Goal: Task Accomplishment & Management: Manage account settings

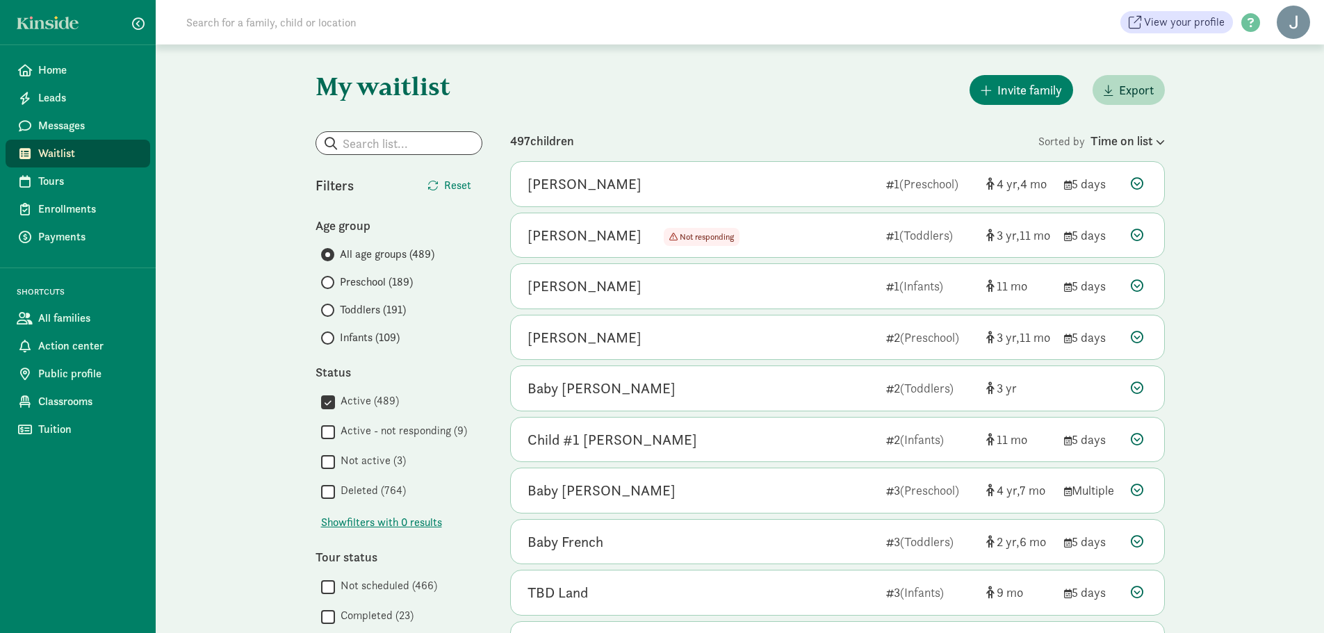
click at [329, 462] on input "Not active (3)" at bounding box center [328, 461] width 14 height 19
click at [329, 281] on input "Preschool (189)" at bounding box center [325, 282] width 9 height 9
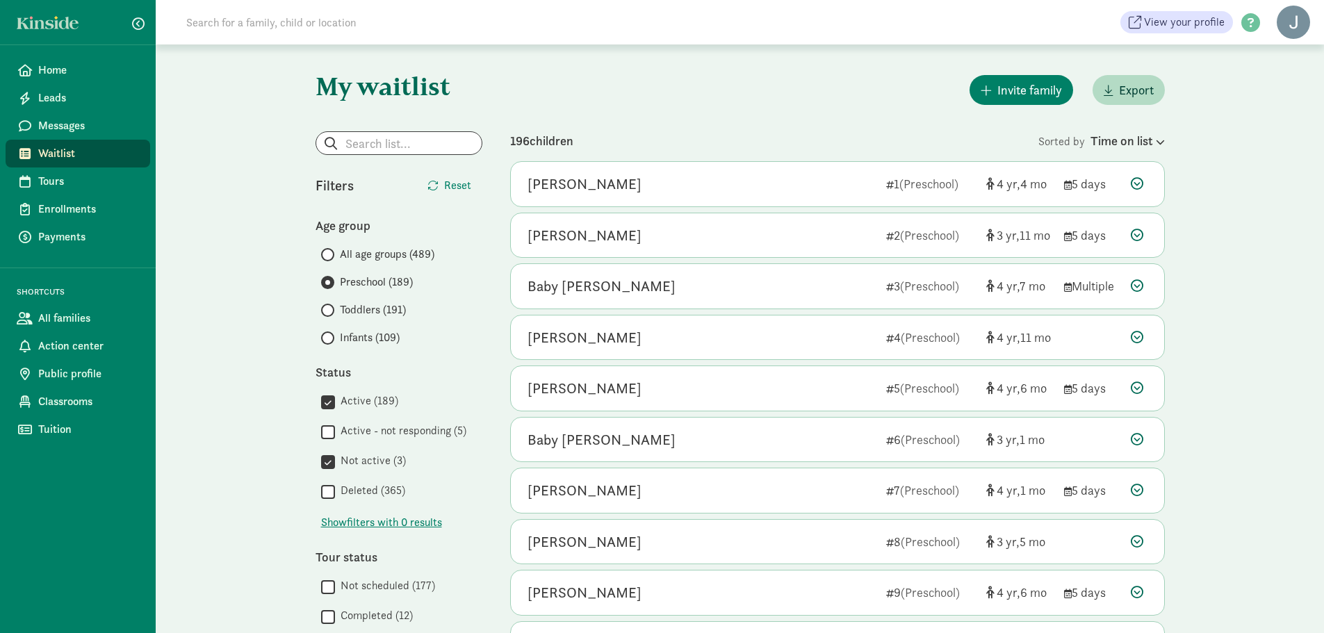
click at [328, 435] on input "Active - not responding (5)" at bounding box center [328, 432] width 14 height 19
click at [1145, 146] on div "Time on list" at bounding box center [1127, 140] width 74 height 19
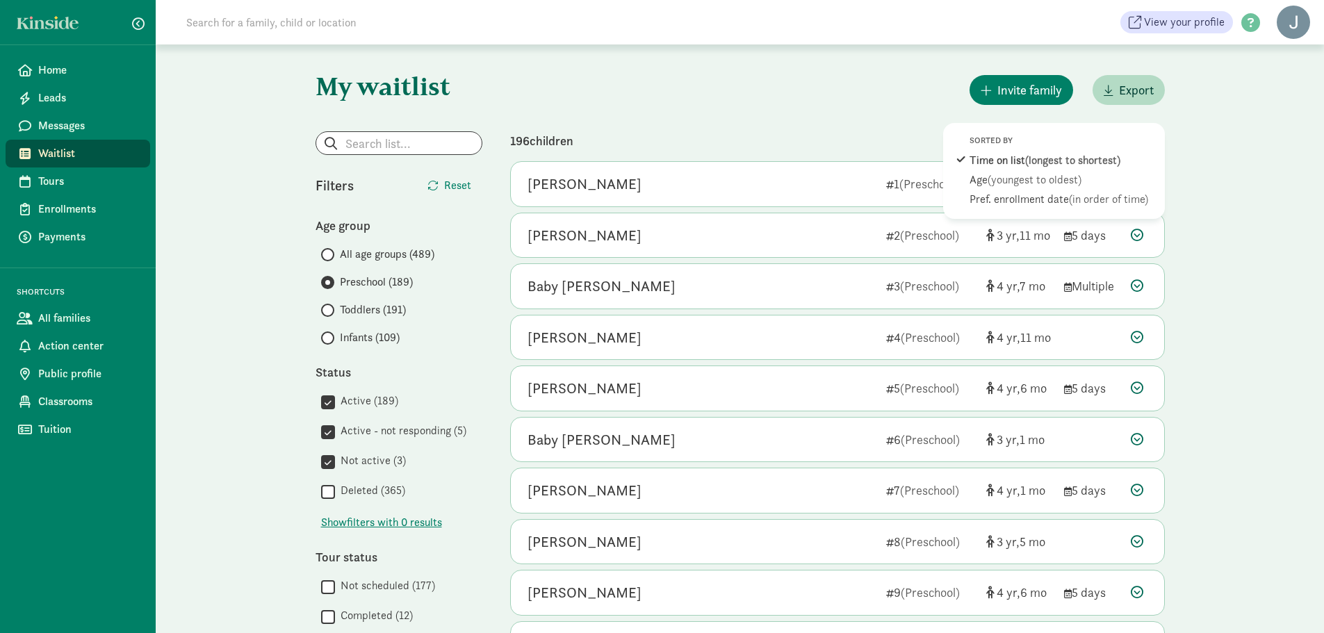
click at [1068, 186] on span "(youngest to oldest)" at bounding box center [1035, 179] width 94 height 15
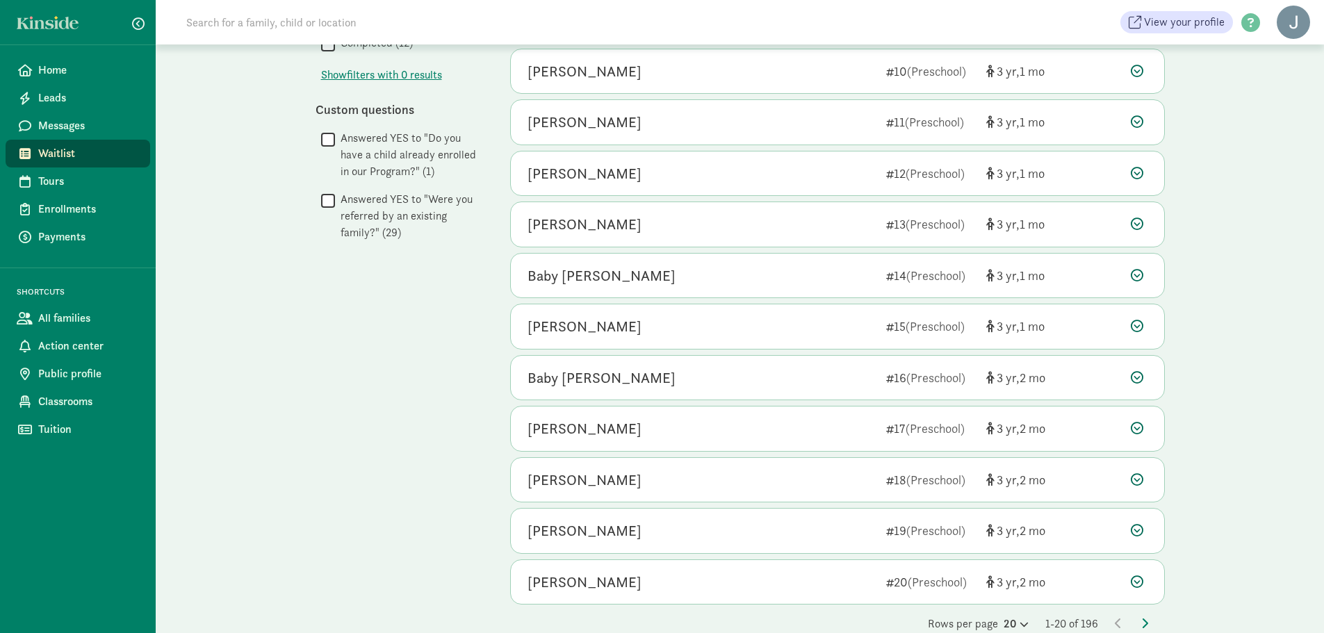
scroll to position [600, 0]
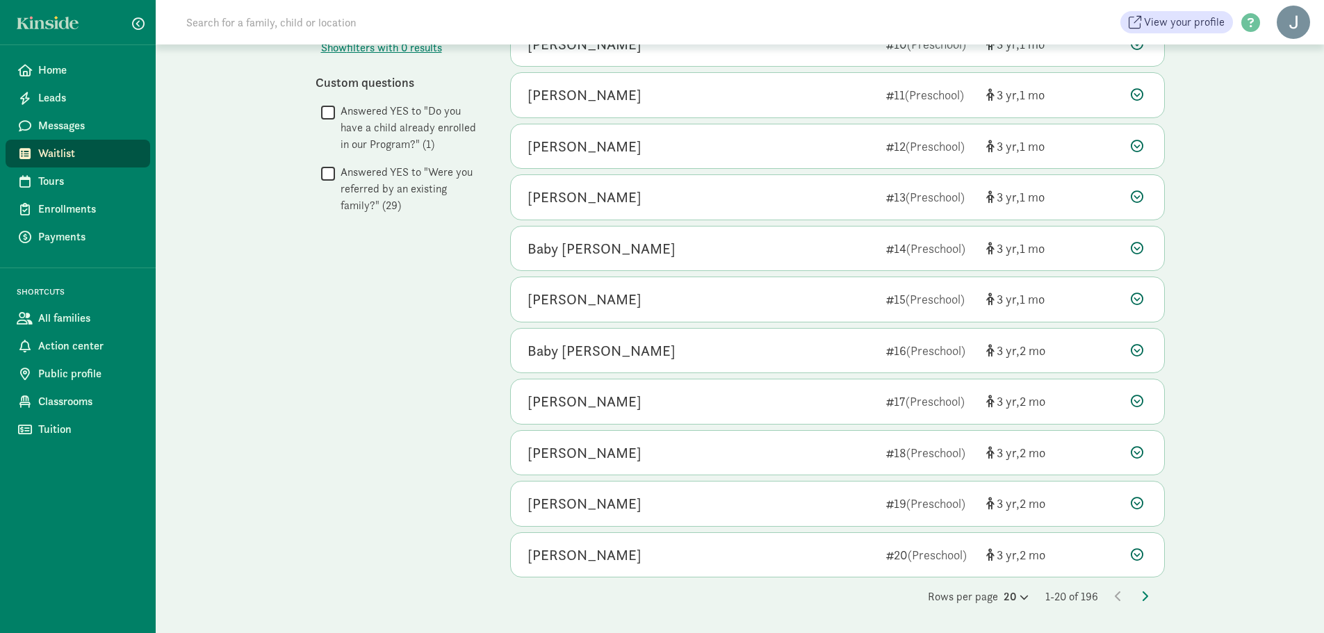
click at [1144, 601] on icon at bounding box center [1144, 596] width 7 height 11
click at [1146, 592] on icon at bounding box center [1144, 596] width 7 height 11
click at [1141, 598] on icon at bounding box center [1144, 596] width 7 height 11
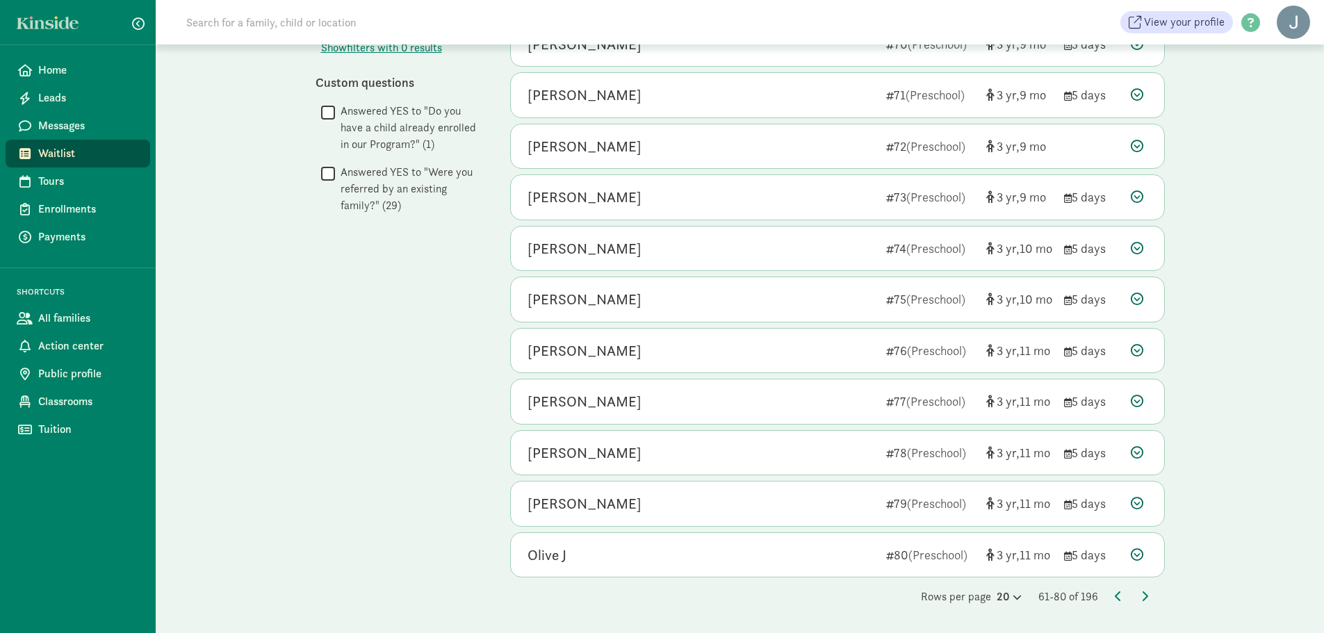
click at [1144, 591] on icon at bounding box center [1144, 596] width 7 height 11
click at [1144, 596] on icon at bounding box center [1144, 596] width 7 height 11
click at [1144, 594] on icon at bounding box center [1144, 596] width 7 height 11
click at [1143, 596] on icon at bounding box center [1144, 596] width 7 height 11
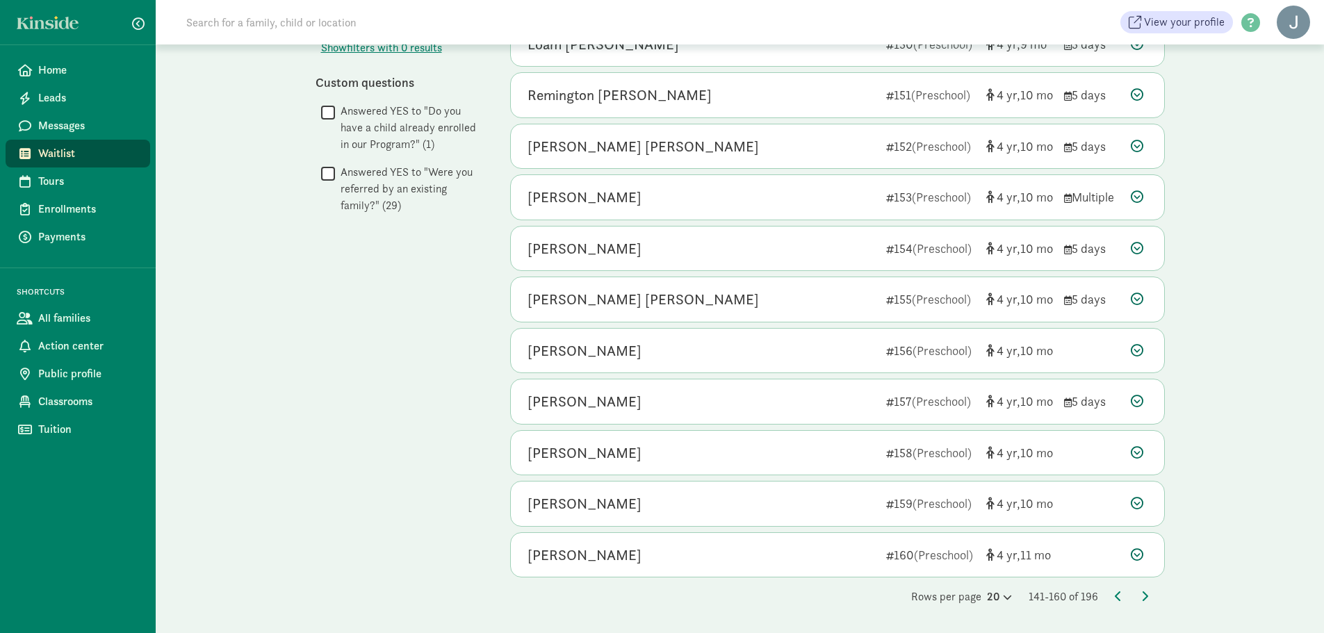
click at [1142, 591] on icon at bounding box center [1144, 596] width 7 height 11
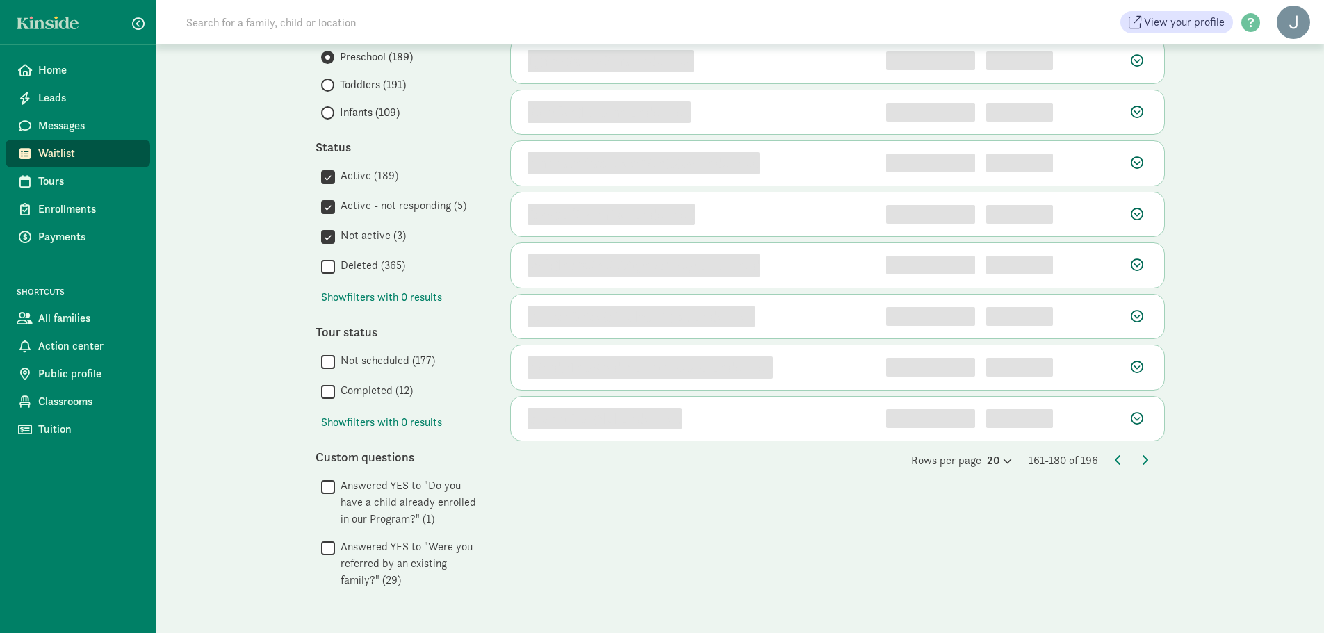
scroll to position [0, 0]
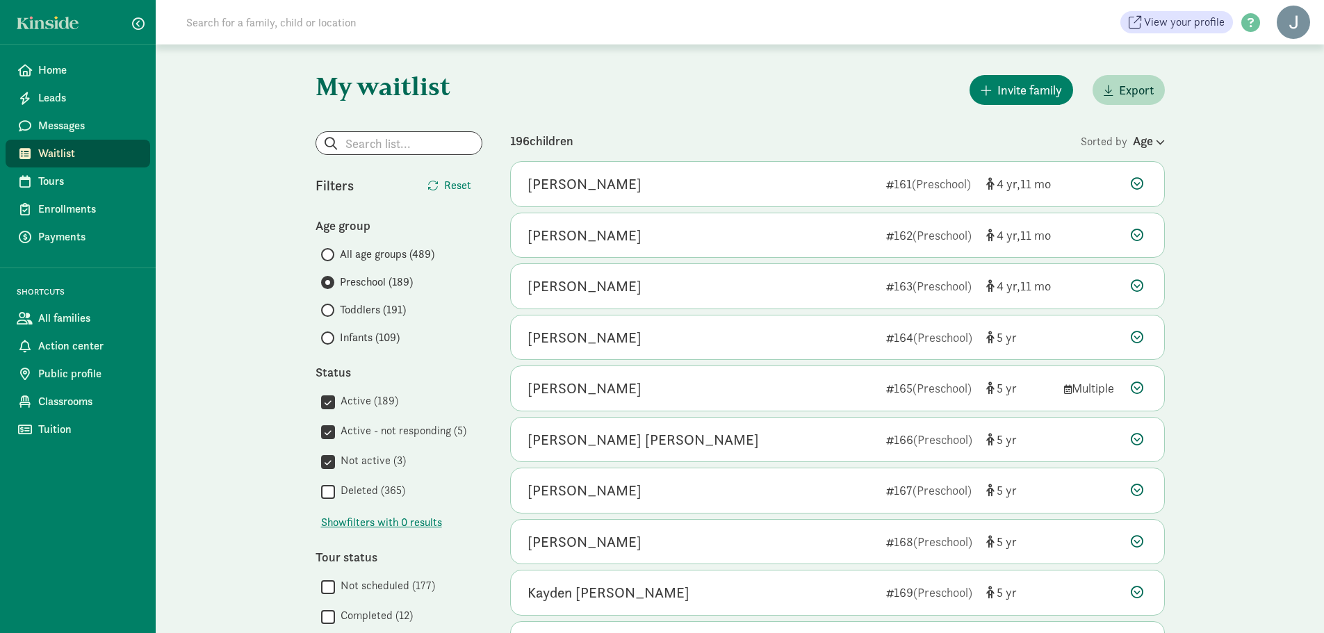
click at [1140, 388] on icon at bounding box center [1137, 388] width 13 height 13
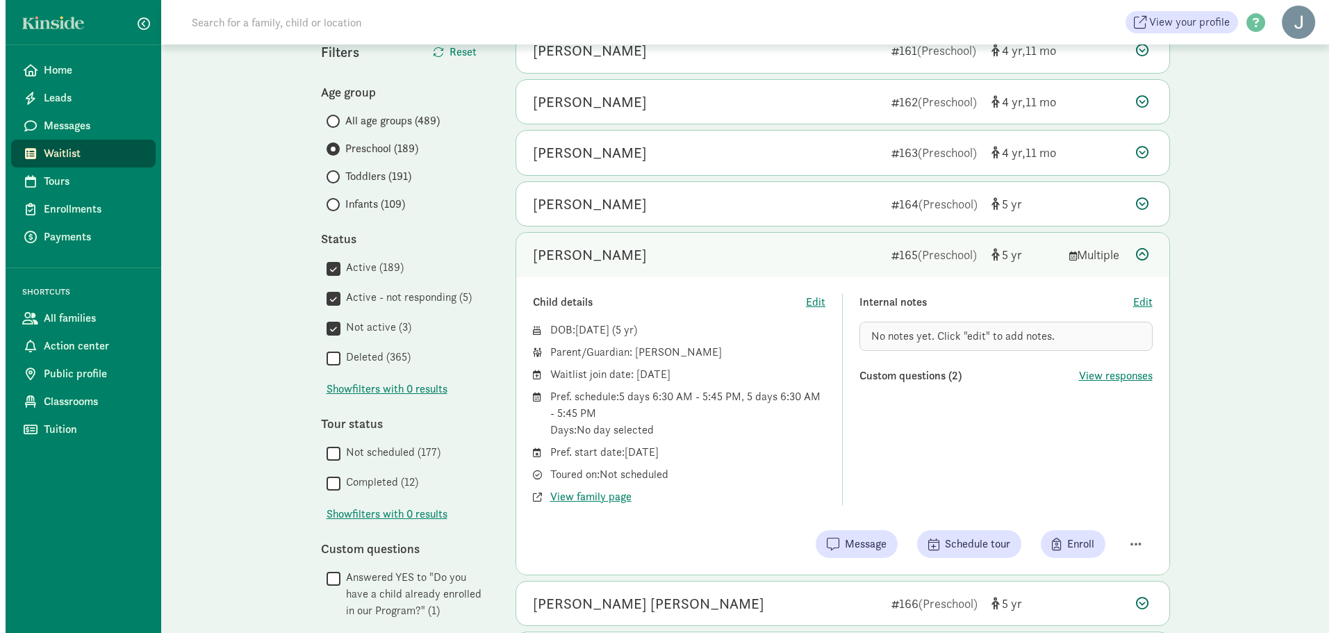
scroll to position [139, 0]
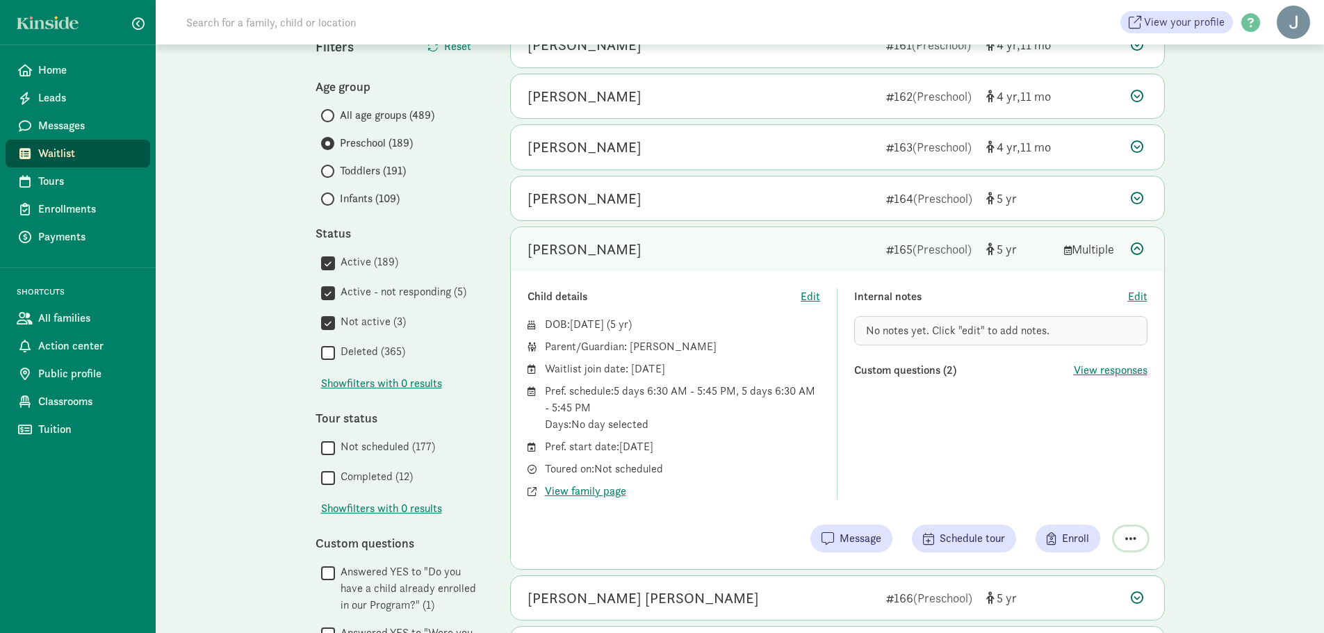
click at [1132, 534] on span "button" at bounding box center [1130, 538] width 11 height 13
click at [1105, 506] on div "Remove from list" at bounding box center [1082, 503] width 108 height 17
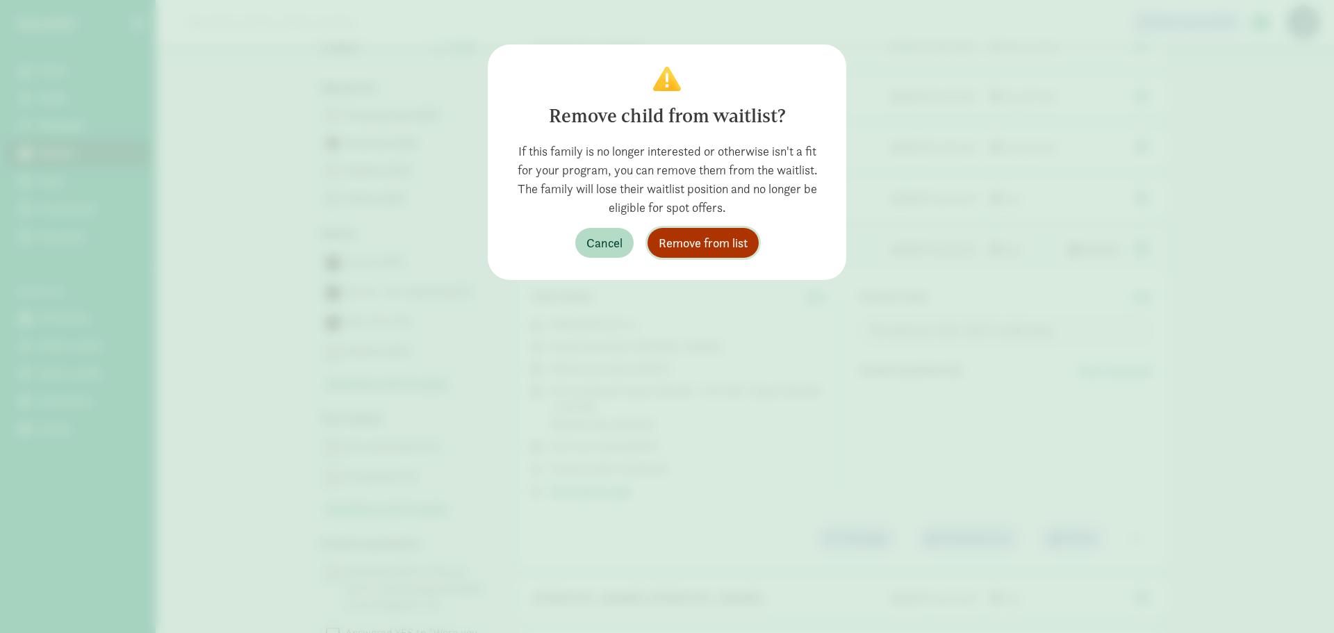
click at [711, 247] on span "Remove from list" at bounding box center [703, 243] width 89 height 19
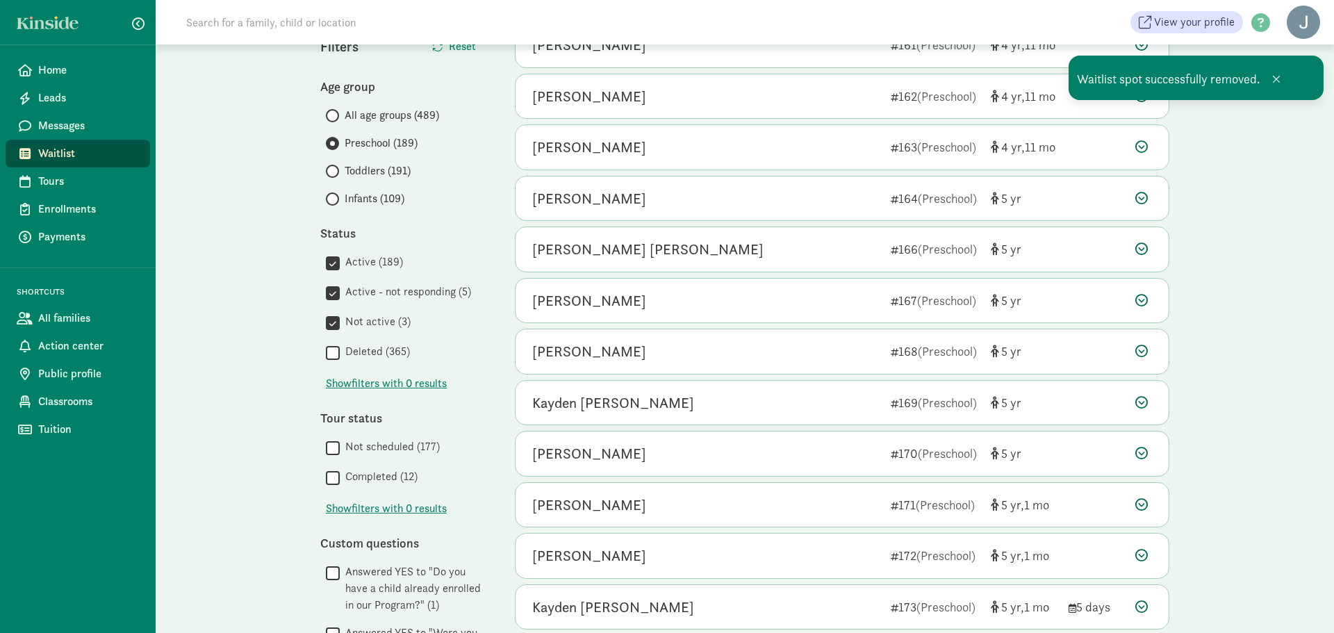
click at [1143, 249] on icon at bounding box center [1142, 249] width 13 height 13
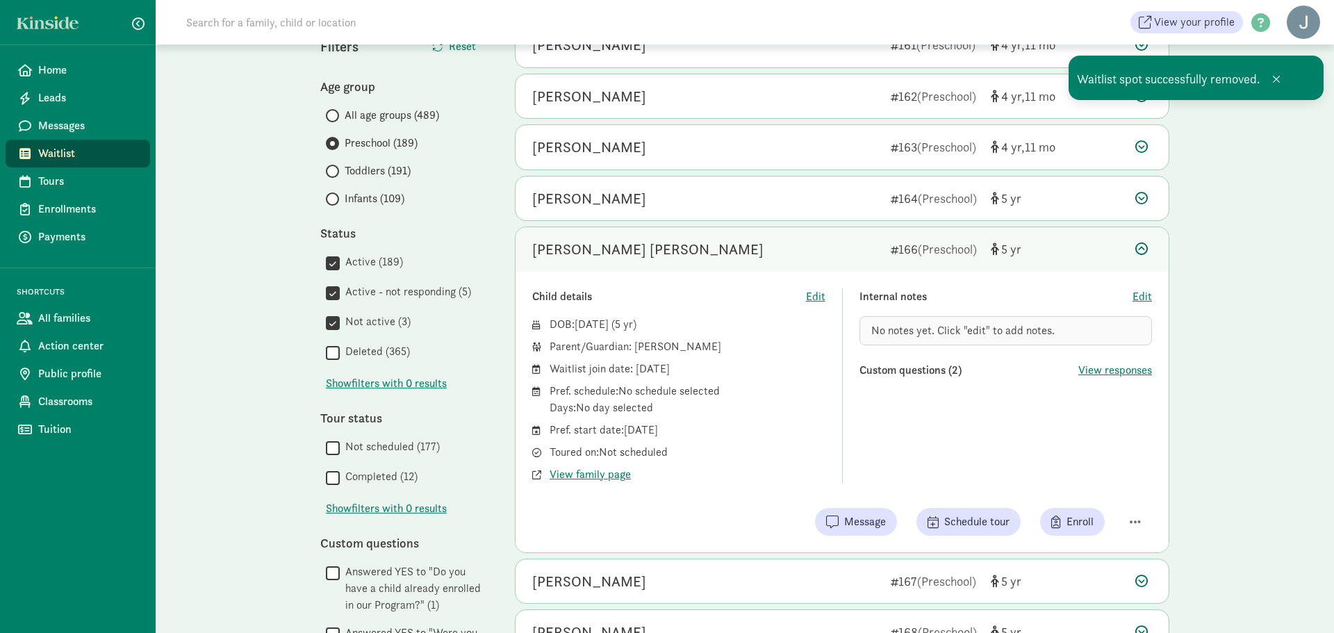
click at [1129, 499] on div "Child details Edit DOB: Aug 11, 2020 ( 5 ) Parent/Guardian: Tessa Lott Waitlist…" at bounding box center [842, 412] width 653 height 281
click at [1133, 518] on span "button" at bounding box center [1135, 522] width 11 height 13
click at [1099, 493] on div "Remove from list" at bounding box center [1087, 486] width 108 height 17
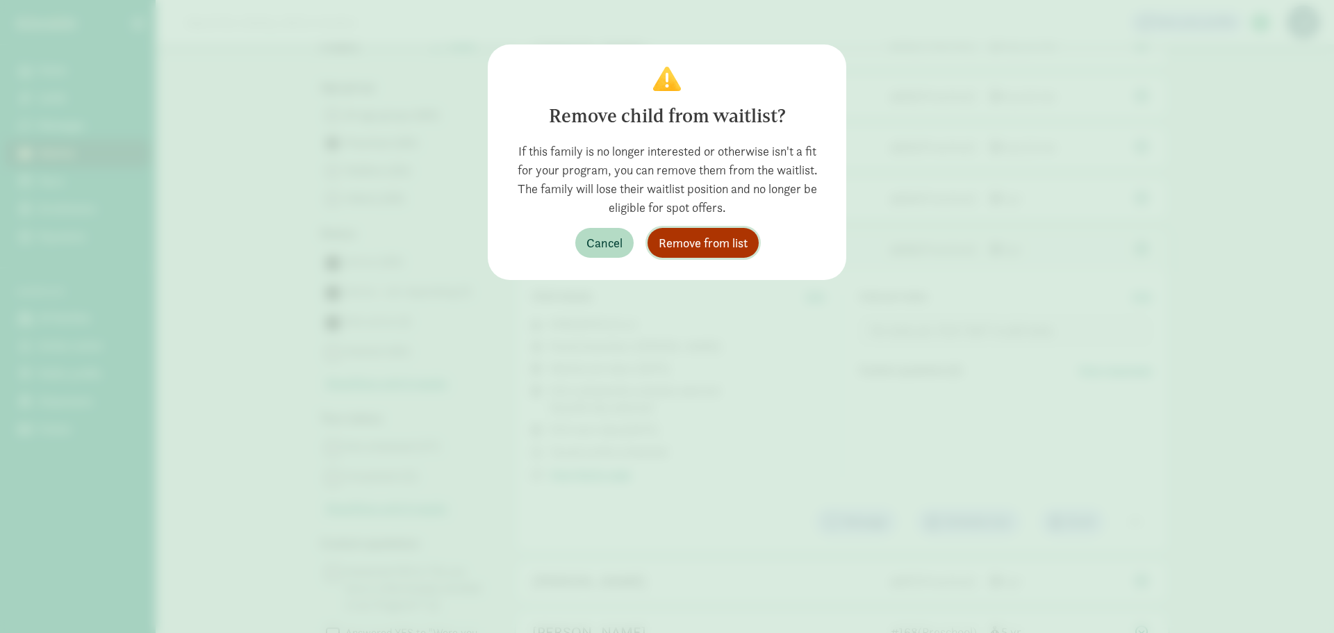
click at [729, 254] on button "Remove from list" at bounding box center [703, 243] width 111 height 30
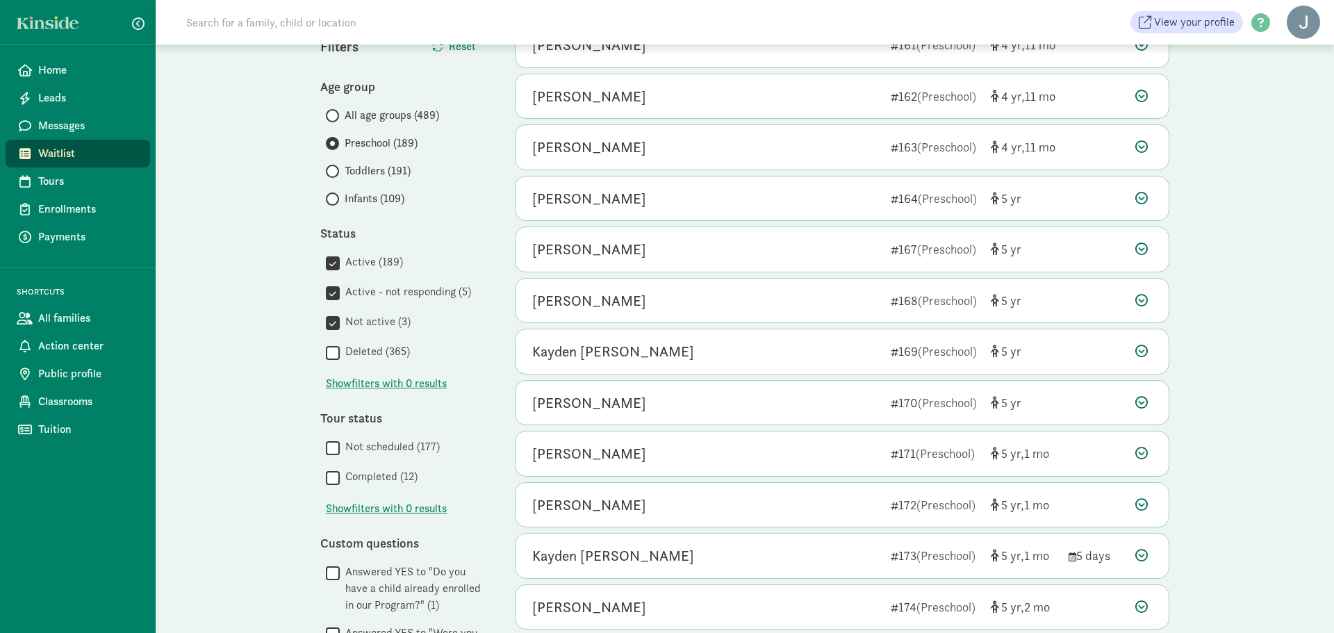
click at [1145, 449] on icon at bounding box center [1142, 453] width 13 height 13
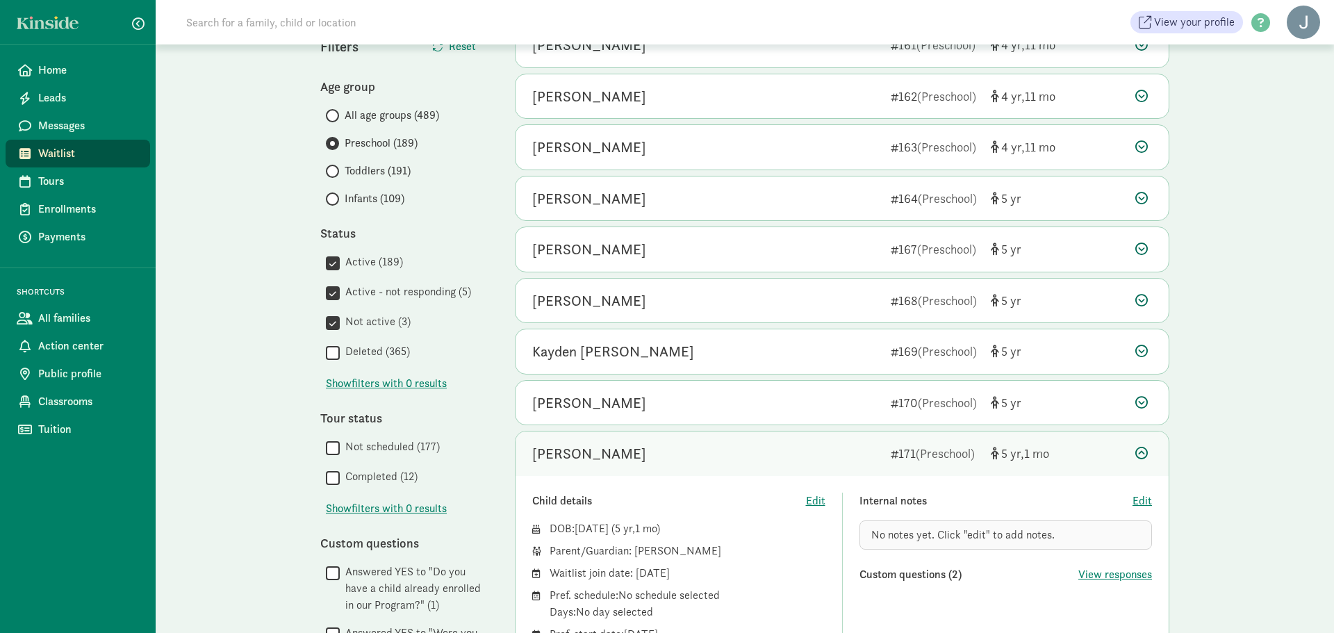
click at [1323, 421] on div "My waitlist Invite family Export Show filters Preschool Active Not active Activ…" at bounding box center [745, 588] width 1179 height 1367
click at [1146, 452] on icon at bounding box center [1142, 453] width 13 height 13
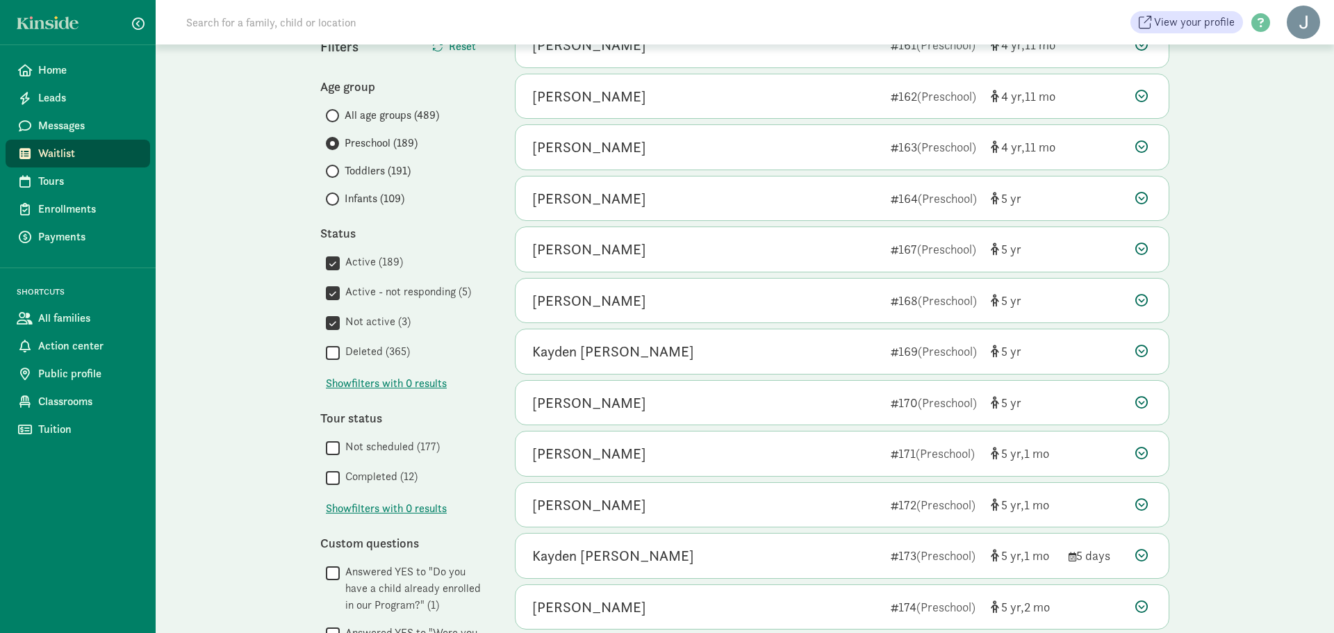
click at [1300, 478] on div "My waitlist Invite family Export Show filters Preschool Active Not active Activ…" at bounding box center [745, 448] width 1179 height 1086
click at [1284, 454] on div "My waitlist Invite family Export Show filters Preschool Active Not active Activ…" at bounding box center [745, 448] width 1179 height 1086
click at [1138, 607] on icon at bounding box center [1142, 606] width 13 height 13
click at [1143, 603] on icon at bounding box center [1142, 606] width 13 height 13
click at [1147, 309] on div at bounding box center [1144, 300] width 17 height 19
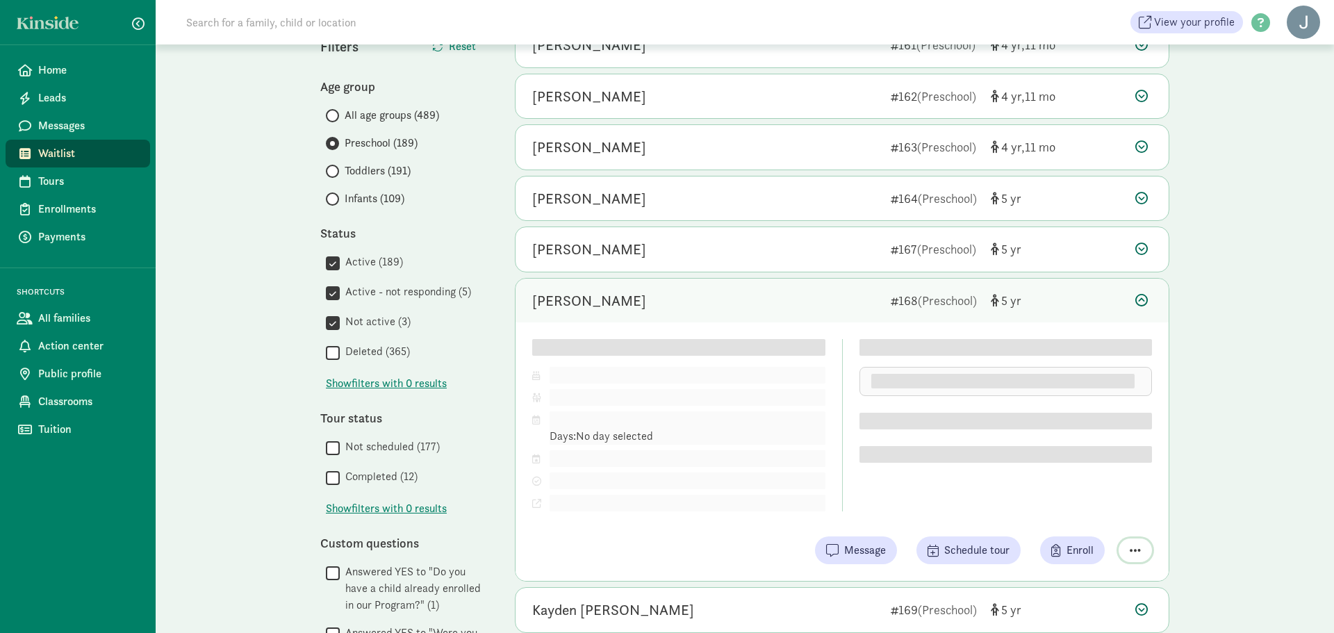
click at [1129, 546] on button "button" at bounding box center [1135, 551] width 33 height 24
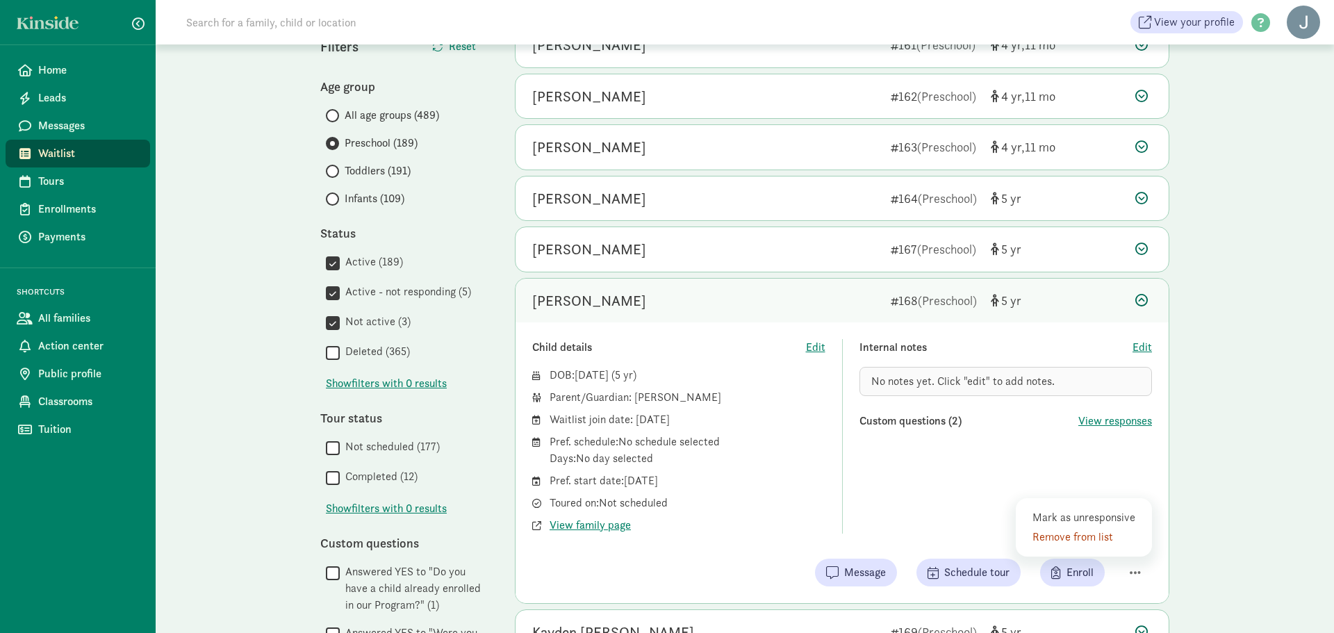
click at [1094, 536] on div "Remove from list" at bounding box center [1087, 537] width 108 height 17
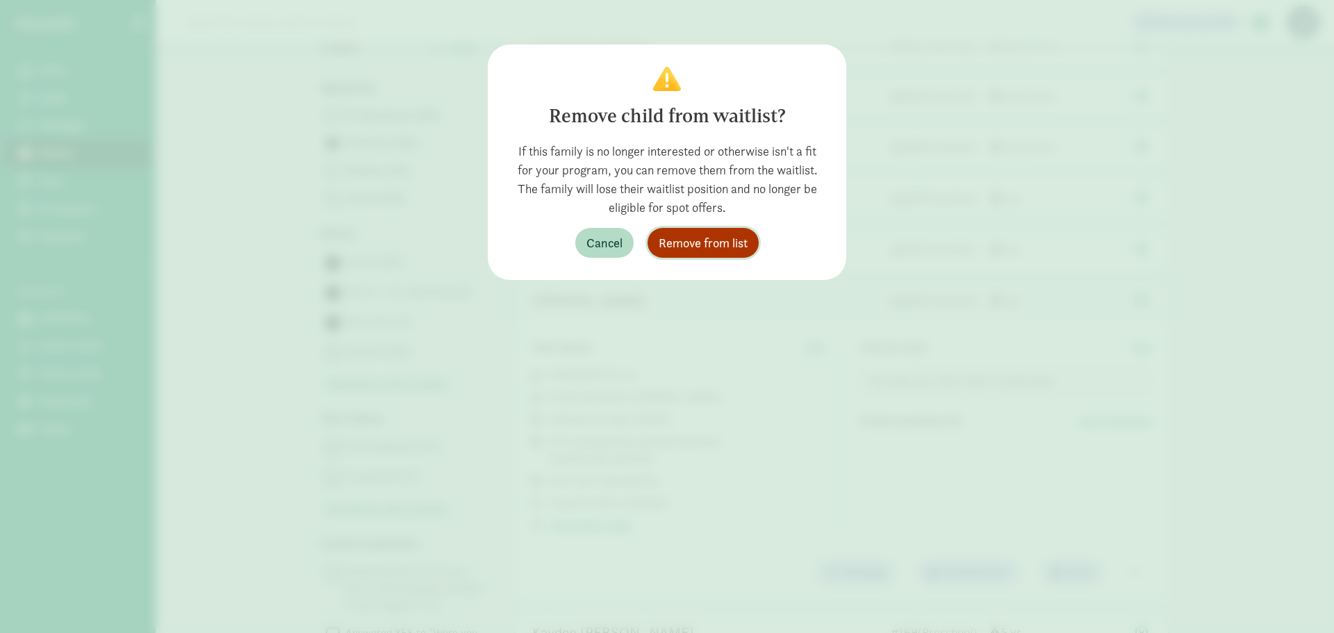
click at [724, 237] on span "Remove from list" at bounding box center [703, 243] width 89 height 19
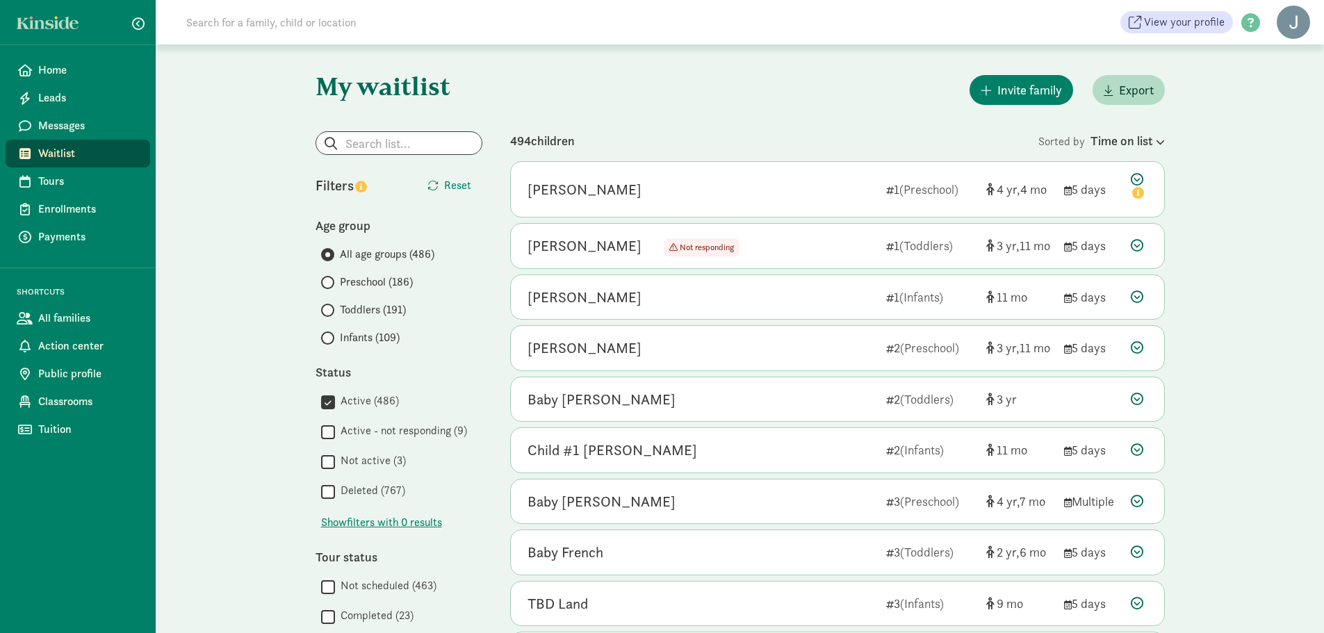
click at [1124, 141] on div "Time on list" at bounding box center [1127, 140] width 74 height 19
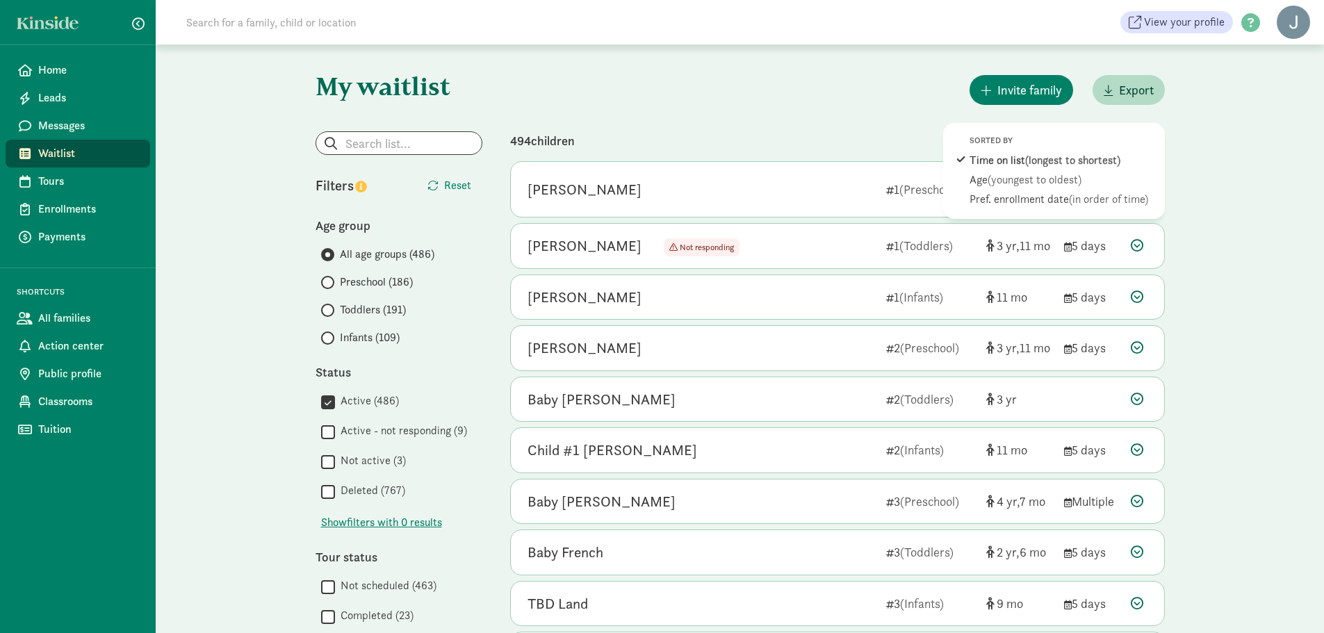
click at [1083, 191] on div "Age (youngest to oldest)" at bounding box center [1064, 199] width 188 height 17
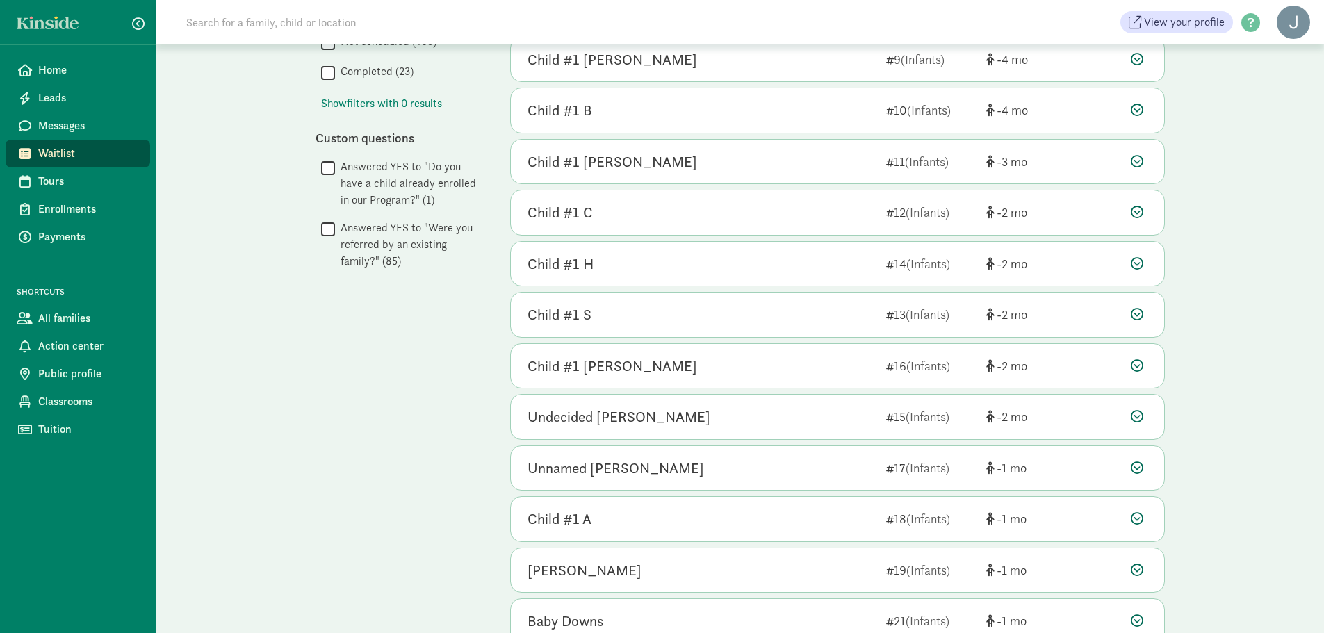
scroll to position [610, 0]
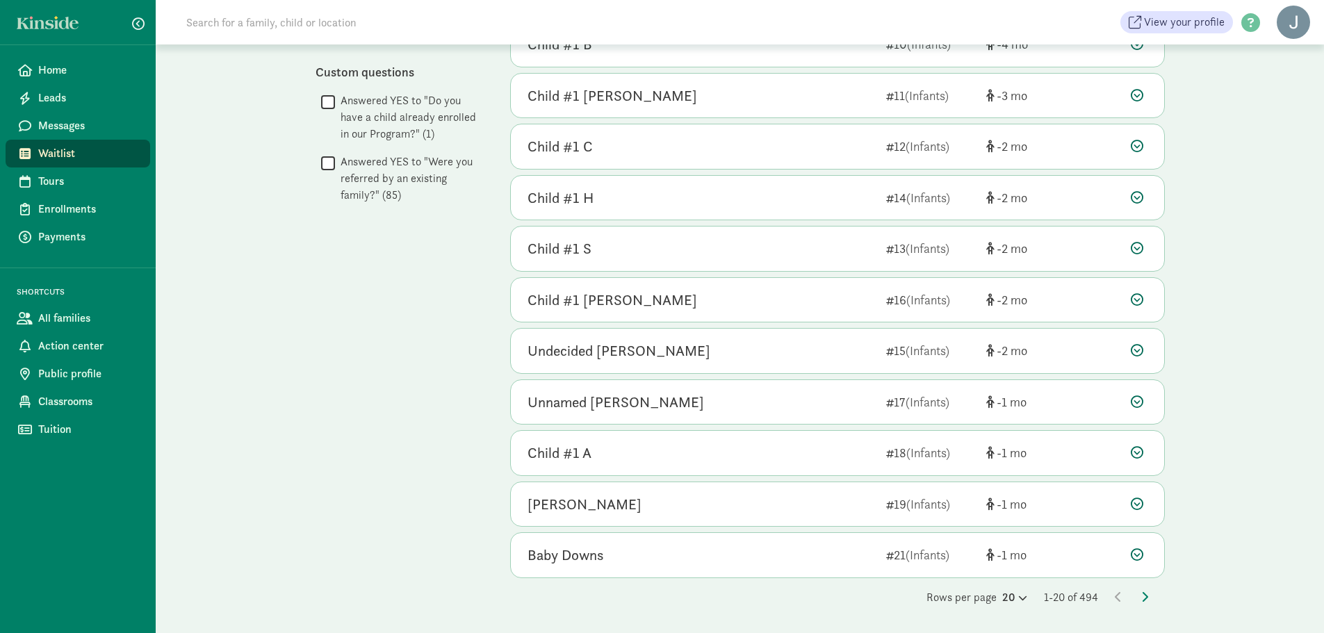
click at [1018, 601] on icon at bounding box center [1021, 598] width 12 height 9
click at [994, 585] on div "100" at bounding box center [981, 586] width 66 height 17
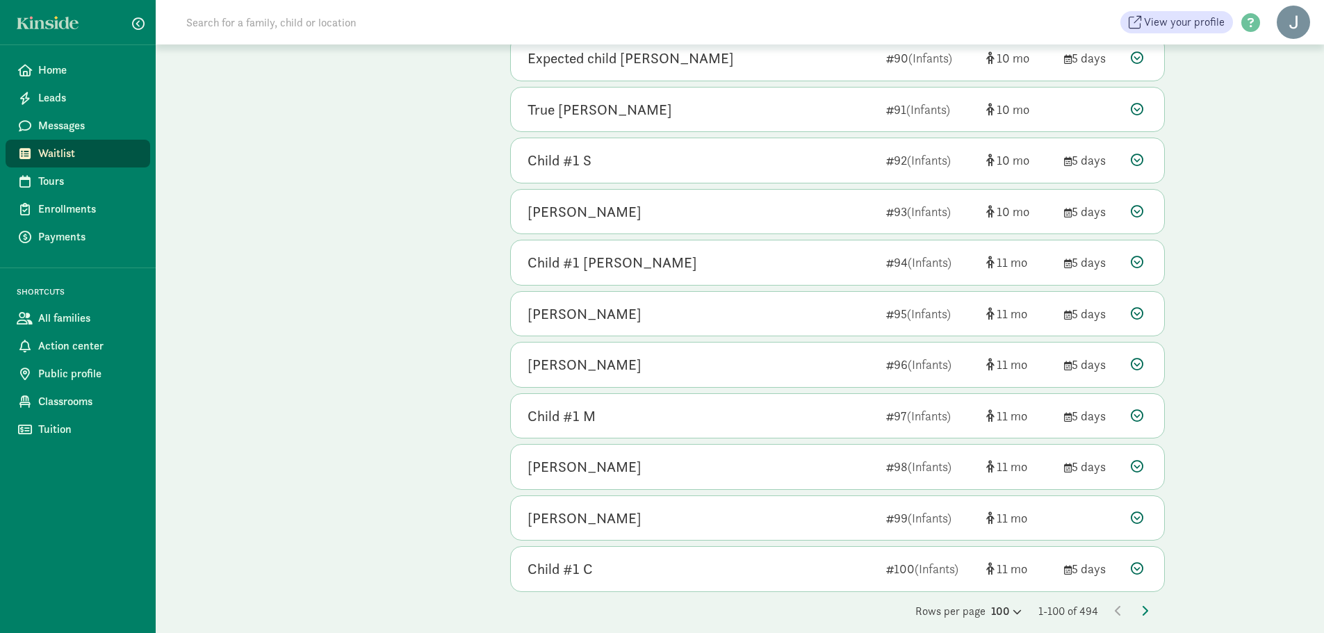
scroll to position [4697, 0]
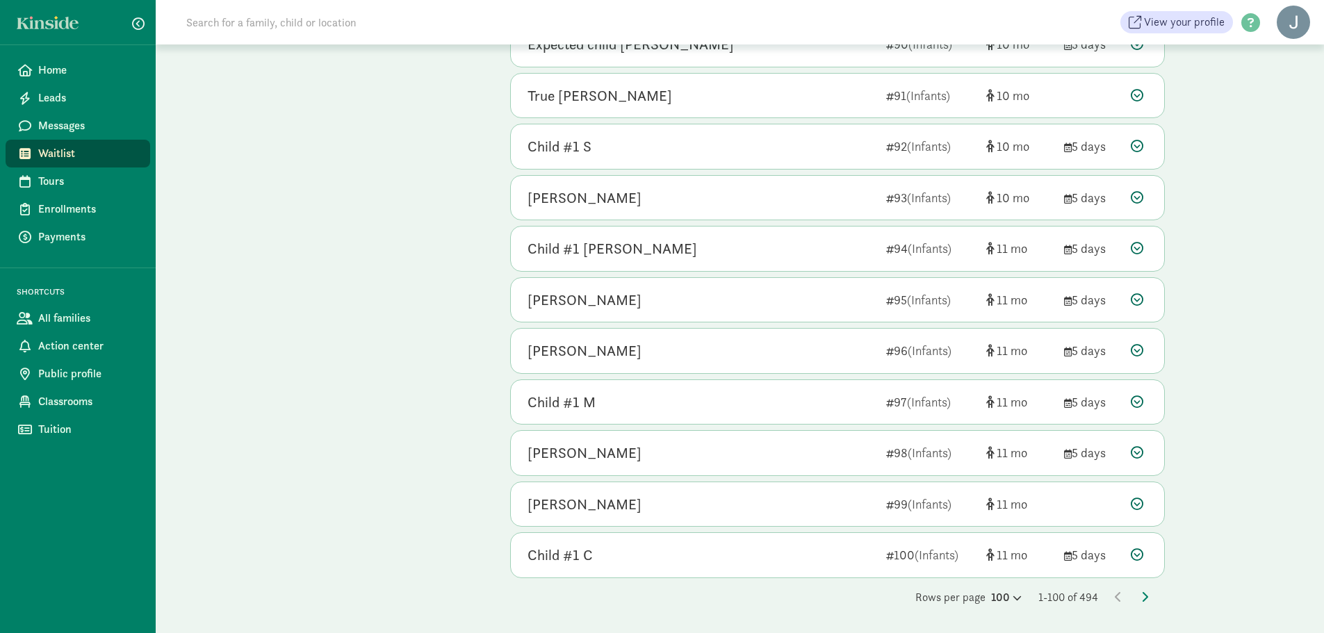
click at [1143, 591] on icon at bounding box center [1144, 596] width 7 height 11
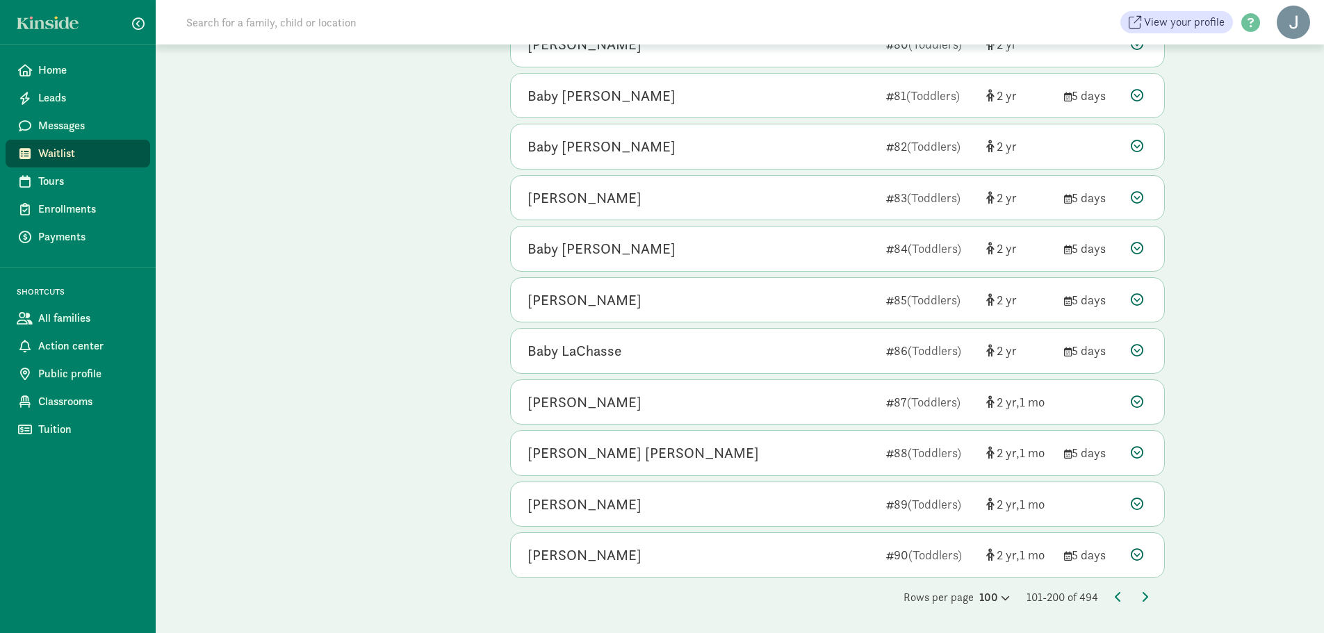
click at [1147, 596] on icon at bounding box center [1144, 596] width 7 height 11
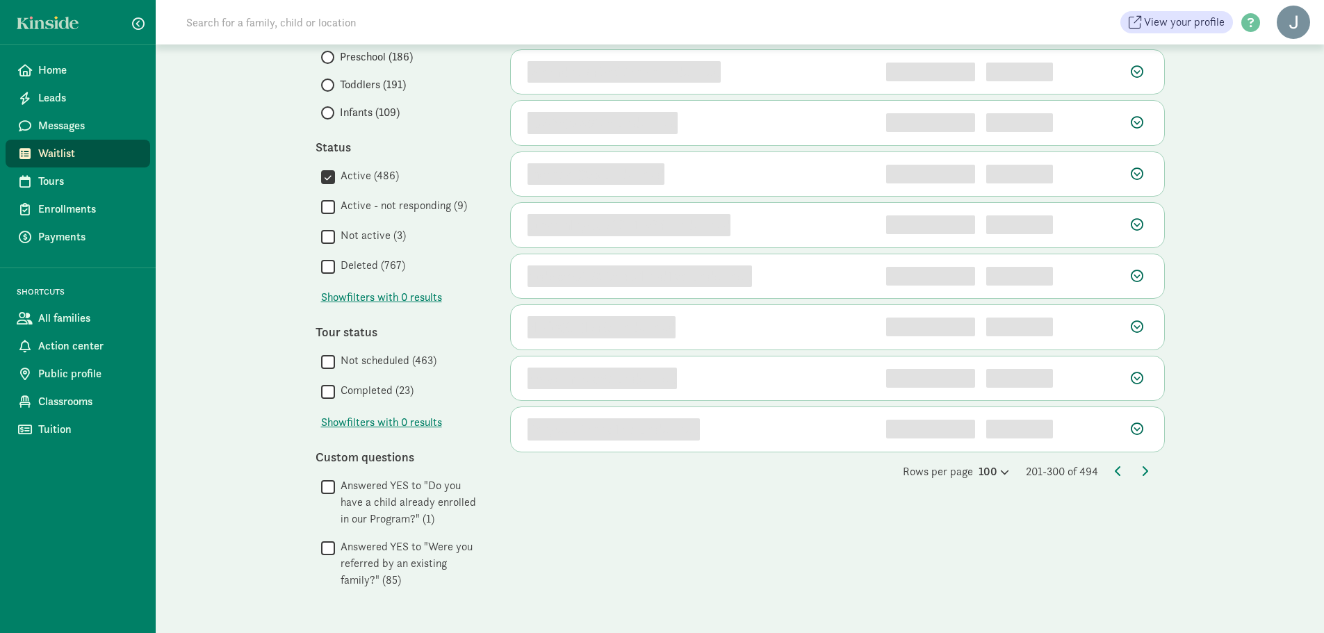
scroll to position [0, 0]
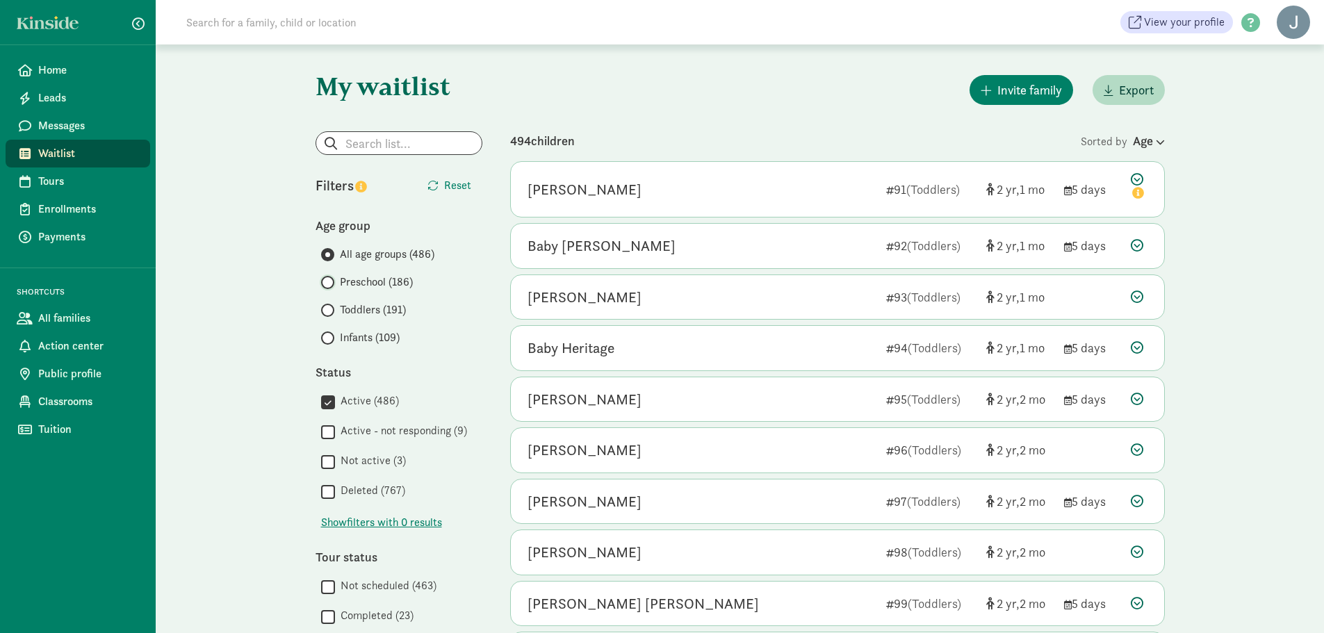
click at [328, 279] on input "Preschool (186)" at bounding box center [325, 282] width 9 height 9
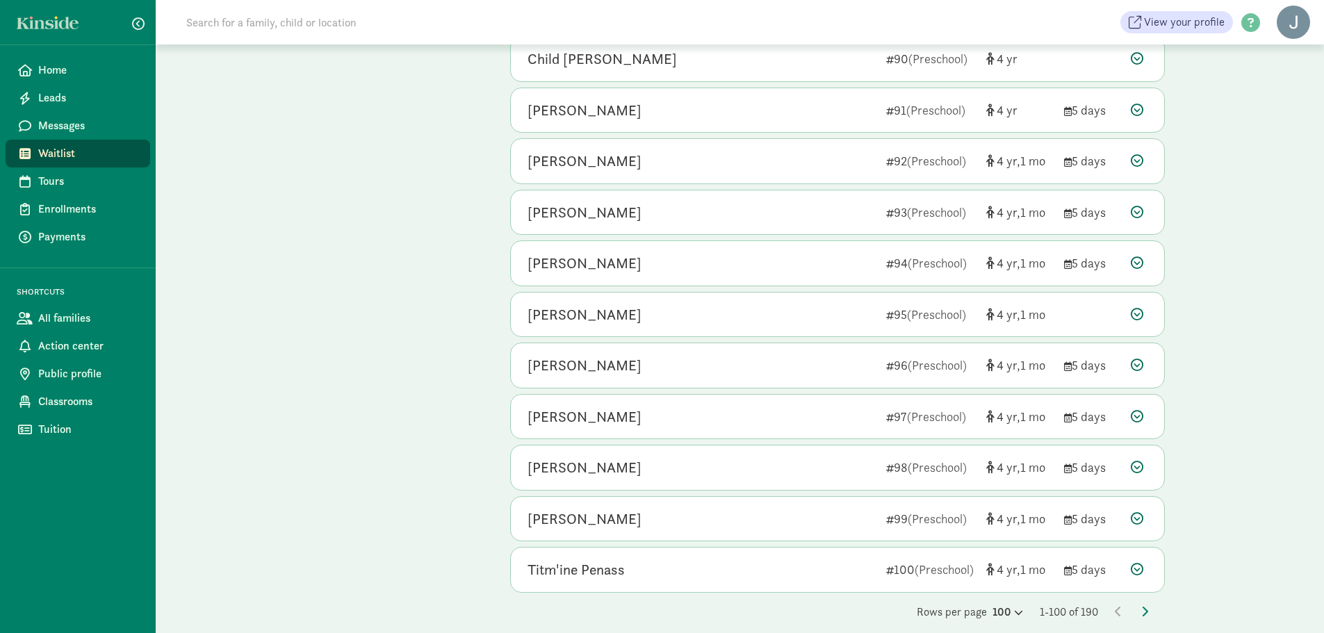
scroll to position [4697, 0]
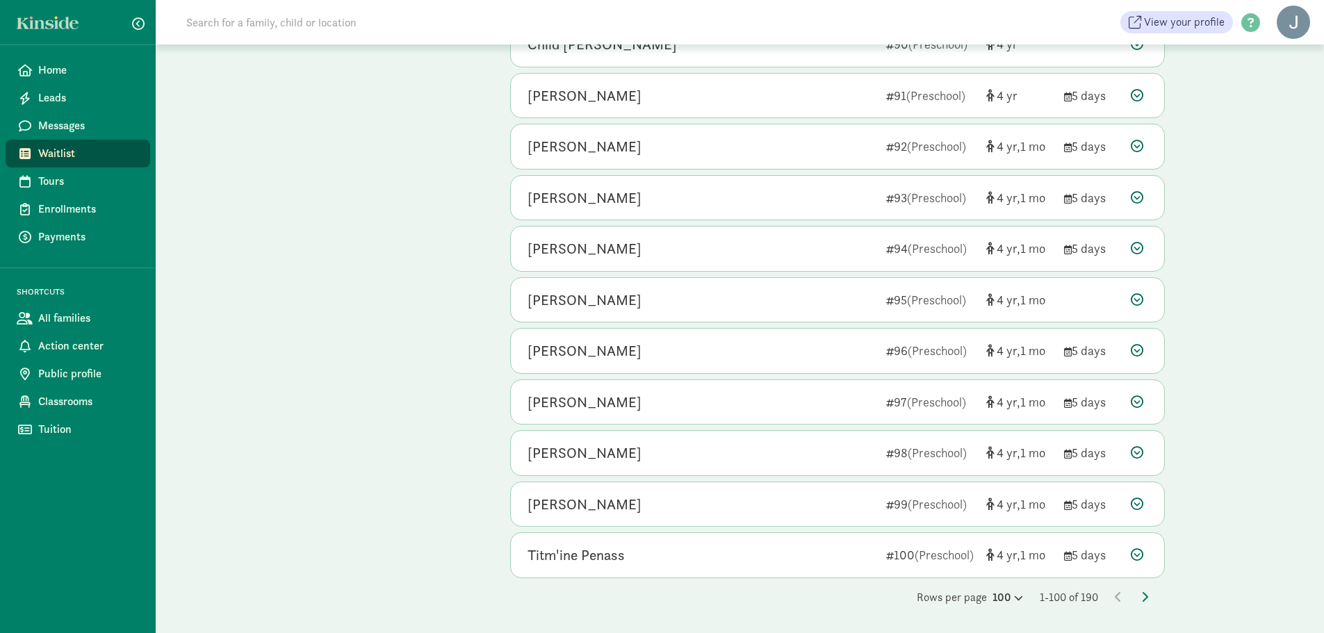
click at [1146, 594] on icon at bounding box center [1144, 596] width 7 height 11
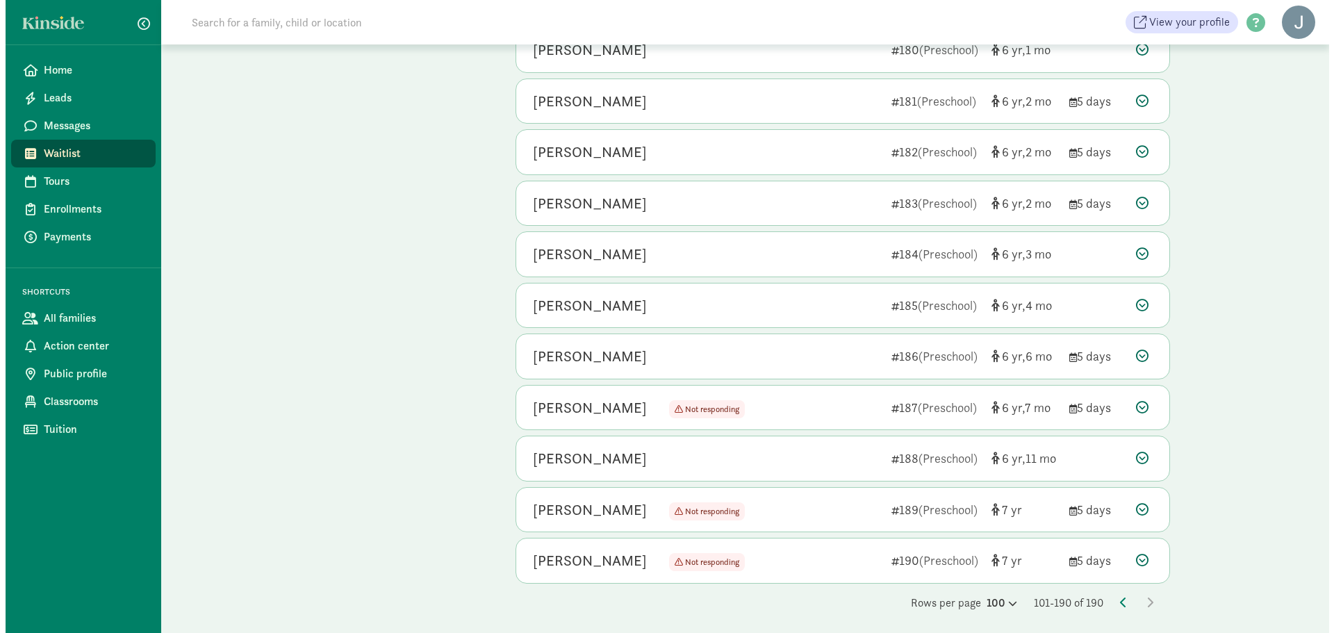
scroll to position [4186, 0]
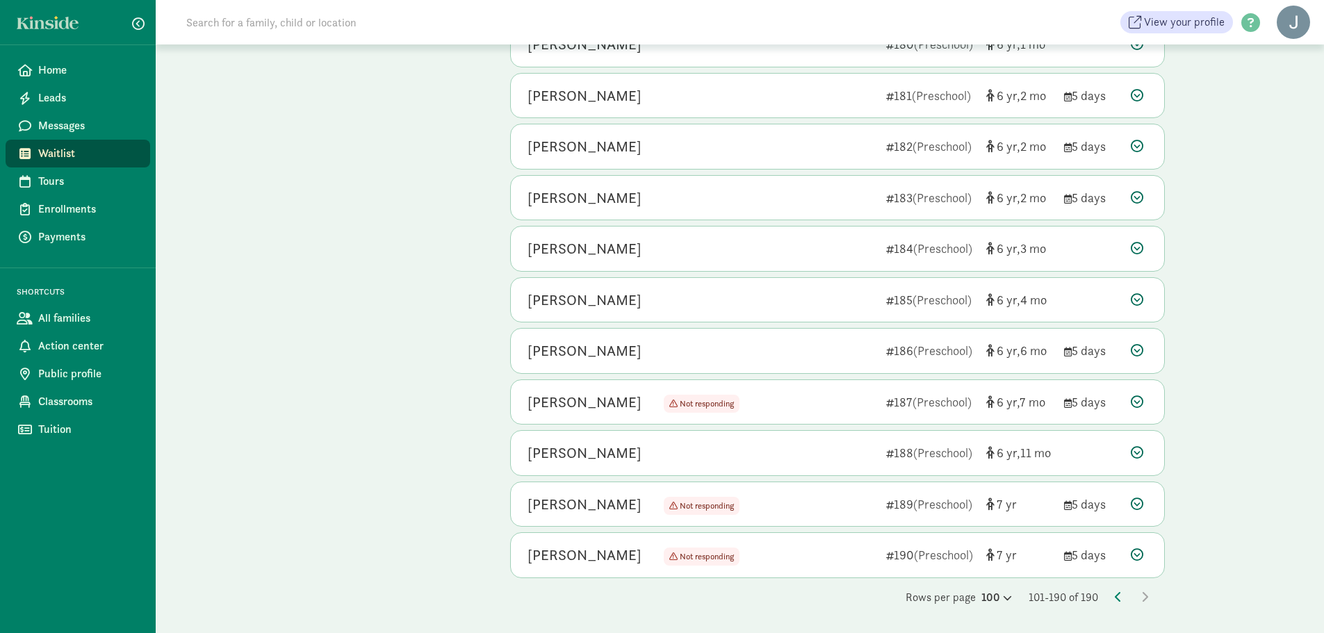
click at [1139, 97] on icon at bounding box center [1137, 95] width 13 height 13
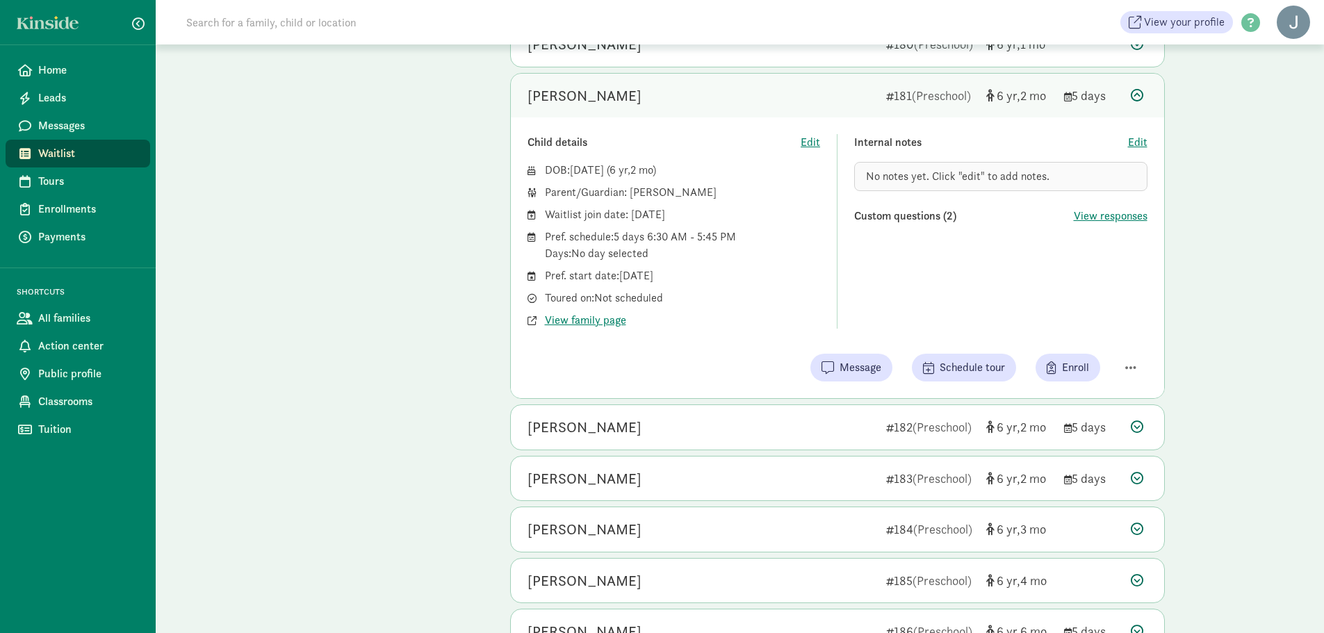
click at [1129, 341] on div "Child details Edit DOB: [DATE] ( 6 2 ) Parent/Guardian: [PERSON_NAME] Waitlist …" at bounding box center [837, 257] width 653 height 281
click at [1126, 358] on button "button" at bounding box center [1130, 368] width 33 height 24
click at [1108, 329] on div "Remove from list" at bounding box center [1082, 332] width 108 height 17
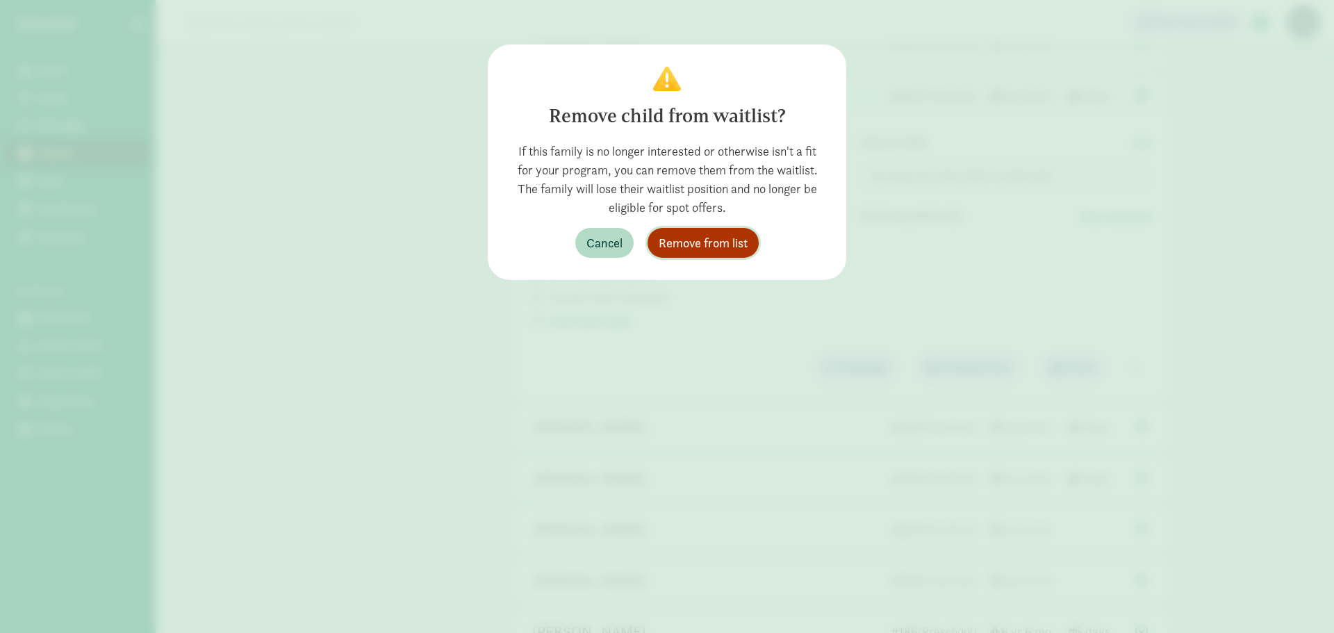
click at [707, 238] on span "Remove from list" at bounding box center [703, 243] width 89 height 19
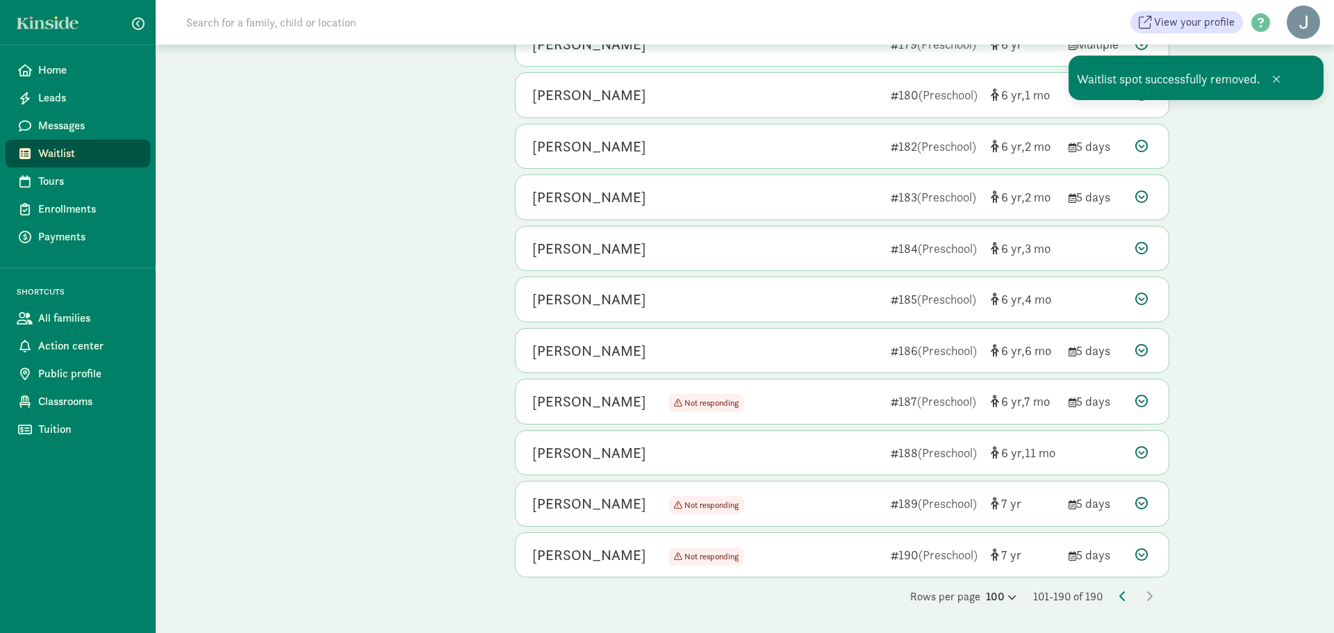
scroll to position [4135, 0]
click at [1144, 101] on icon at bounding box center [1142, 95] width 13 height 13
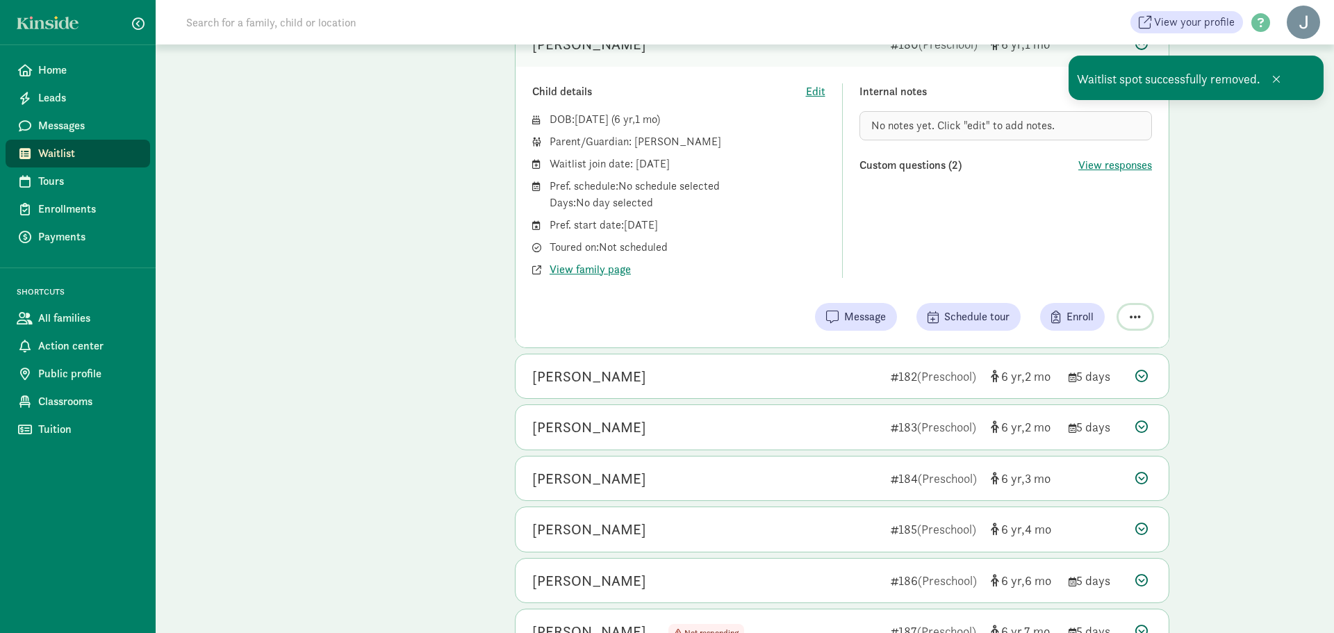
click at [1136, 300] on div "Child details Edit DOB: [DATE] ( 6 1 ) Parent/Guardian: [PERSON_NAME] Waitlist …" at bounding box center [842, 207] width 653 height 281
click at [1129, 312] on button "button" at bounding box center [1135, 317] width 33 height 24
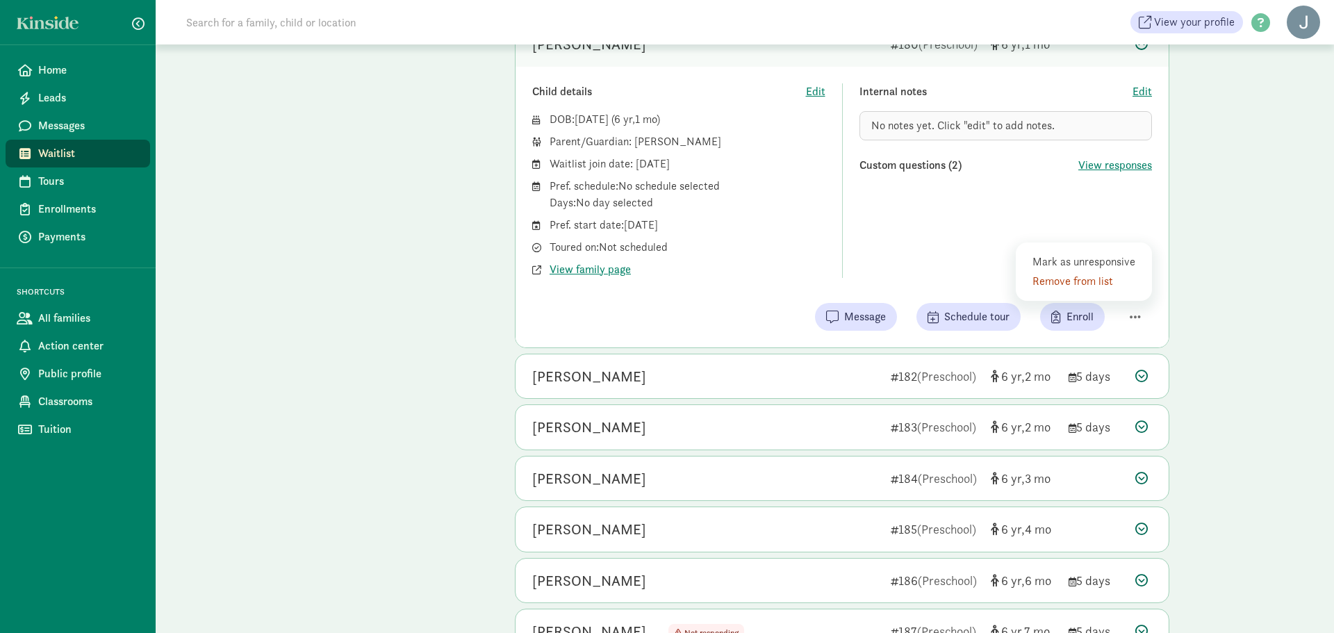
click at [1079, 283] on div "Remove from list" at bounding box center [1087, 281] width 108 height 17
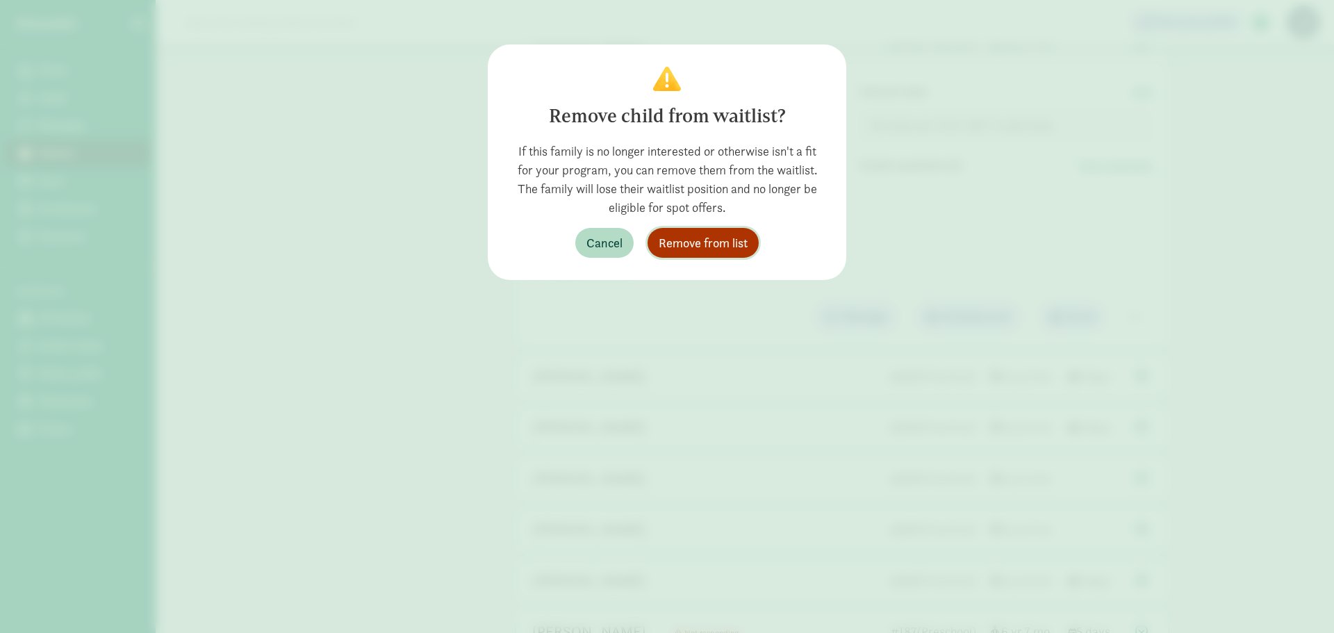
click at [726, 250] on span "Remove from list" at bounding box center [703, 243] width 89 height 19
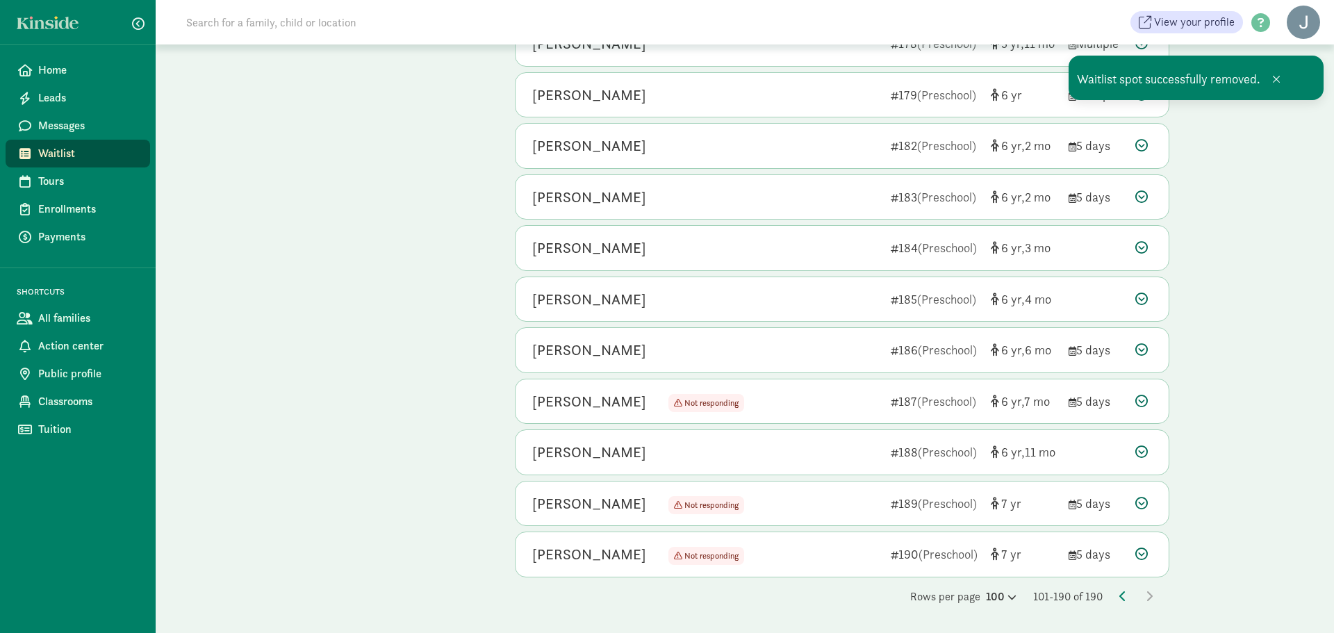
scroll to position [4084, 0]
click at [1143, 101] on icon at bounding box center [1142, 95] width 13 height 13
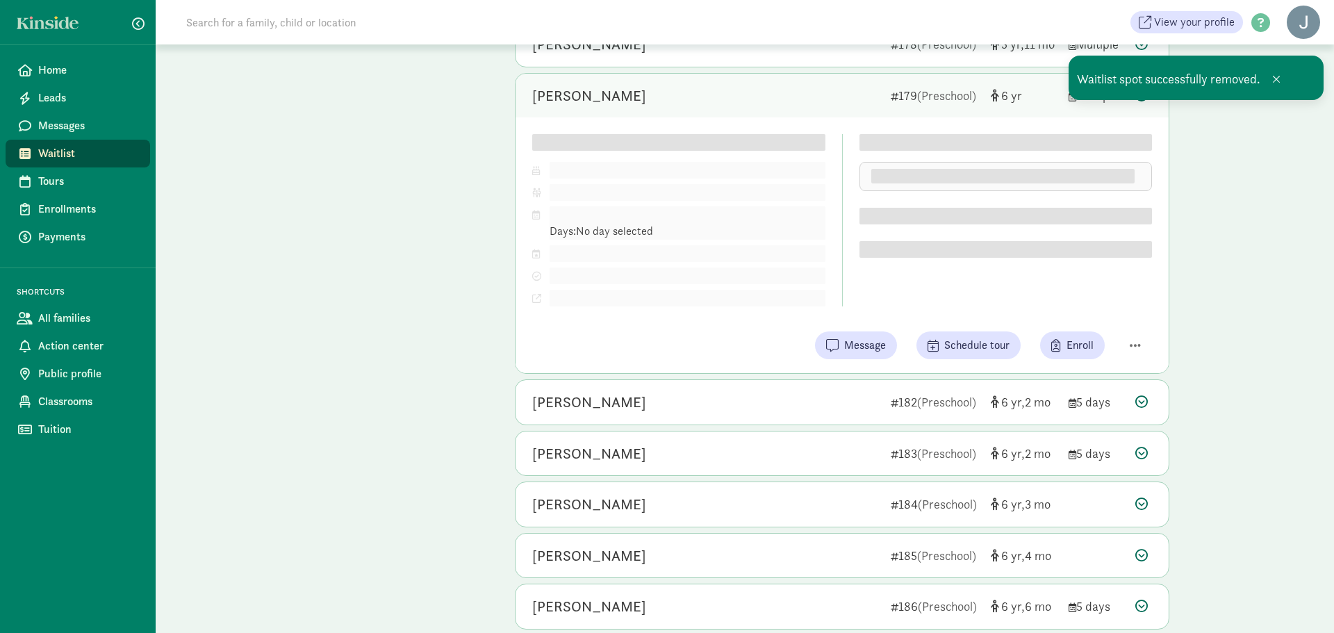
scroll to position [4186, 0]
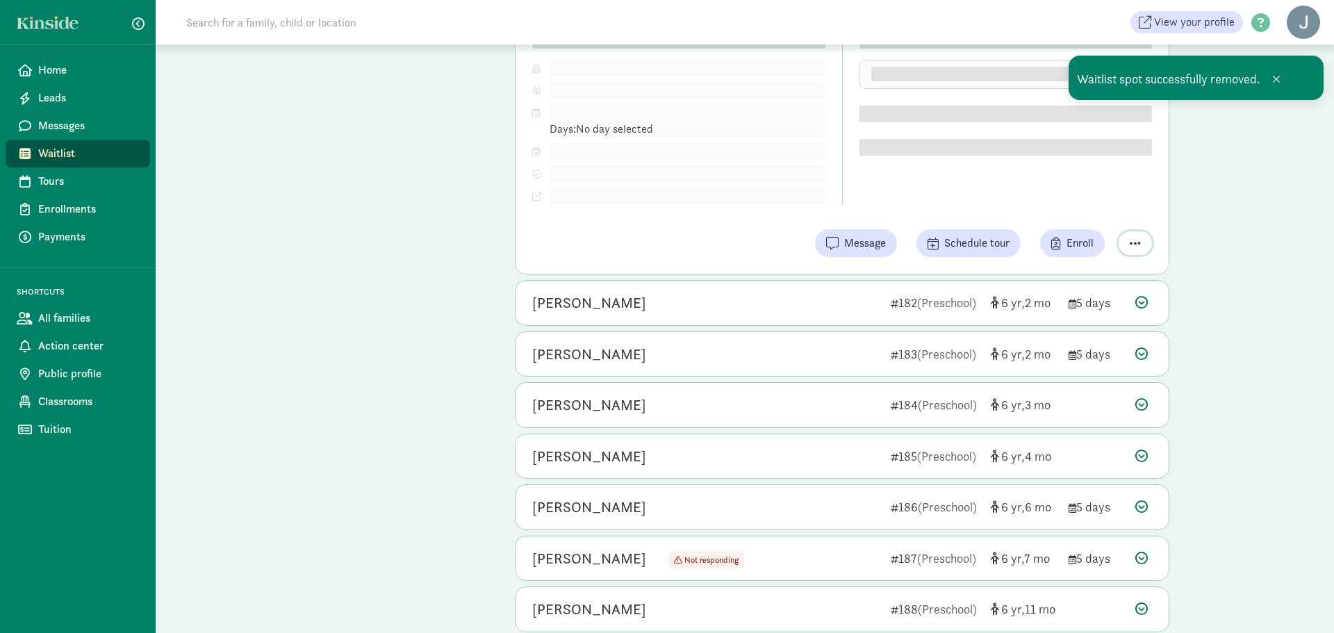
click at [1131, 236] on div "Child details Edit DOB: [DATE] ( 6 ) Parent/Guardian: Pref. schedule: Days: No …" at bounding box center [842, 144] width 653 height 259
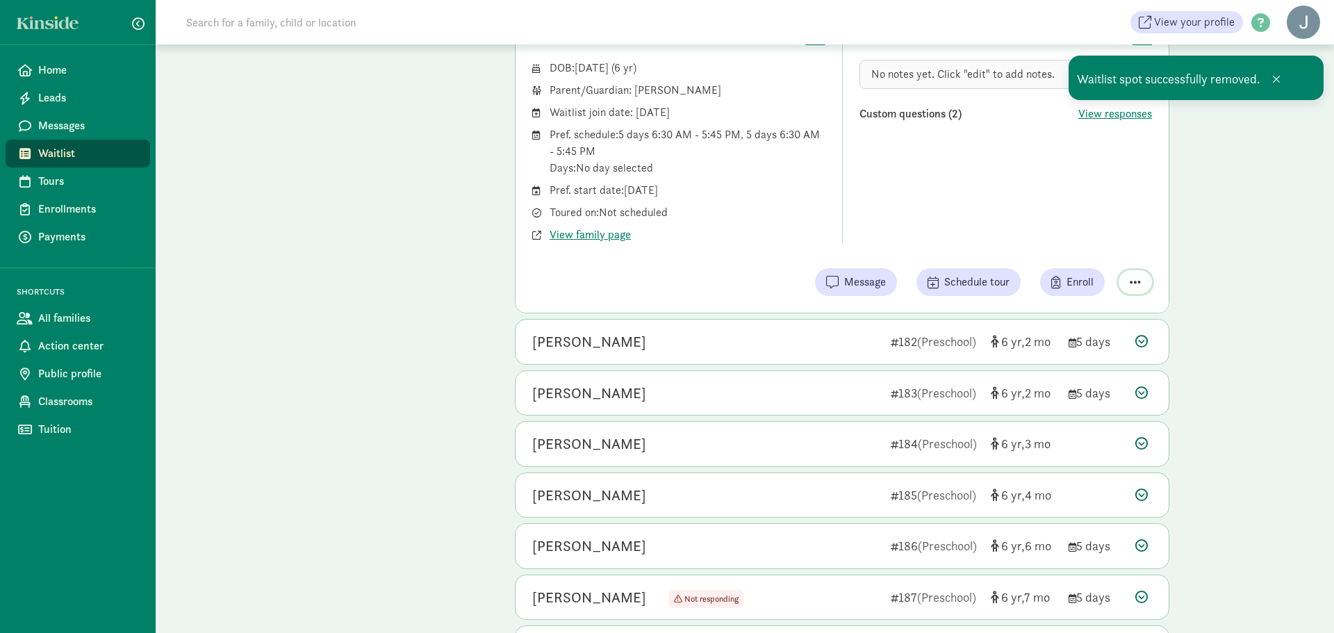
click at [1120, 284] on button "button" at bounding box center [1135, 282] width 33 height 24
click at [1103, 247] on div "Remove from list" at bounding box center [1087, 246] width 108 height 17
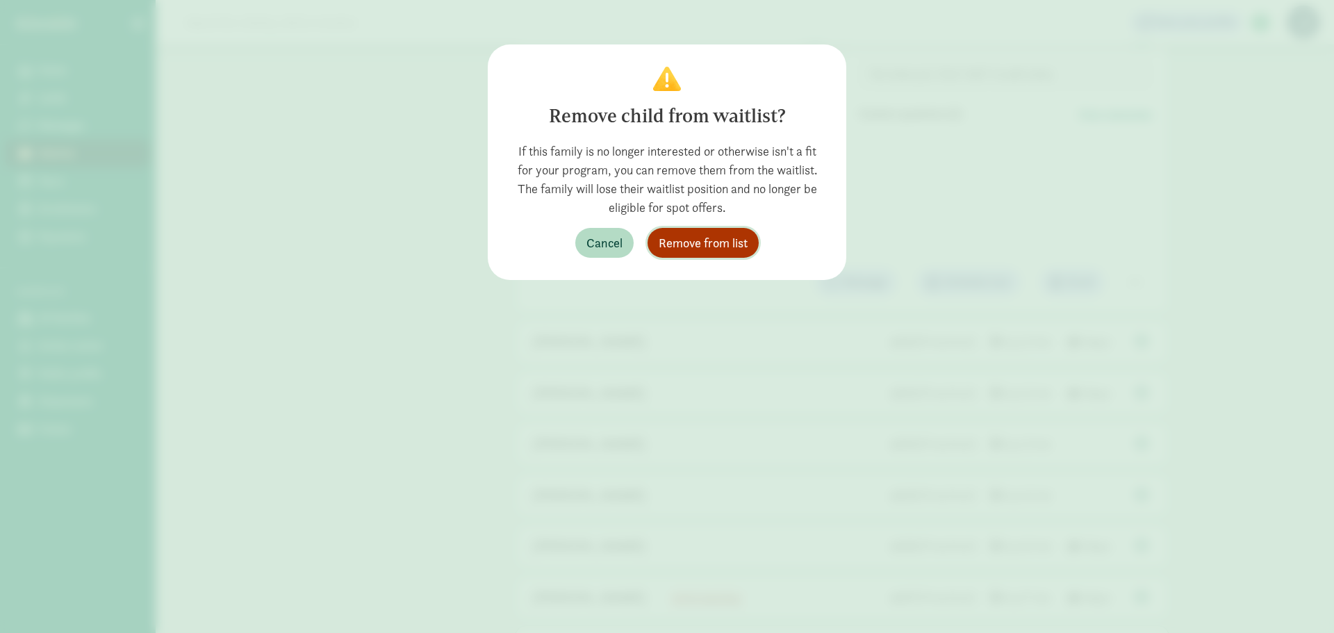
click at [702, 234] on span "Remove from list" at bounding box center [703, 243] width 89 height 19
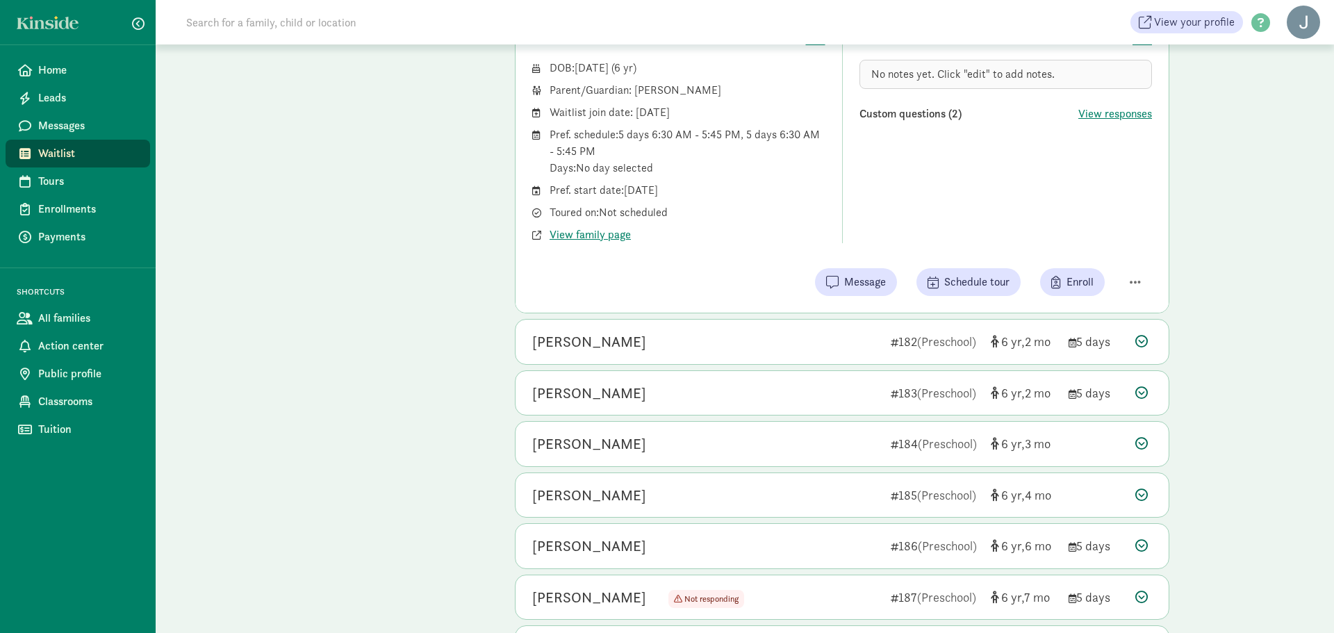
scroll to position [4032, 0]
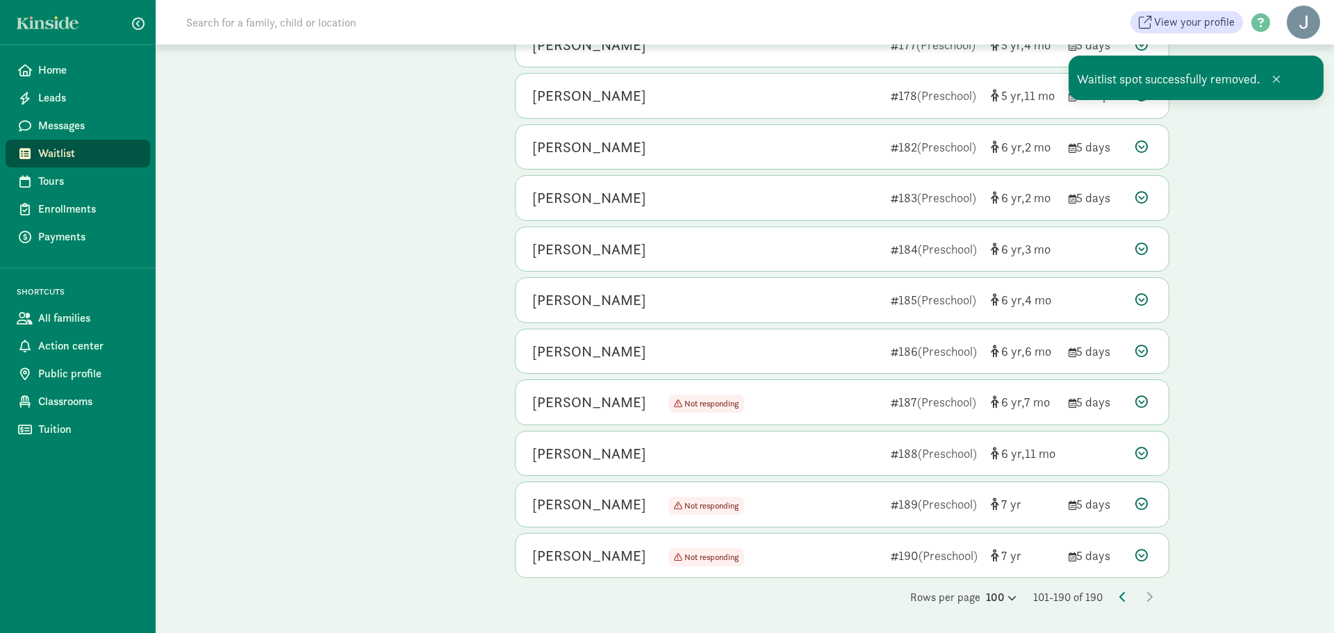
click at [1139, 101] on icon at bounding box center [1142, 95] width 13 height 13
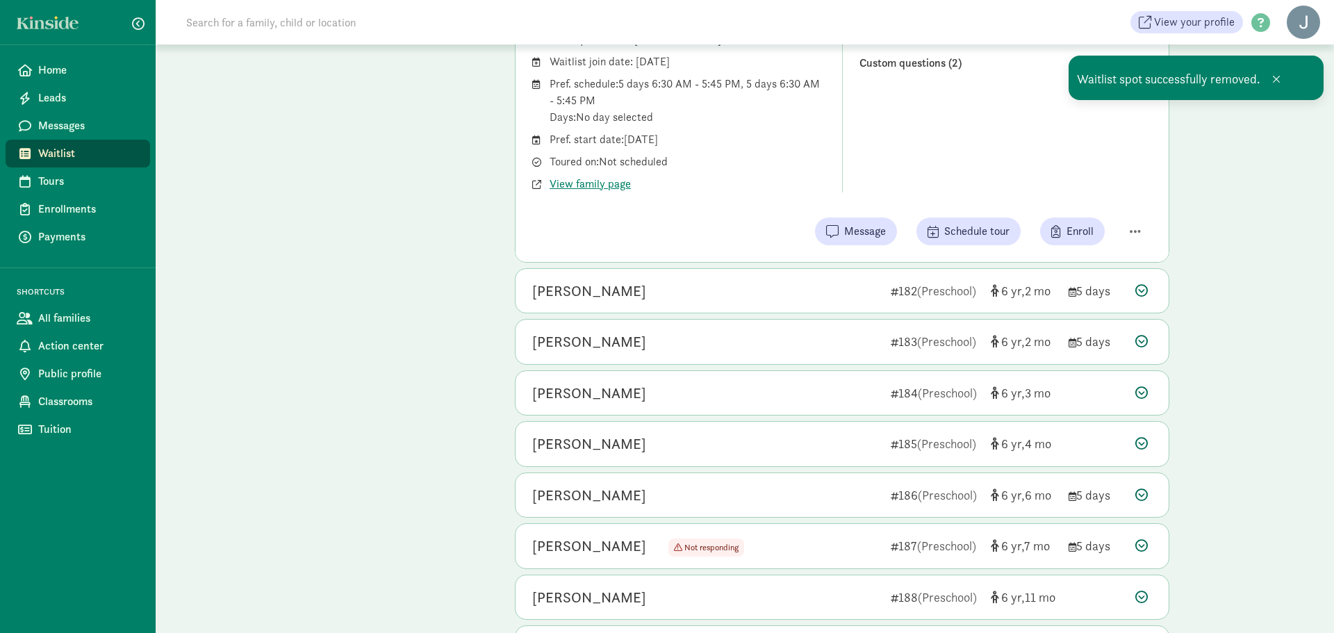
click at [1128, 188] on div "Internal notes Edit No notes yet. Click "edit" to add notes. Custom questions (…" at bounding box center [1006, 86] width 293 height 211
click at [1135, 227] on span "button" at bounding box center [1135, 231] width 11 height 13
click at [1090, 197] on div "Remove from list" at bounding box center [1087, 196] width 108 height 17
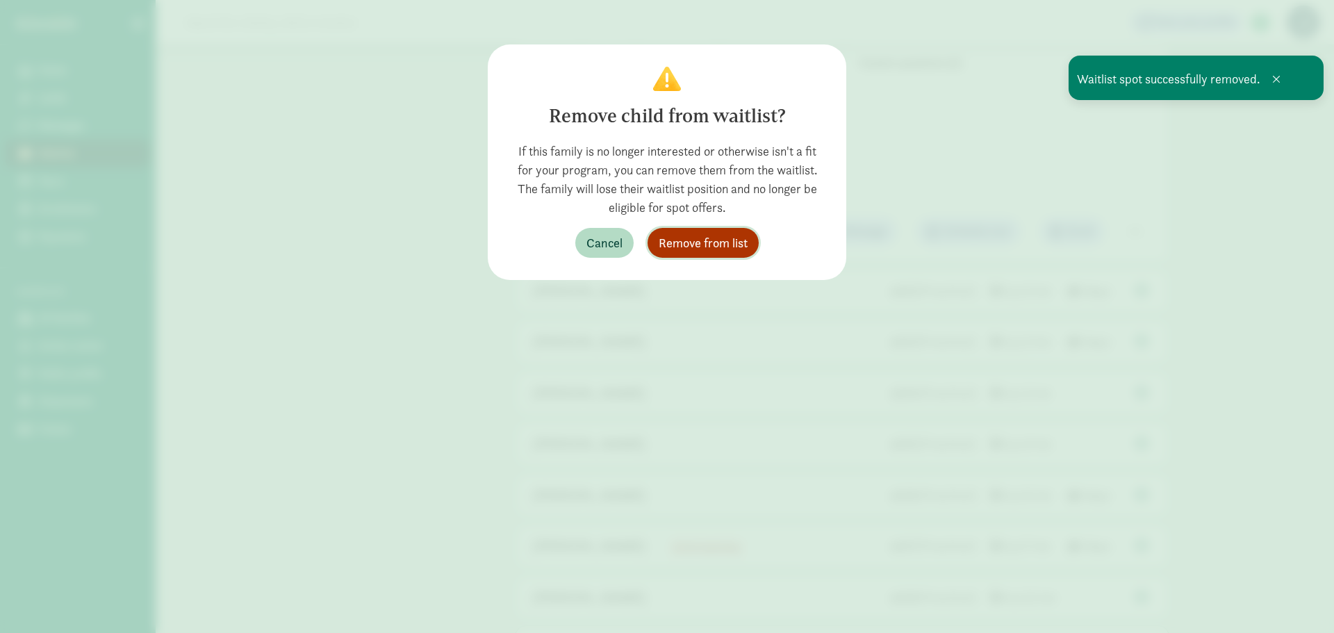
click at [715, 246] on span "Remove from list" at bounding box center [703, 243] width 89 height 19
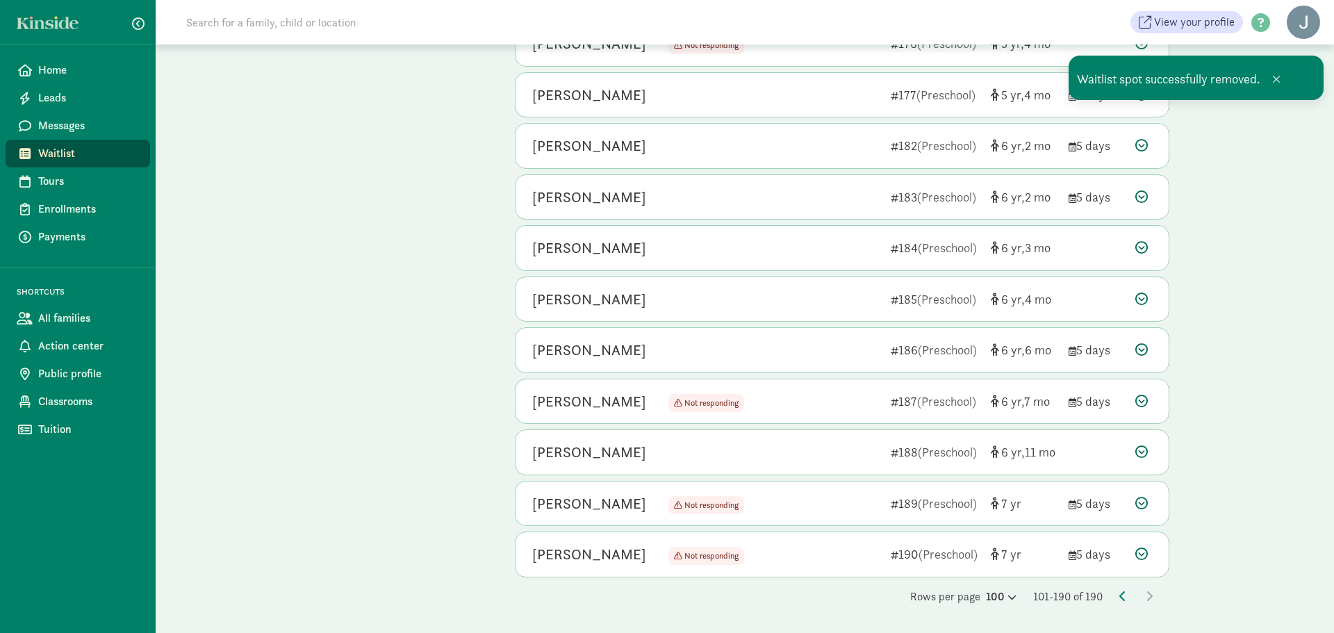
scroll to position [3982, 0]
click at [1275, 77] on span at bounding box center [1277, 79] width 8 height 11
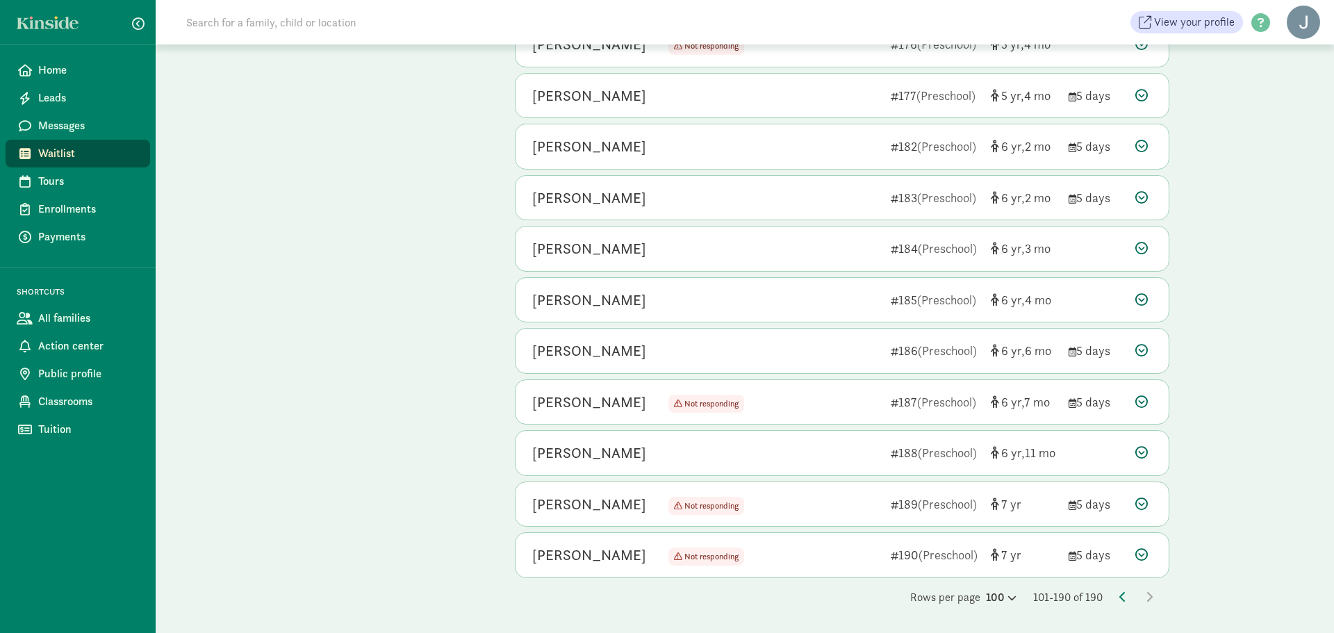
click at [1144, 90] on icon at bounding box center [1142, 95] width 13 height 13
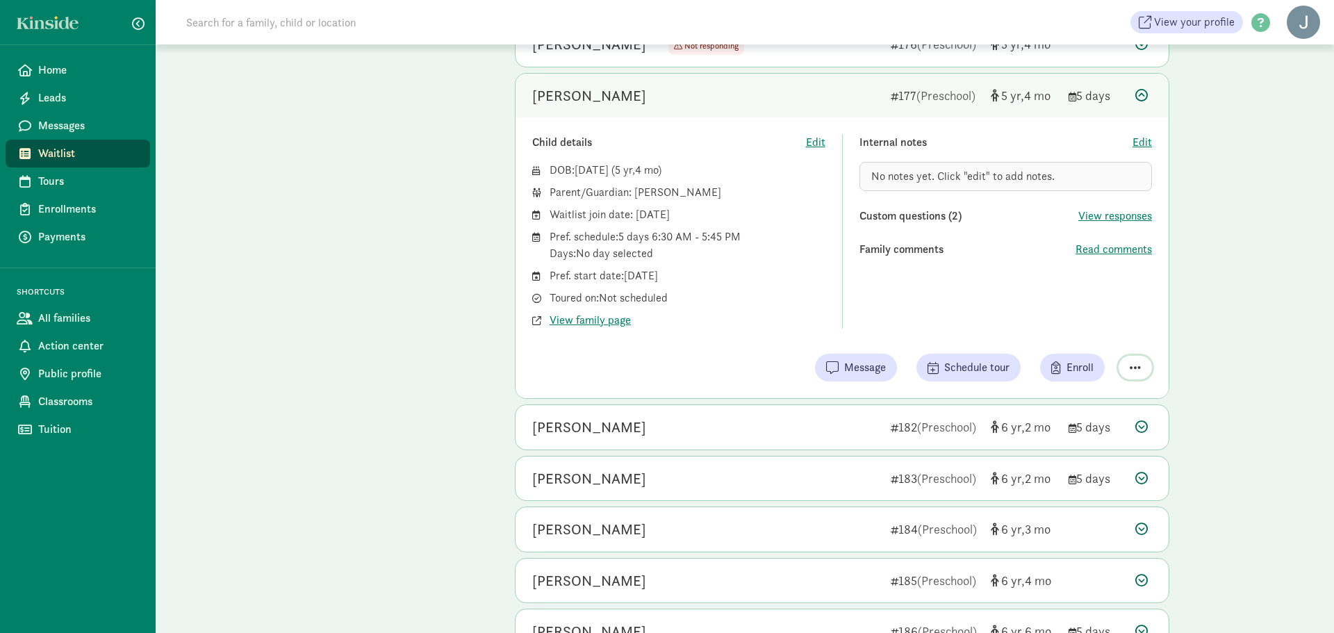
click at [1132, 368] on span "button" at bounding box center [1135, 367] width 11 height 13
click at [1111, 338] on div "Remove from list" at bounding box center [1087, 332] width 108 height 17
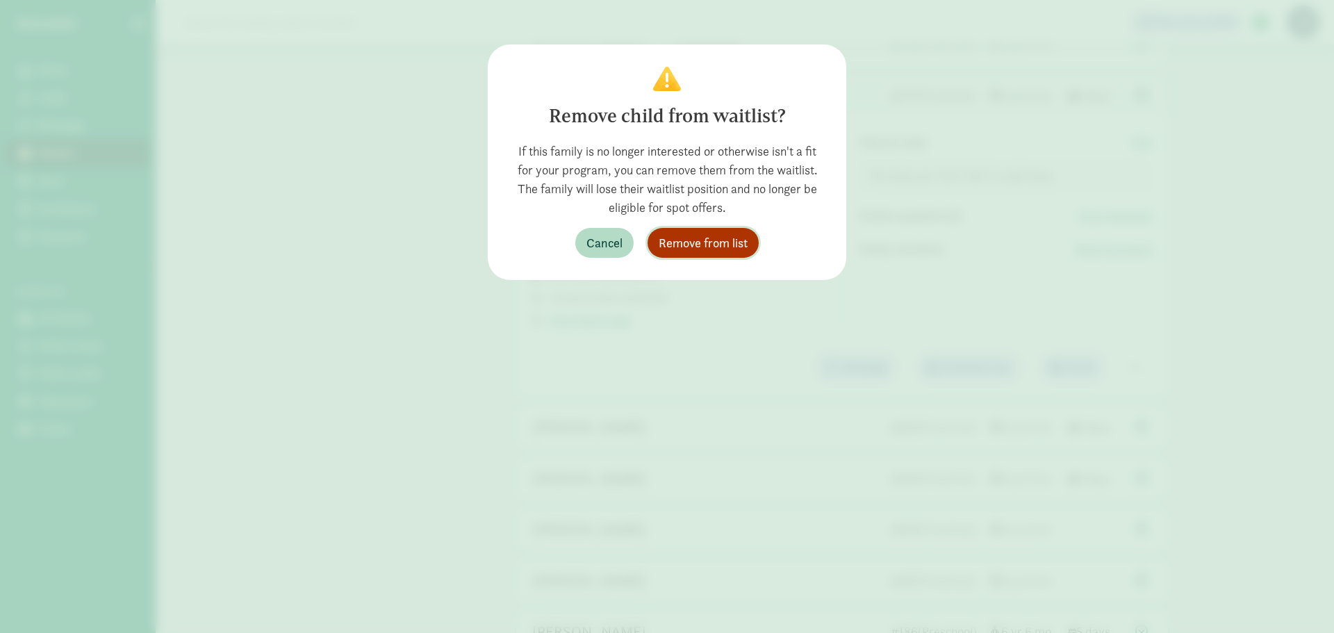
click at [729, 241] on span "Remove from list" at bounding box center [703, 243] width 89 height 19
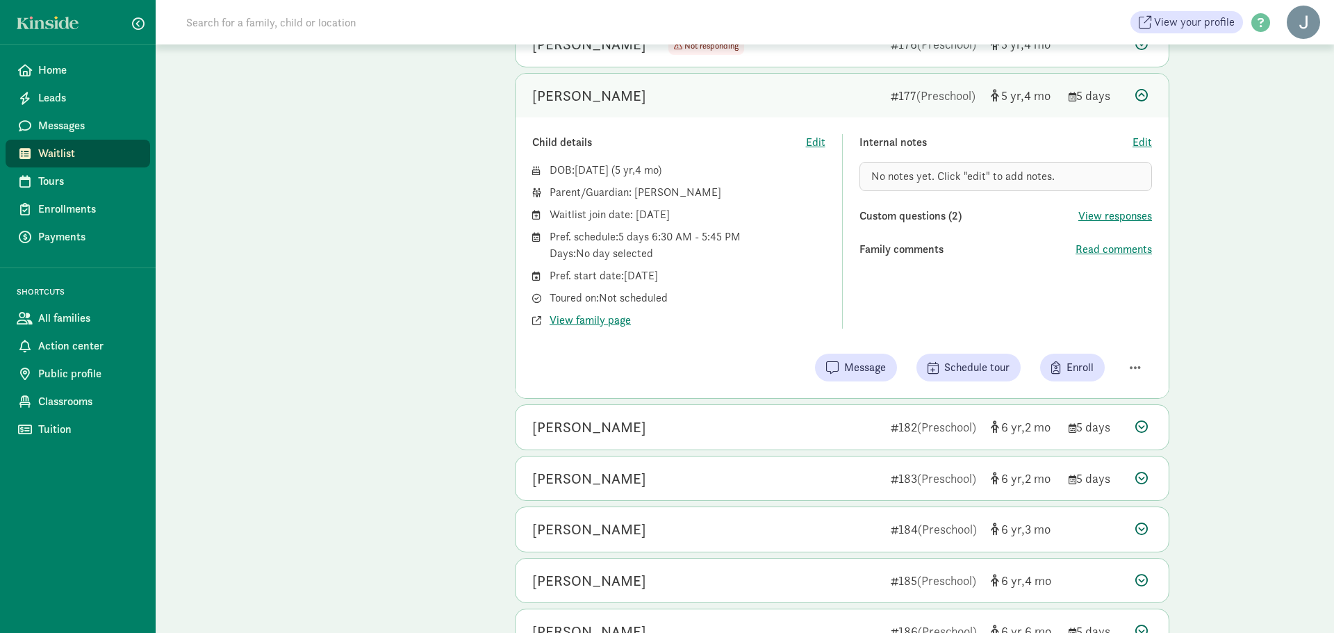
scroll to position [3930, 0]
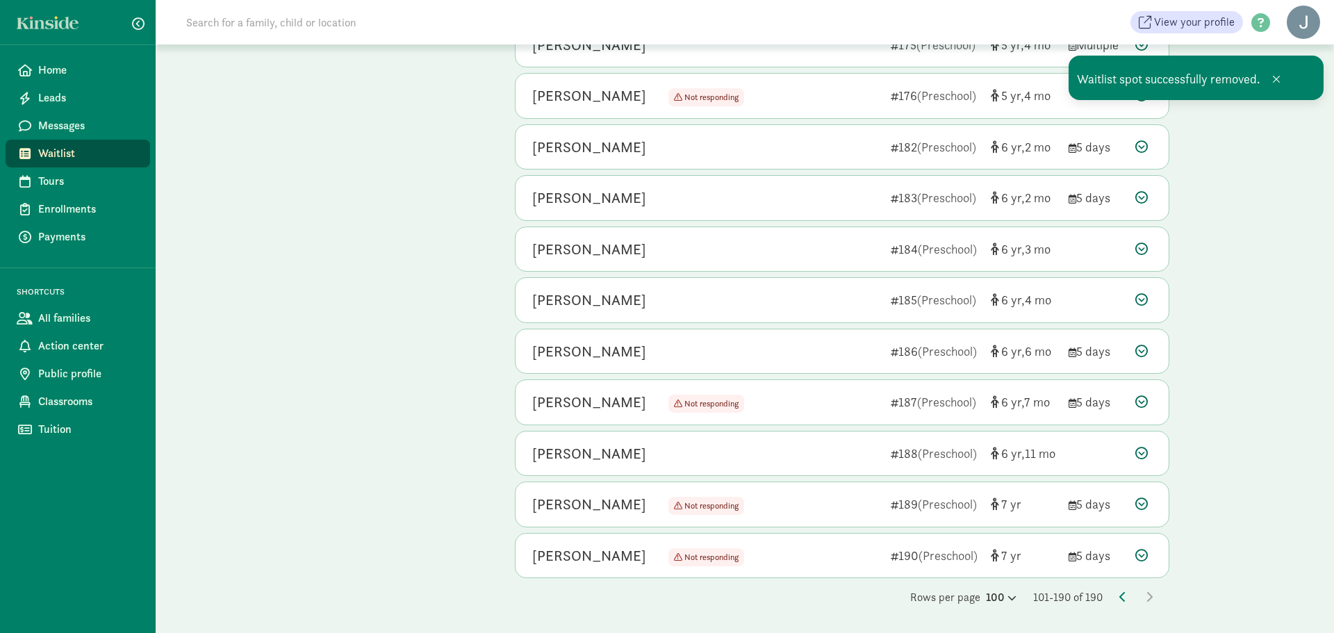
click at [1146, 146] on icon at bounding box center [1142, 146] width 13 height 13
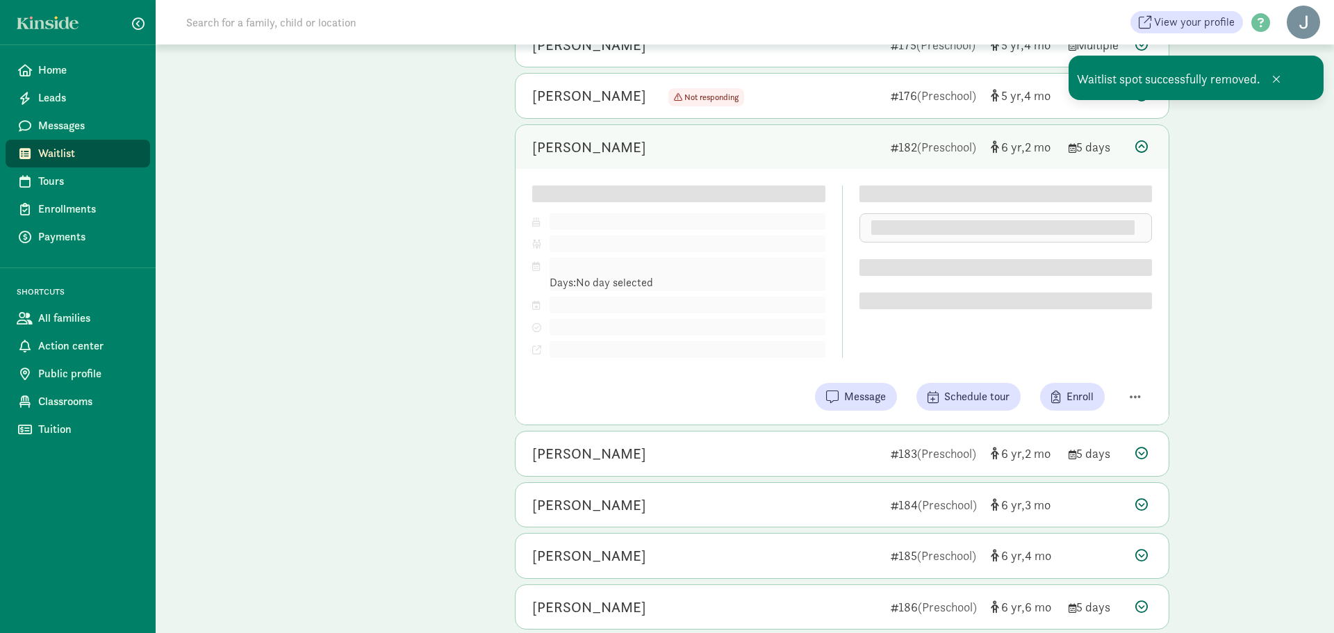
scroll to position [3982, 0]
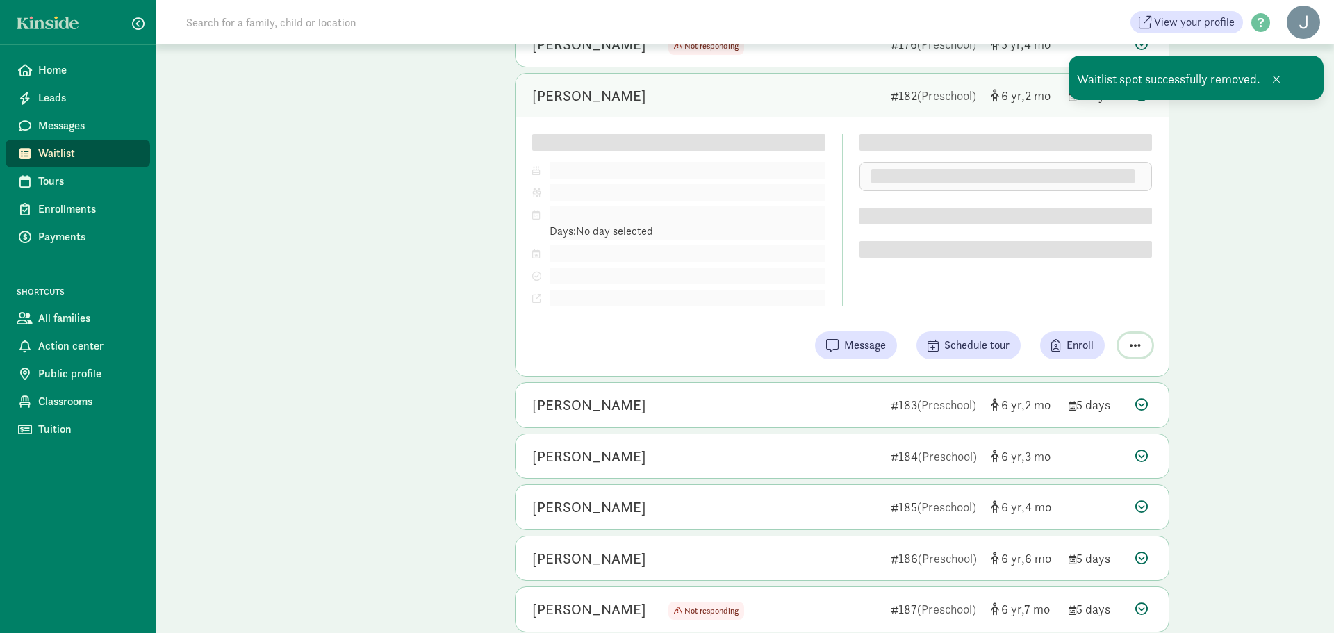
click at [1127, 345] on div "Child details Edit DOB: [DATE] ( 6 2 ) Parent/Guardian: Pref. schedule: Days: N…" at bounding box center [842, 246] width 653 height 259
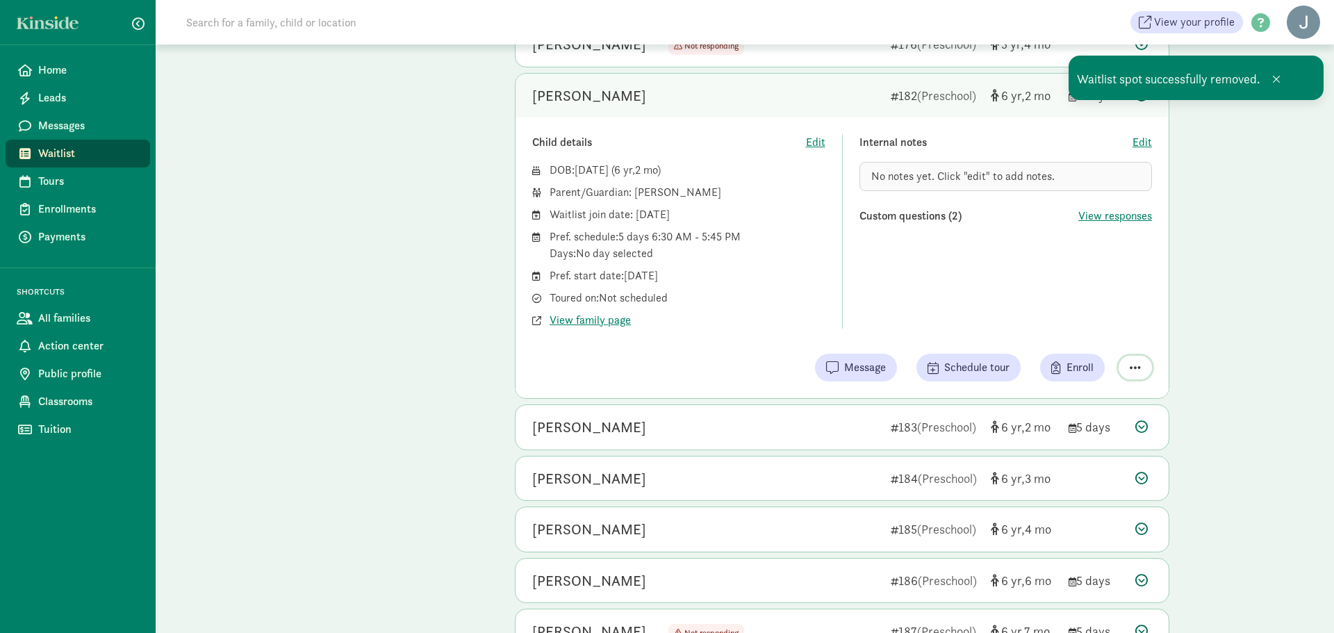
click at [1131, 358] on button "button" at bounding box center [1135, 368] width 33 height 24
click at [1100, 336] on div "Remove from list" at bounding box center [1087, 332] width 108 height 17
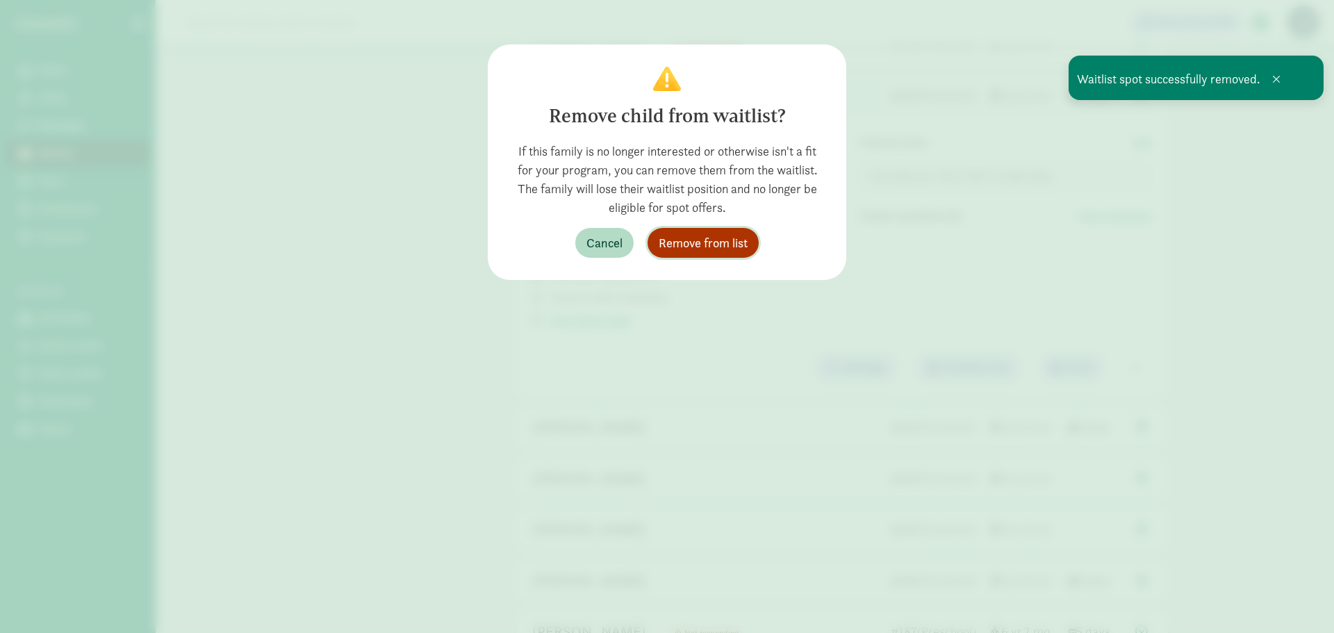
click at [733, 247] on span "Remove from list" at bounding box center [703, 243] width 89 height 19
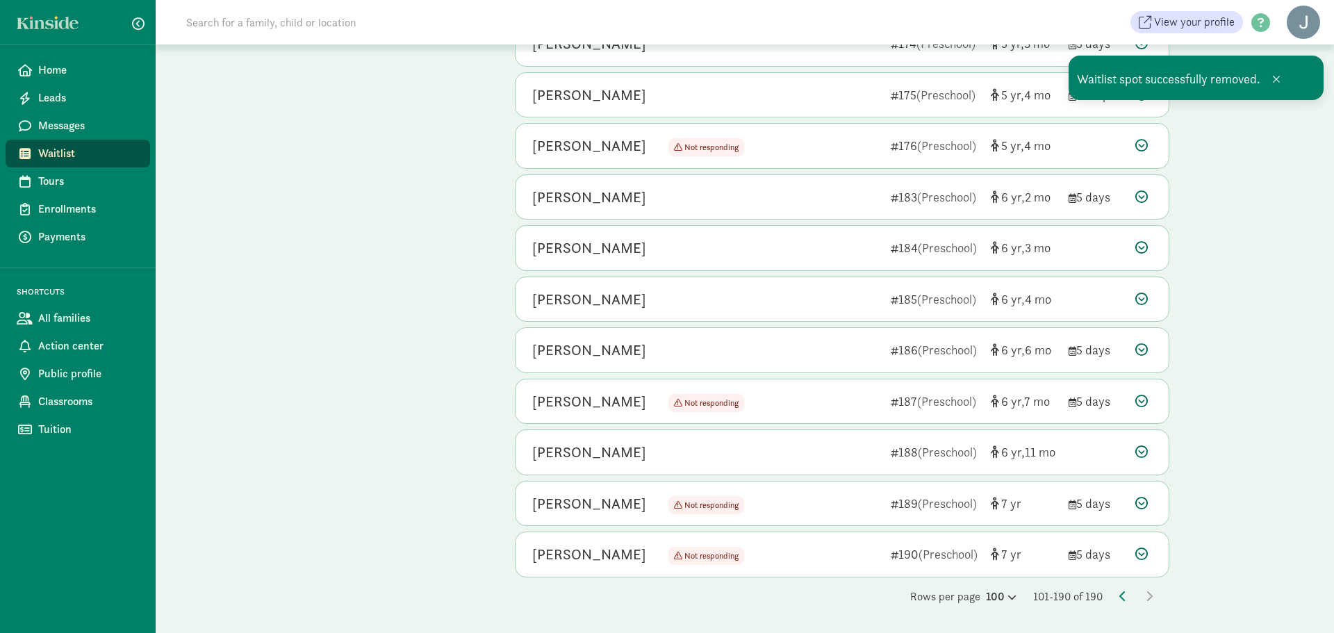
scroll to position [3879, 0]
click at [1146, 202] on icon at bounding box center [1142, 197] width 13 height 13
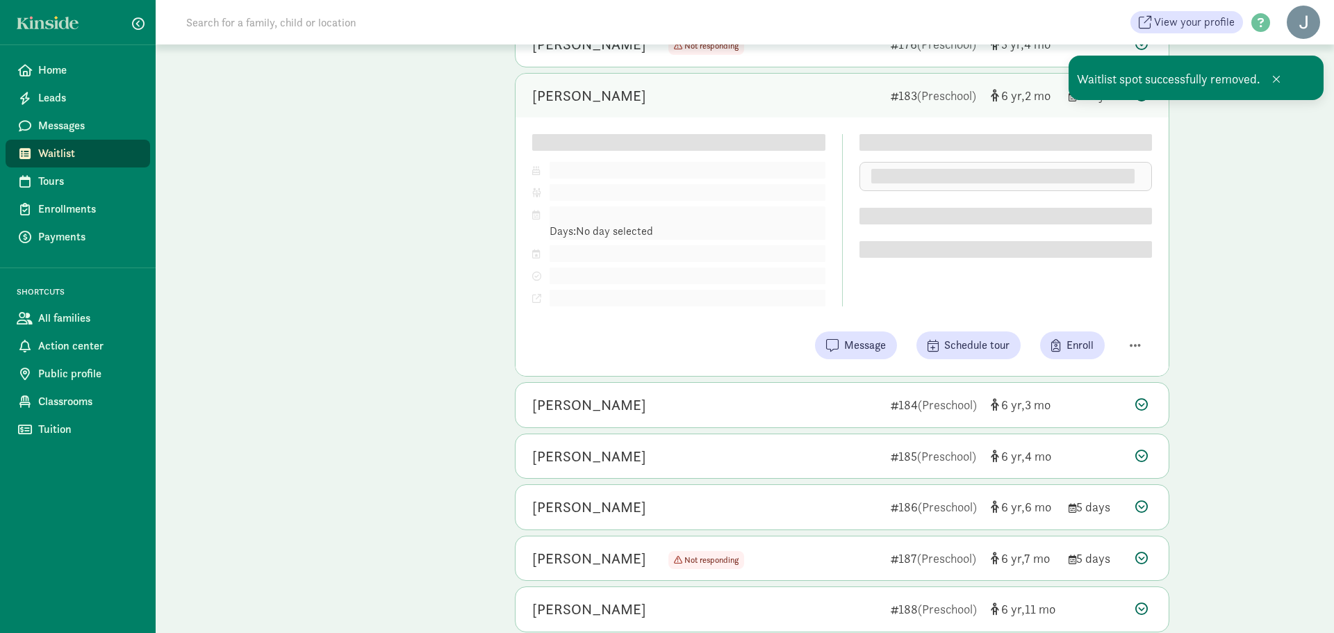
click at [1138, 343] on div "Child details Edit DOB: [DATE] ( 6 2 ) Parent/Guardian: Pref. schedule: Days: N…" at bounding box center [842, 246] width 653 height 259
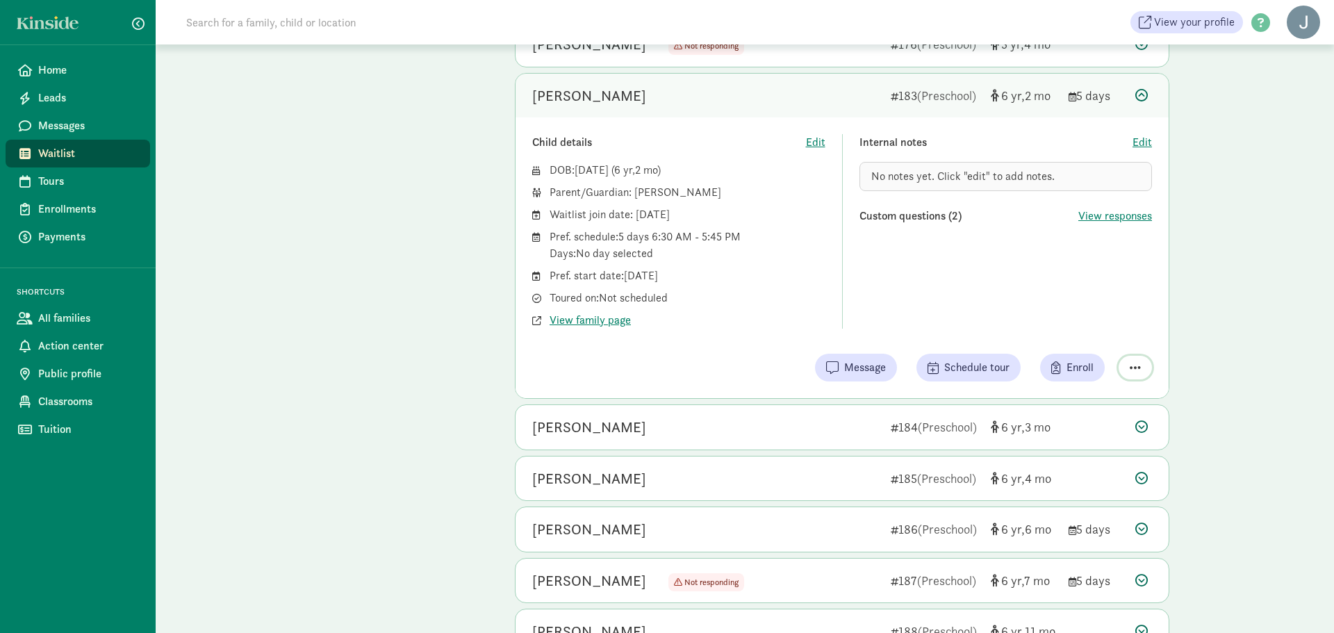
click at [1133, 371] on span "button" at bounding box center [1135, 367] width 11 height 13
click at [1106, 334] on div "Remove from list" at bounding box center [1087, 332] width 108 height 17
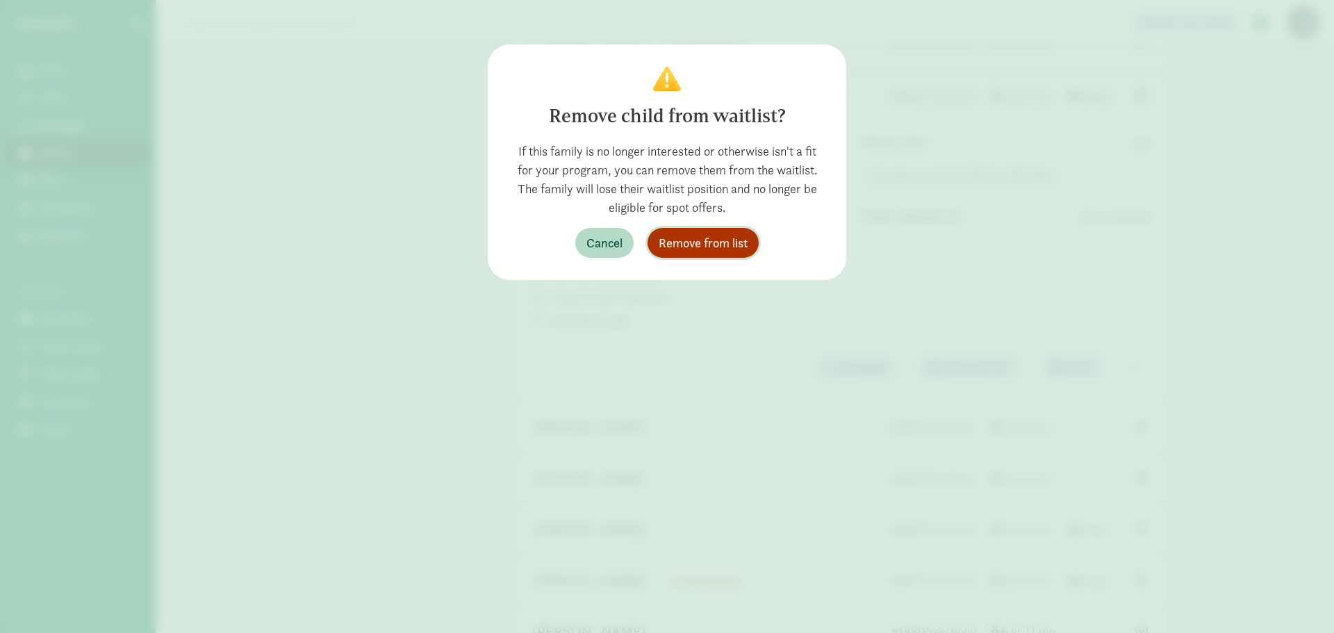
click at [738, 241] on span "Remove from list" at bounding box center [703, 243] width 89 height 19
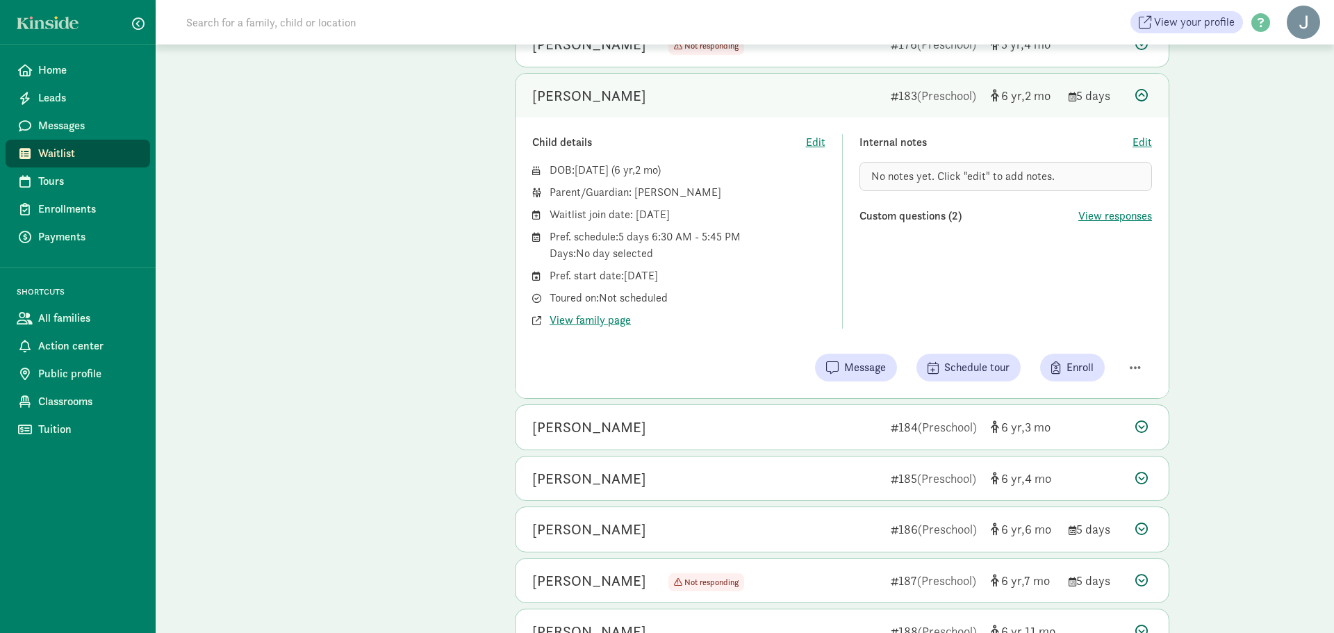
scroll to position [3828, 0]
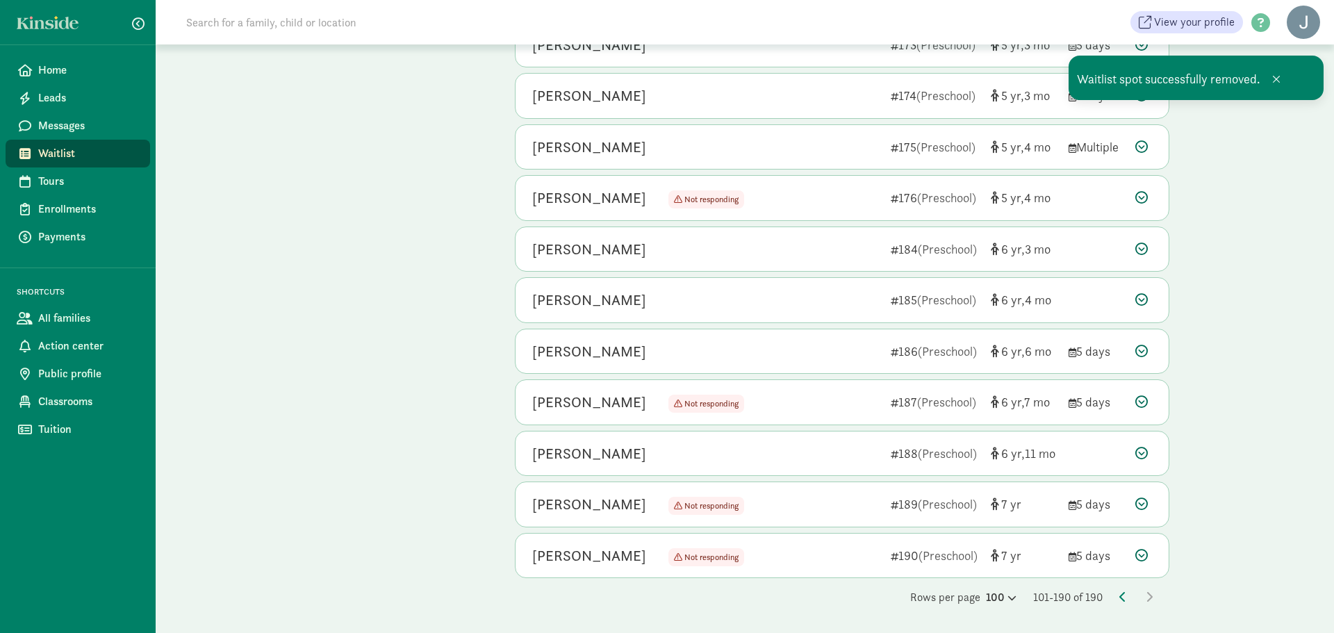
click at [1148, 144] on div at bounding box center [1144, 147] width 17 height 19
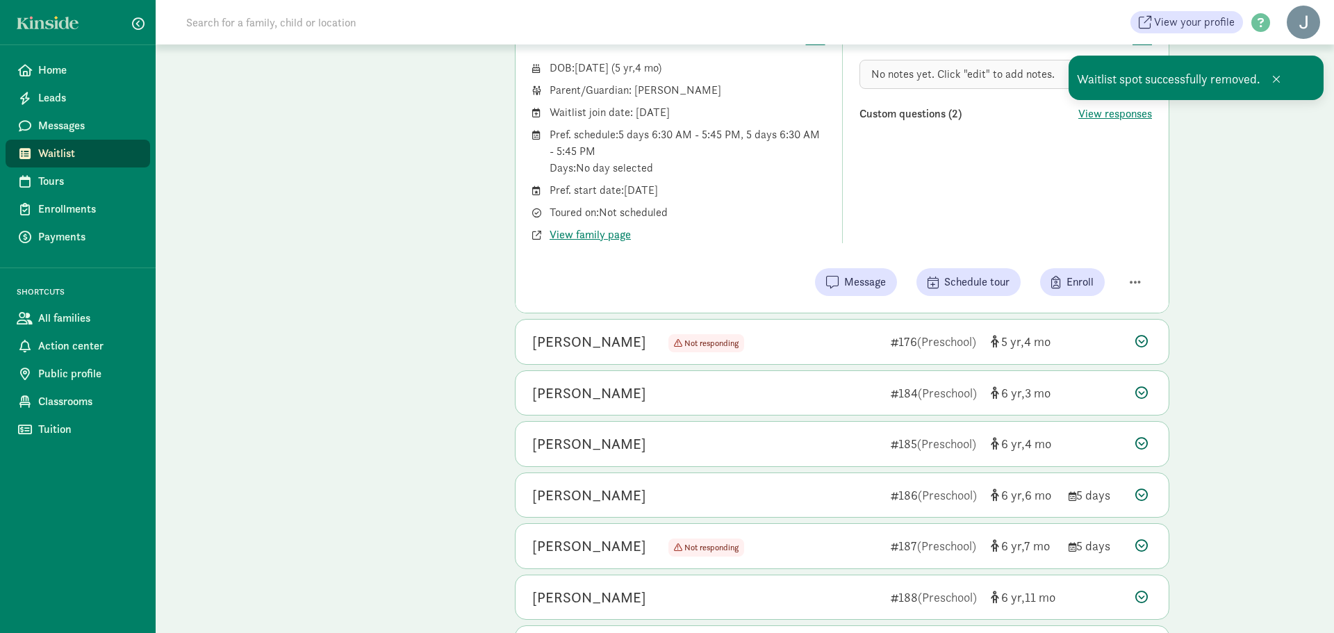
click at [1137, 240] on div "Internal notes Edit No notes yet. Click "edit" to add notes. Custom questions (…" at bounding box center [1006, 137] width 293 height 211
click at [1137, 277] on span "button" at bounding box center [1135, 282] width 11 height 13
click at [1099, 248] on div "Remove from list" at bounding box center [1087, 246] width 108 height 17
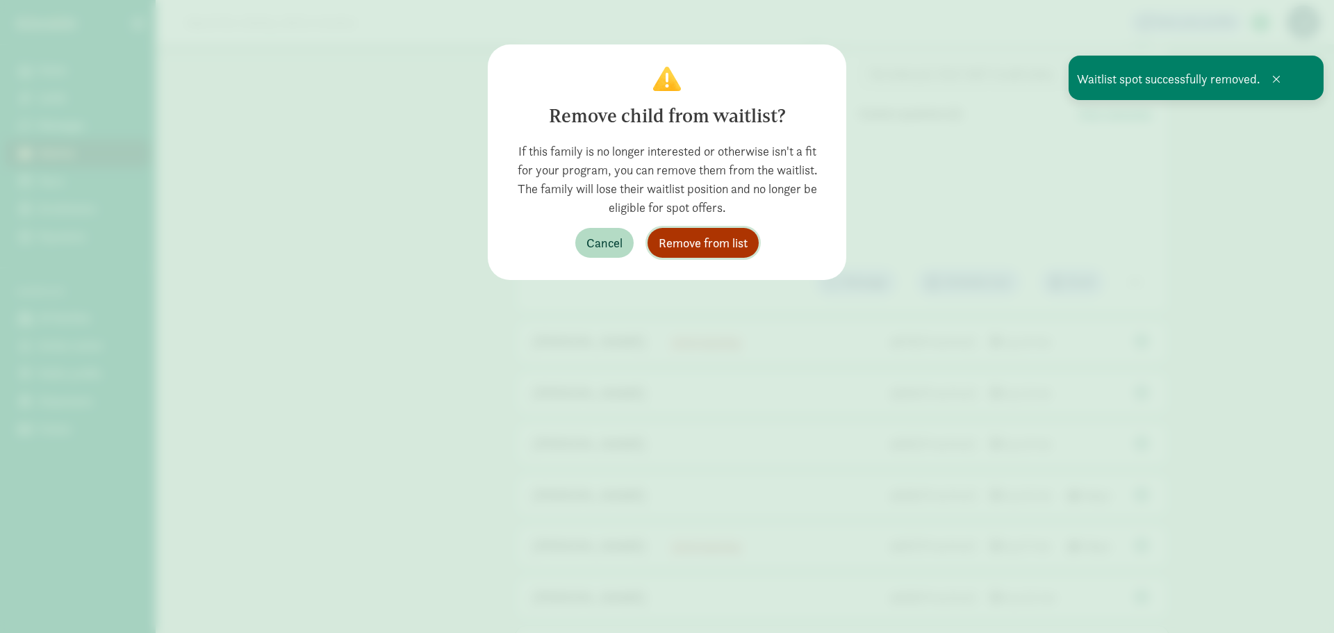
click at [718, 246] on span "Remove from list" at bounding box center [703, 243] width 89 height 19
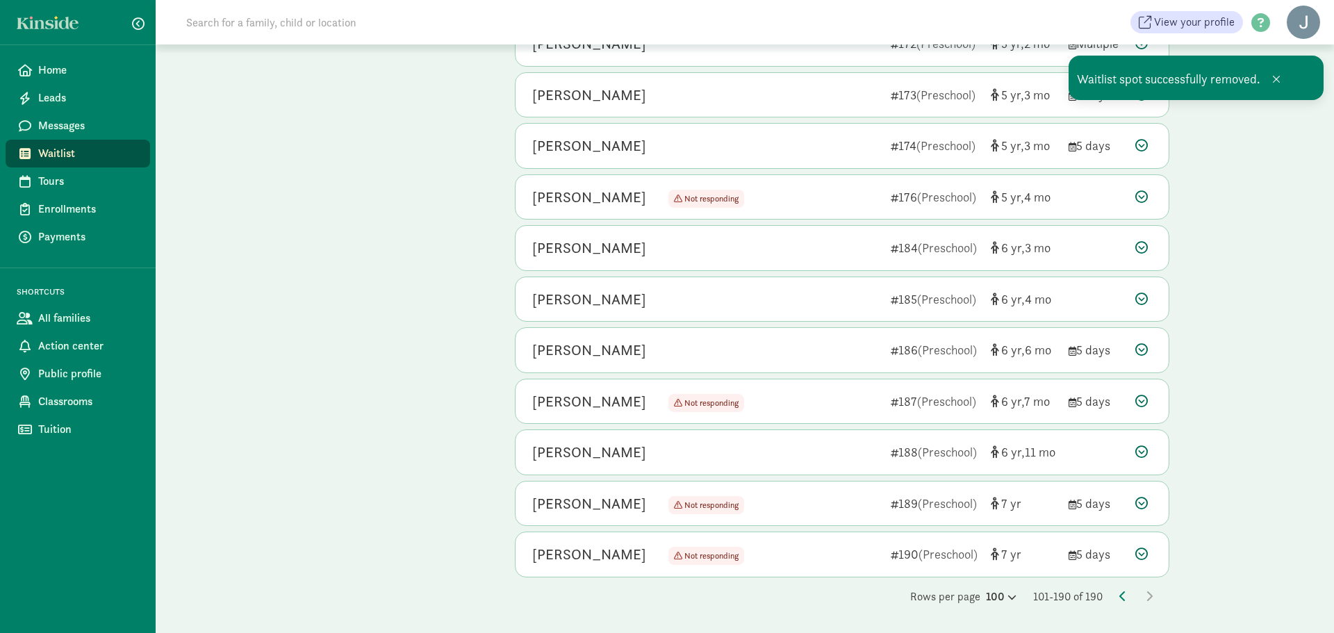
scroll to position [3777, 0]
click at [1146, 147] on icon at bounding box center [1142, 146] width 13 height 13
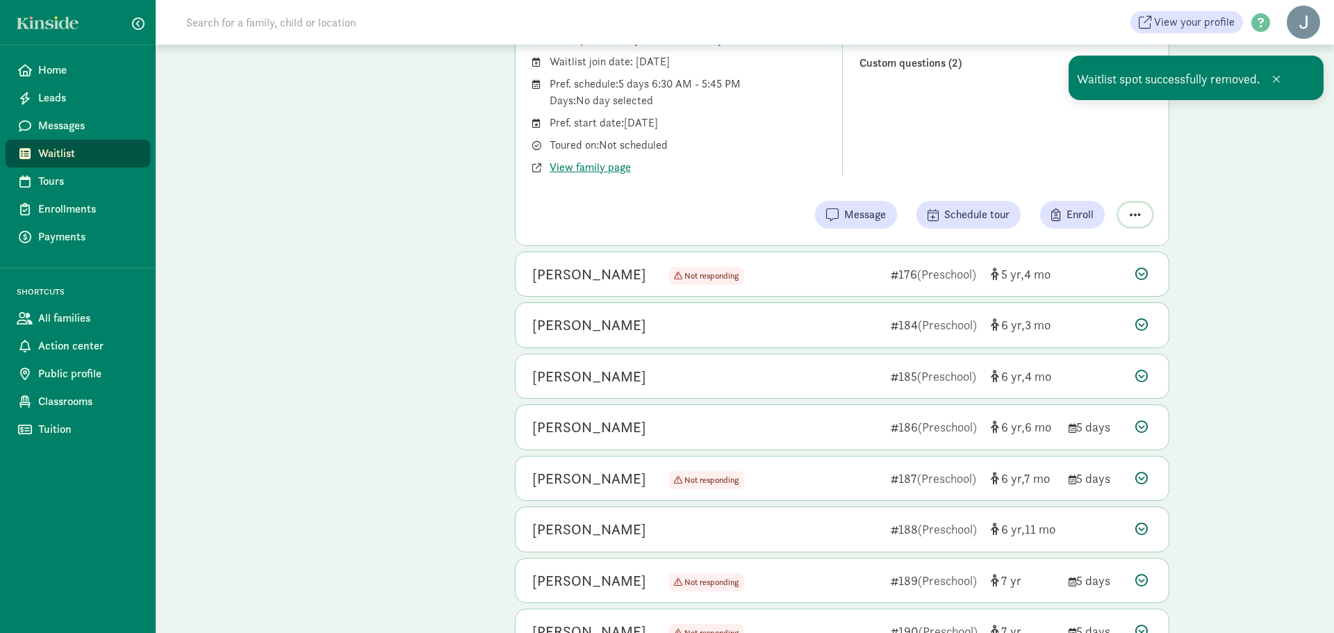
click at [1140, 219] on span "button" at bounding box center [1135, 214] width 11 height 13
click at [1105, 186] on div "Remove from list" at bounding box center [1087, 179] width 108 height 17
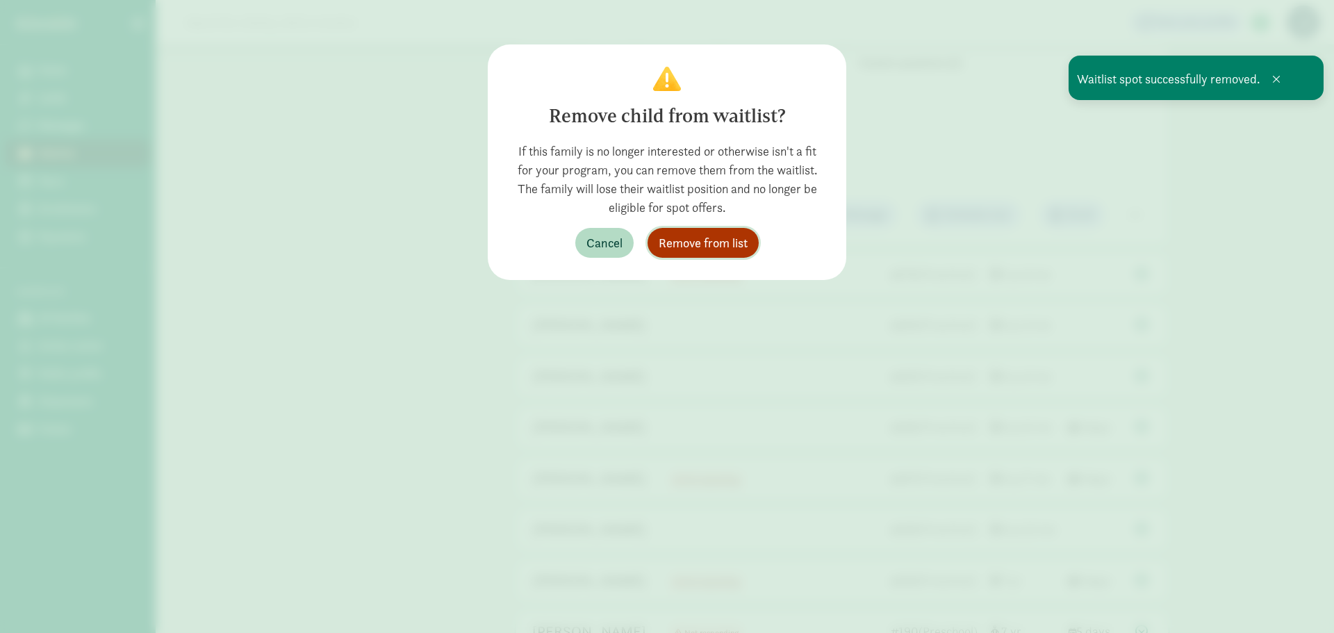
click at [669, 247] on span "Remove from list" at bounding box center [703, 243] width 89 height 19
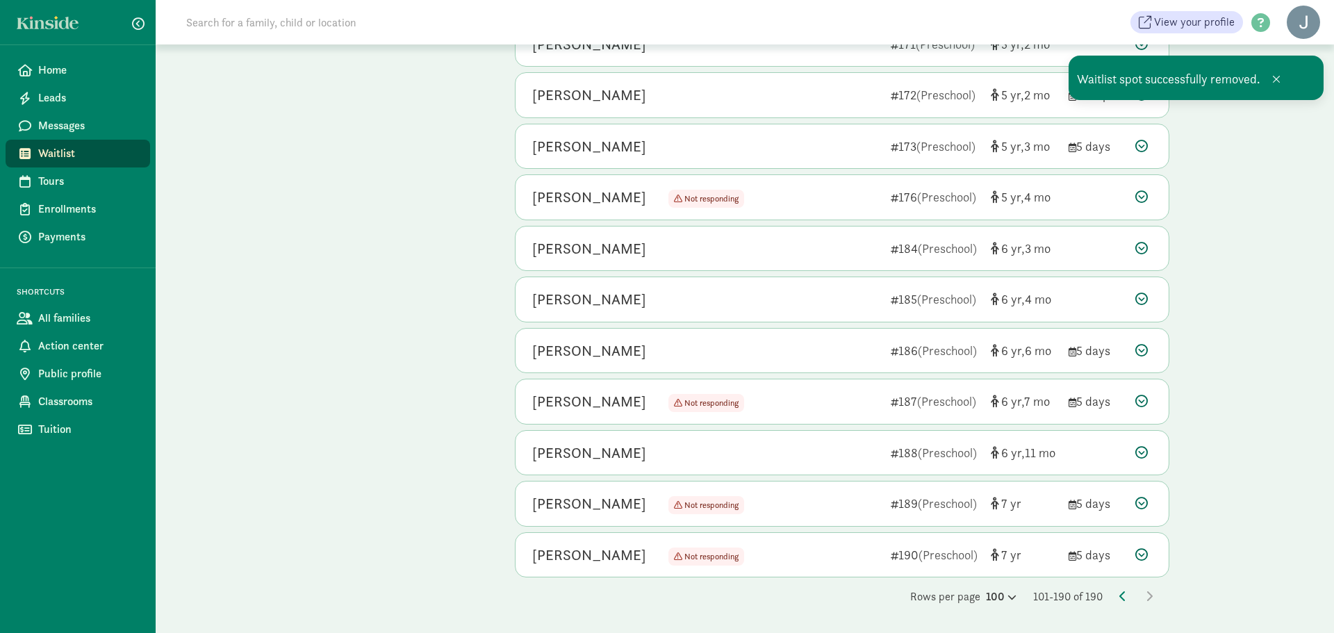
scroll to position [3726, 0]
click at [1145, 140] on icon at bounding box center [1142, 146] width 13 height 13
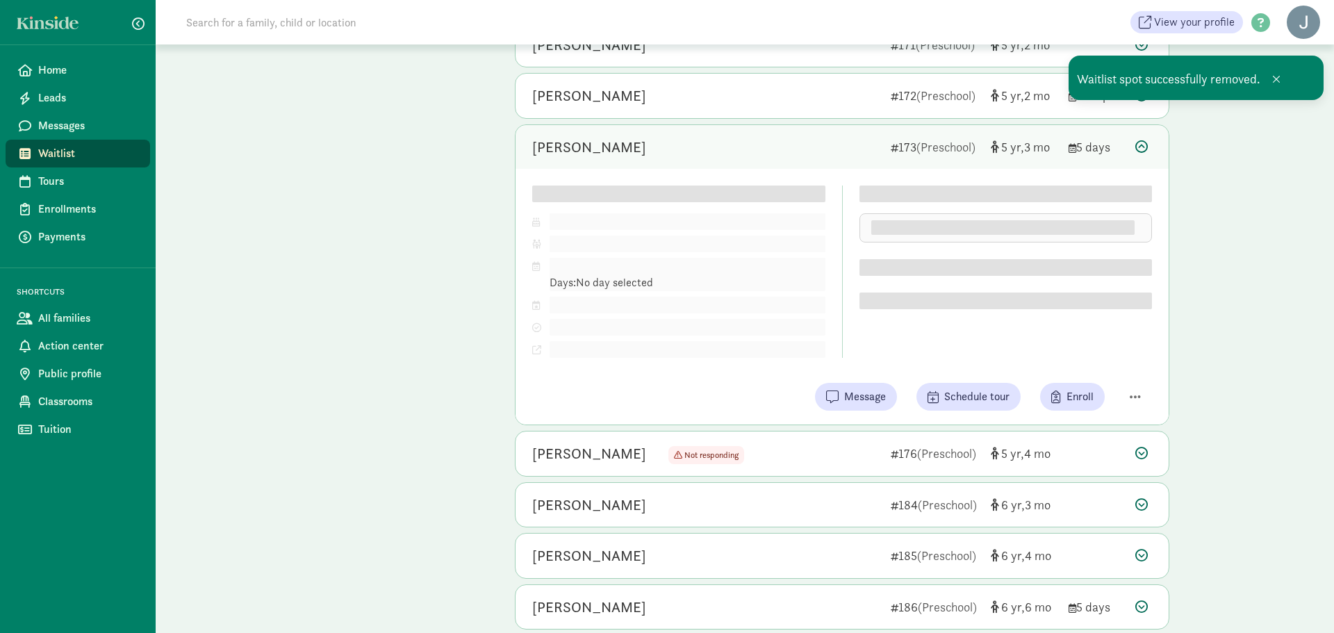
scroll to position [3982, 0]
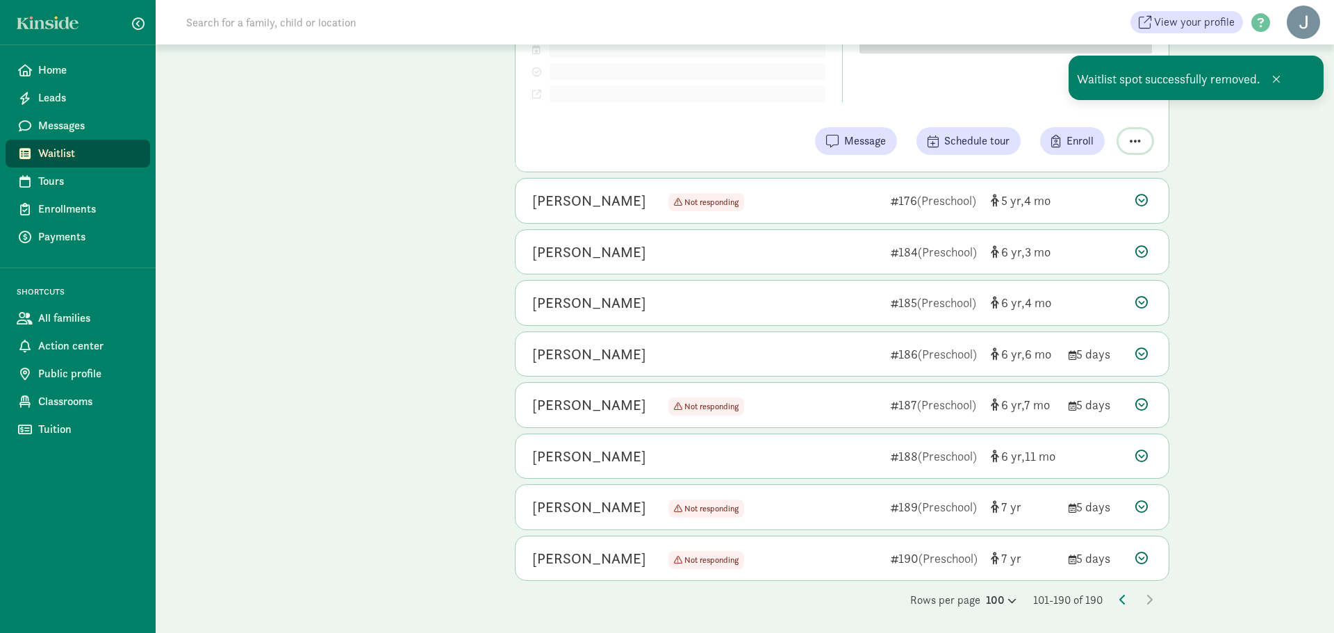
click at [1138, 135] on span "button" at bounding box center [1135, 141] width 11 height 13
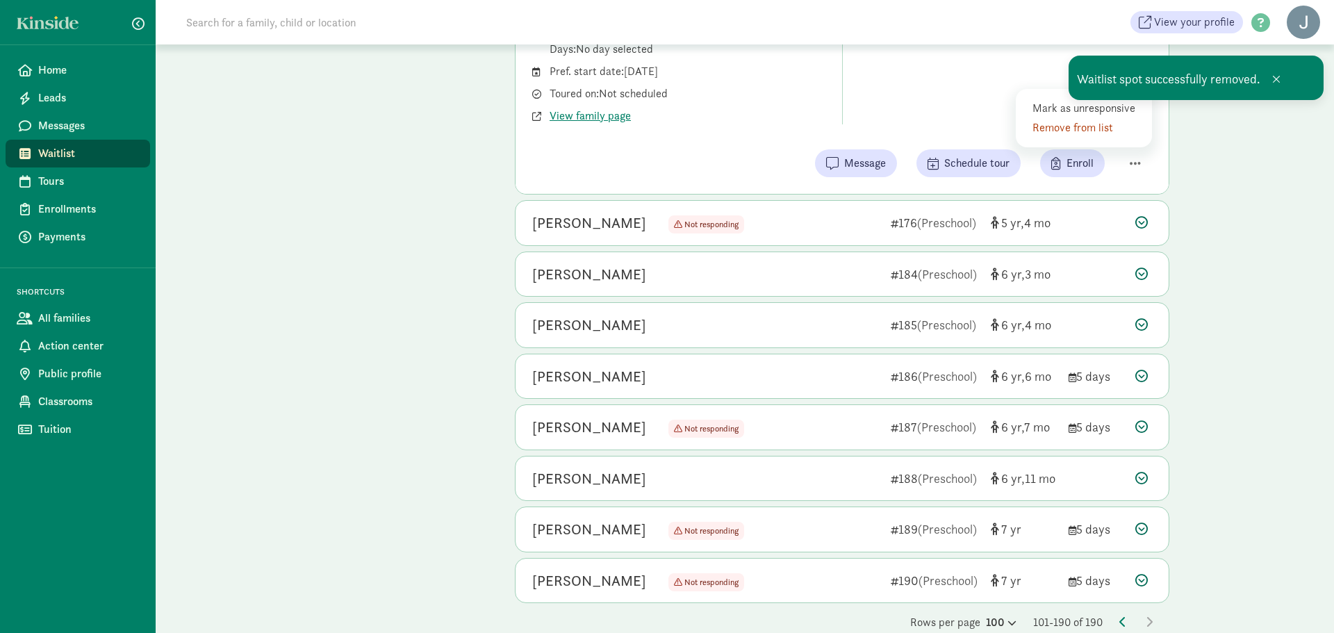
click at [1095, 129] on div "Remove from list" at bounding box center [1087, 128] width 108 height 17
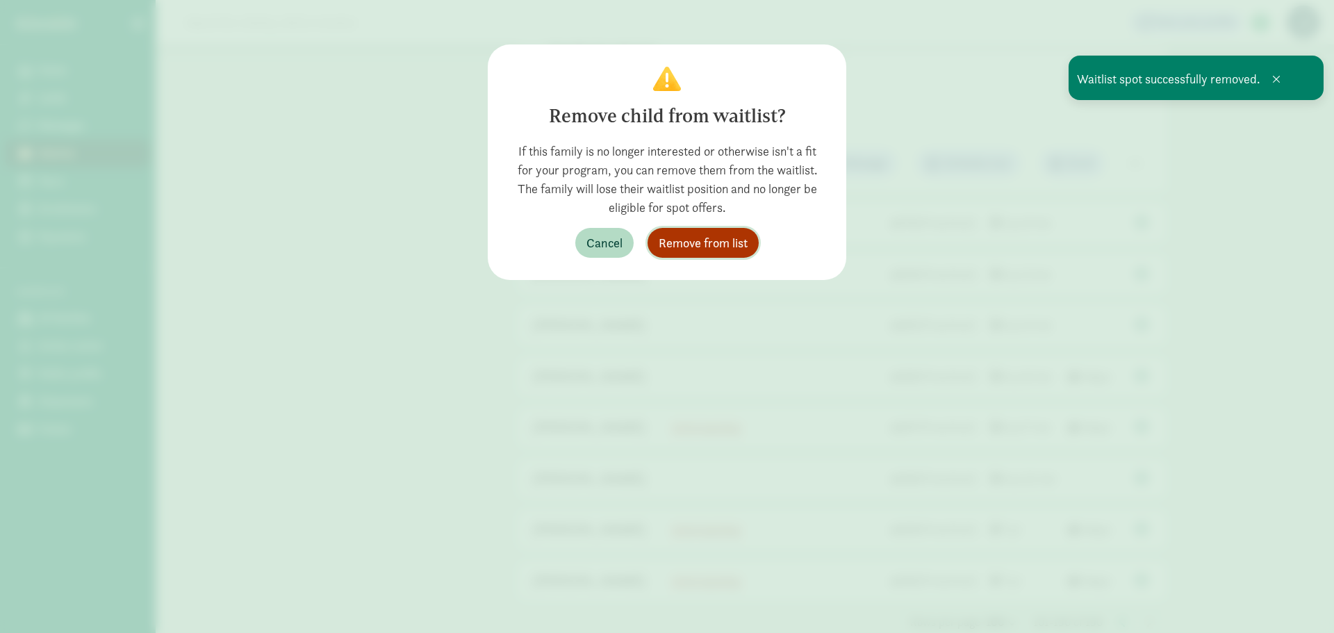
click at [726, 240] on span "Remove from list" at bounding box center [703, 243] width 89 height 19
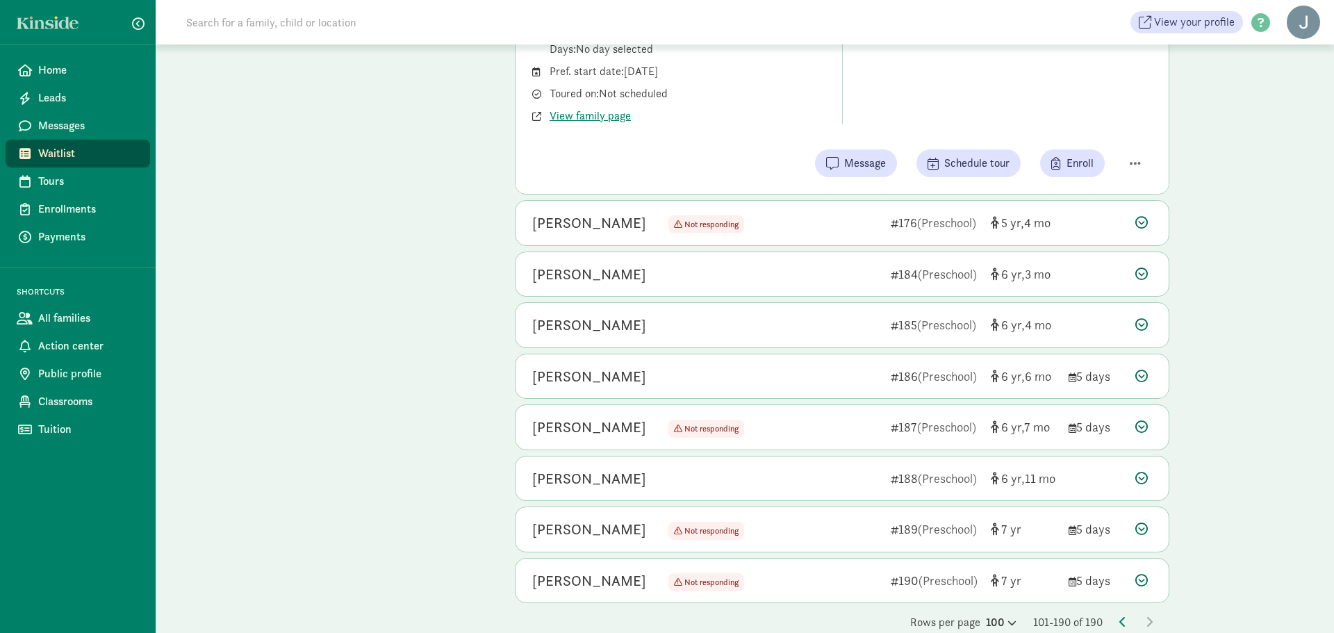
scroll to position [3675, 0]
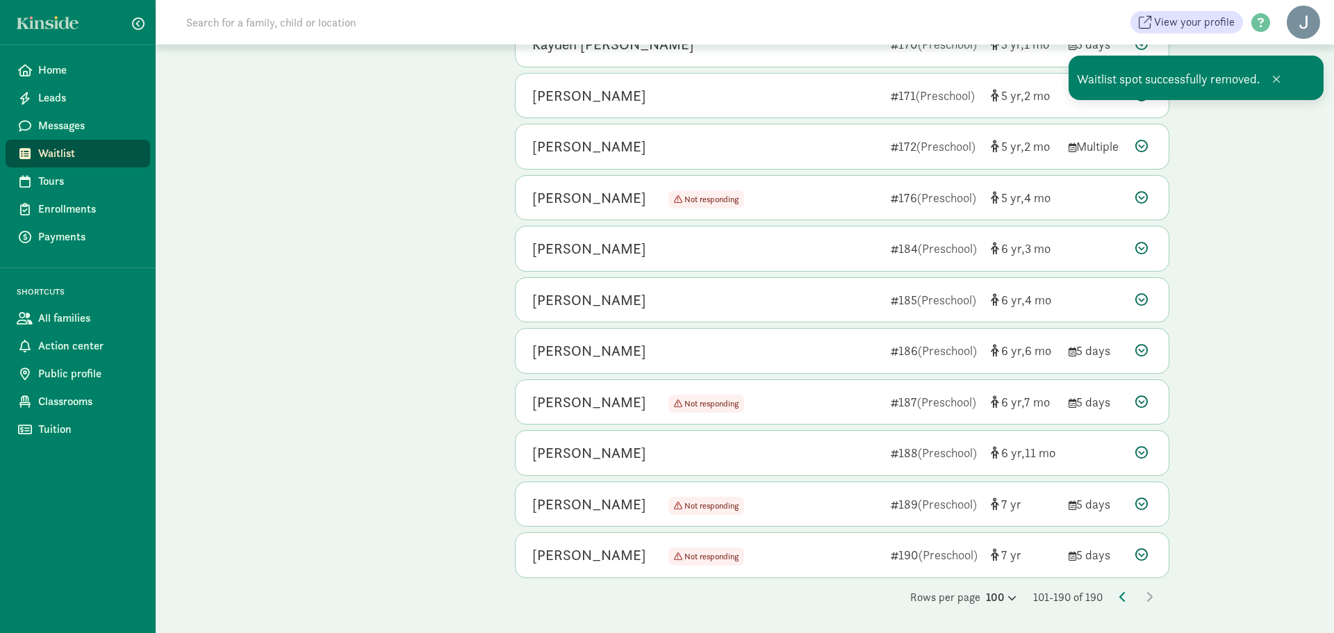
click at [1139, 195] on icon at bounding box center [1142, 197] width 13 height 13
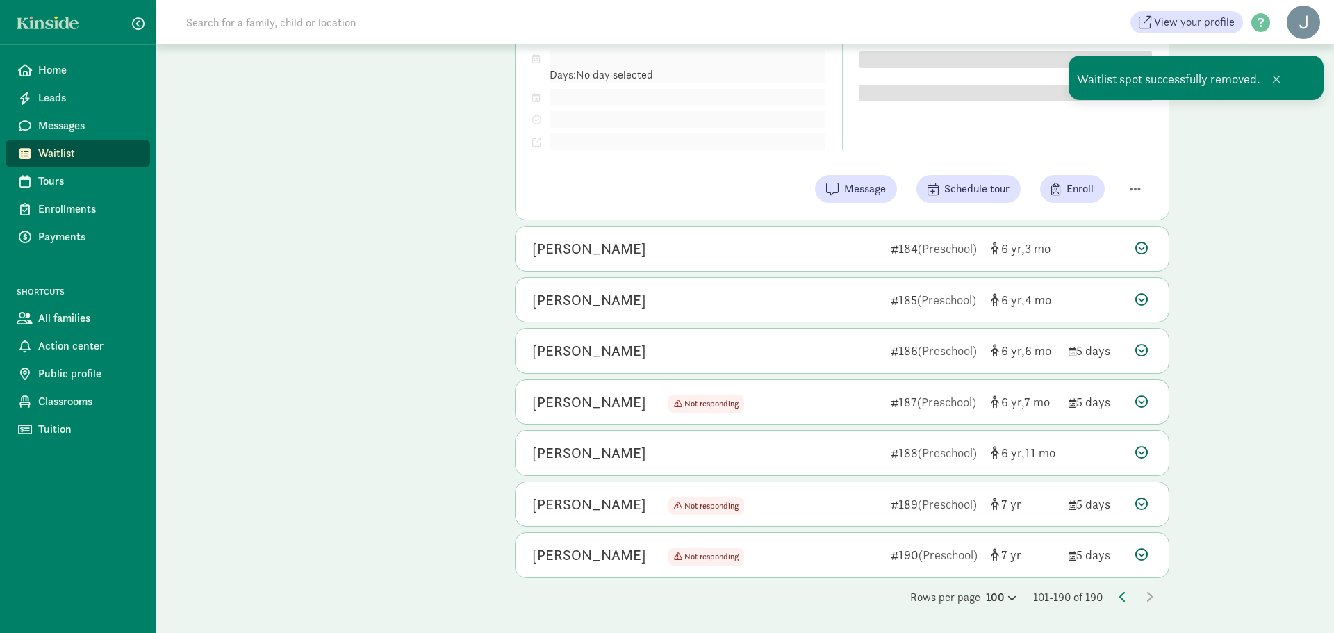
scroll to position [3956, 0]
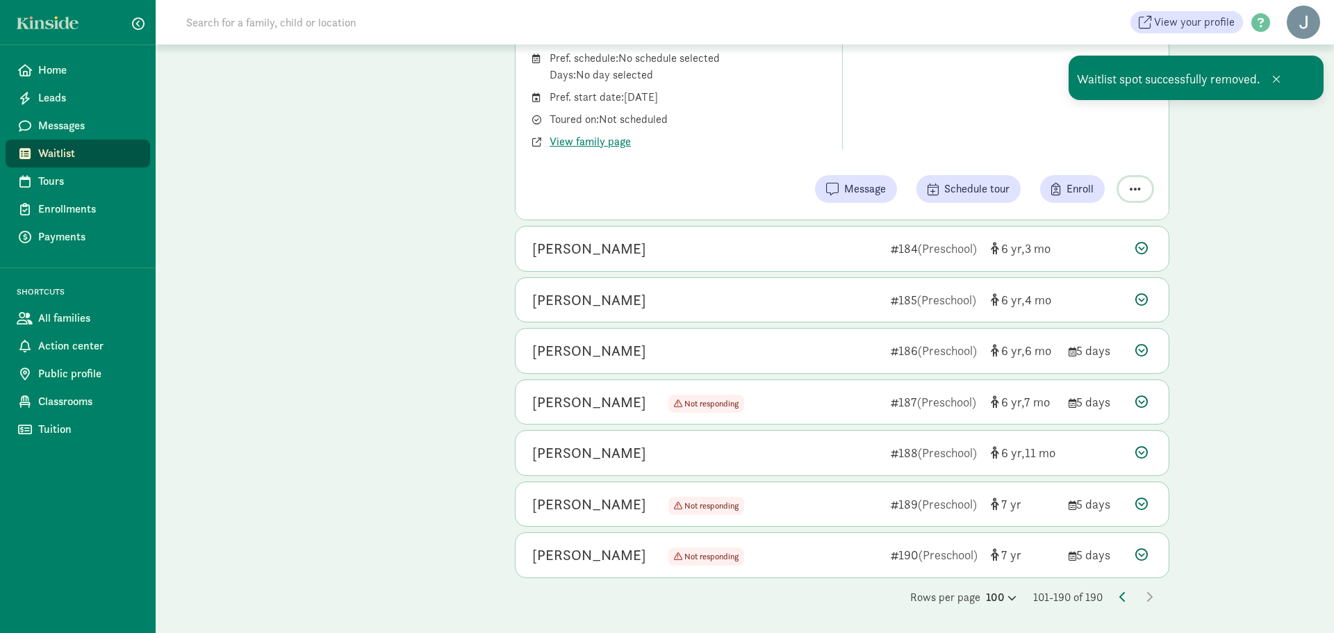
click at [1134, 190] on span "button" at bounding box center [1135, 189] width 11 height 13
click at [1091, 152] on div "Remove from list" at bounding box center [1097, 153] width 85 height 17
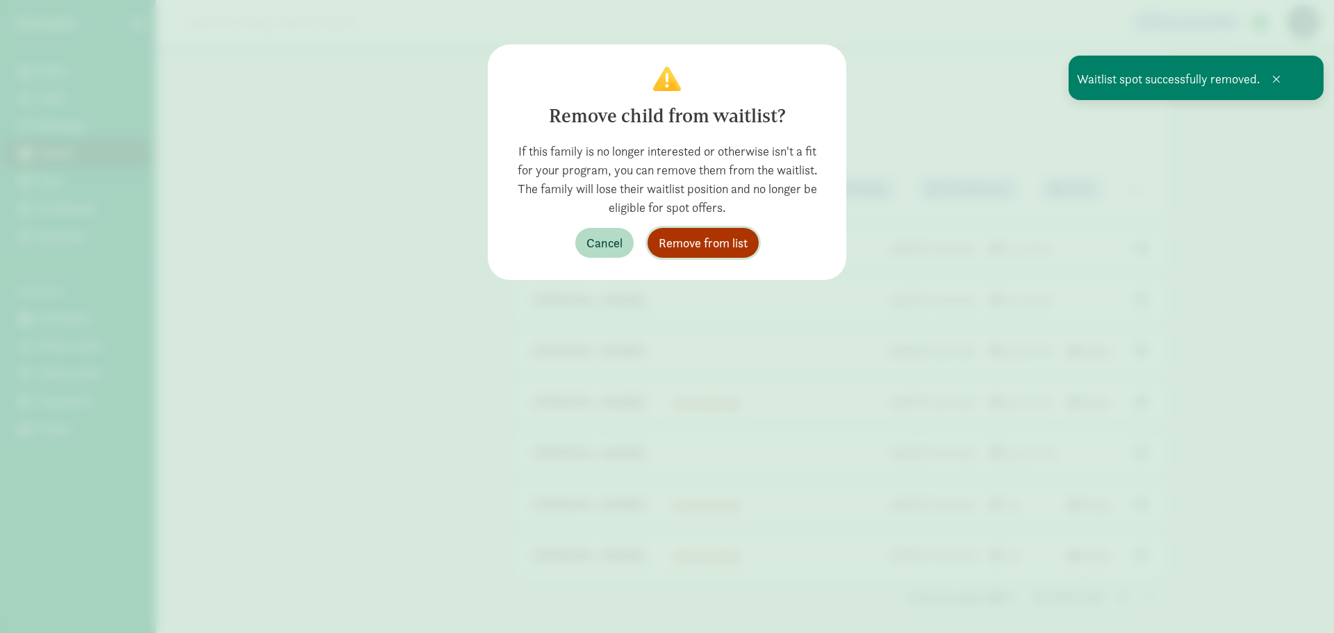
click at [682, 239] on span "Remove from list" at bounding box center [703, 243] width 89 height 19
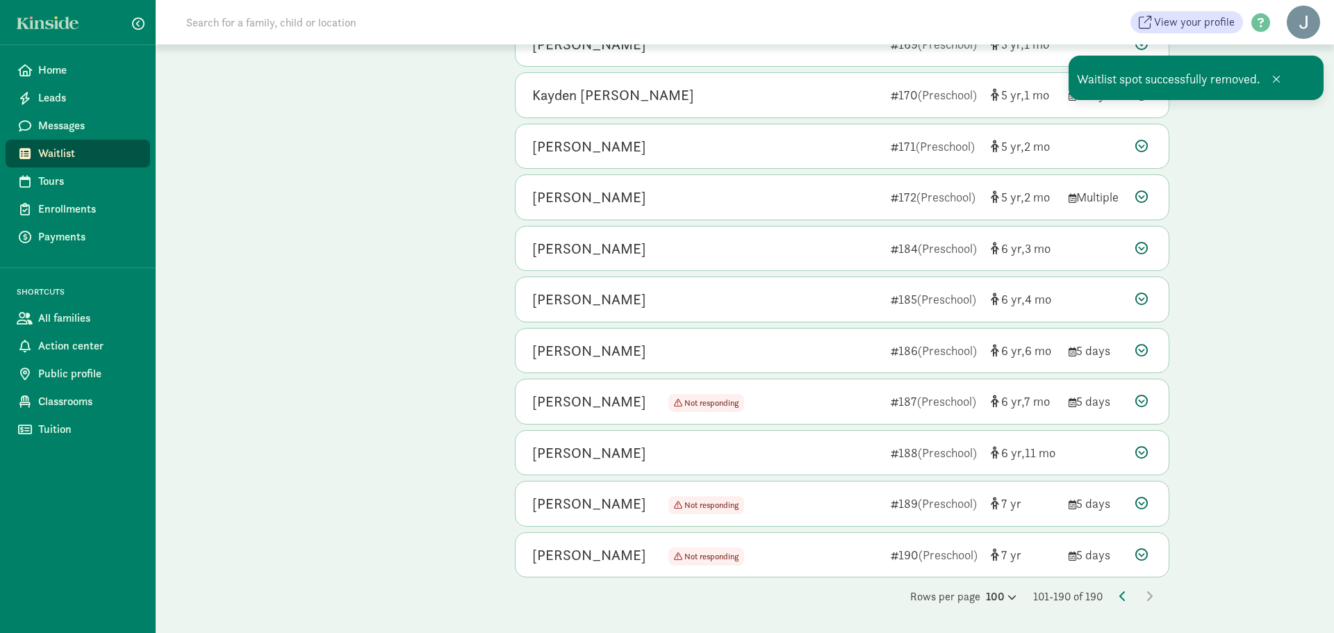
scroll to position [3624, 0]
click at [1145, 243] on icon at bounding box center [1142, 249] width 13 height 13
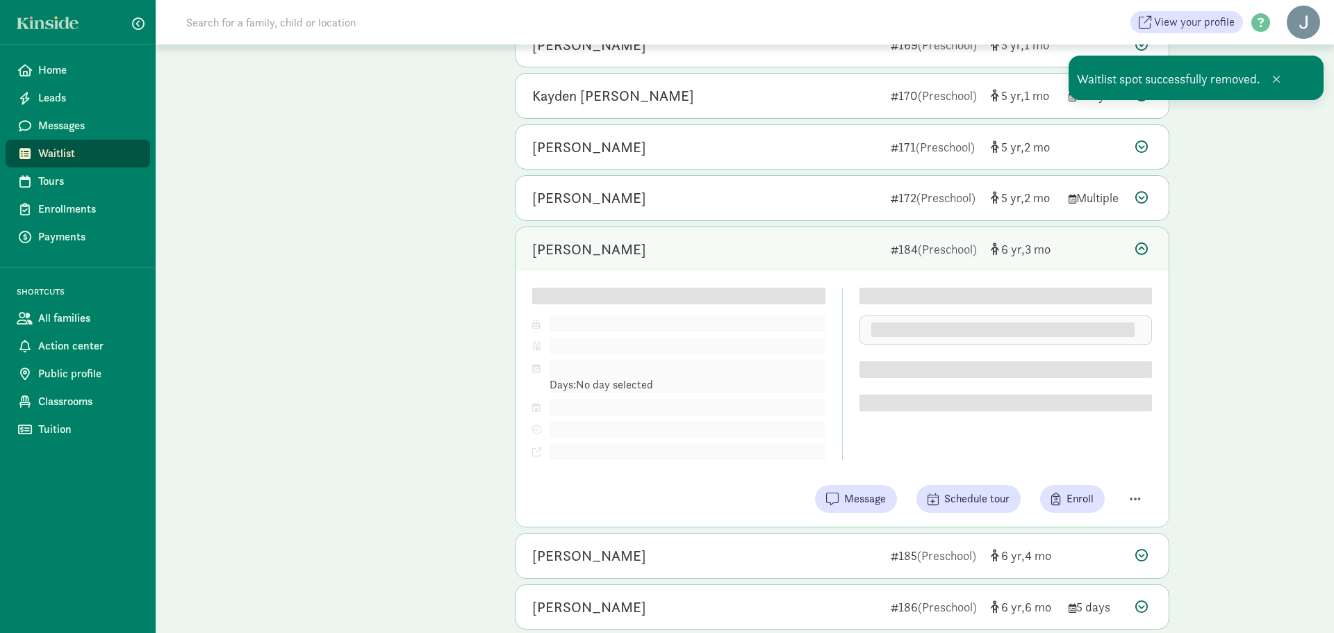
scroll to position [3882, 0]
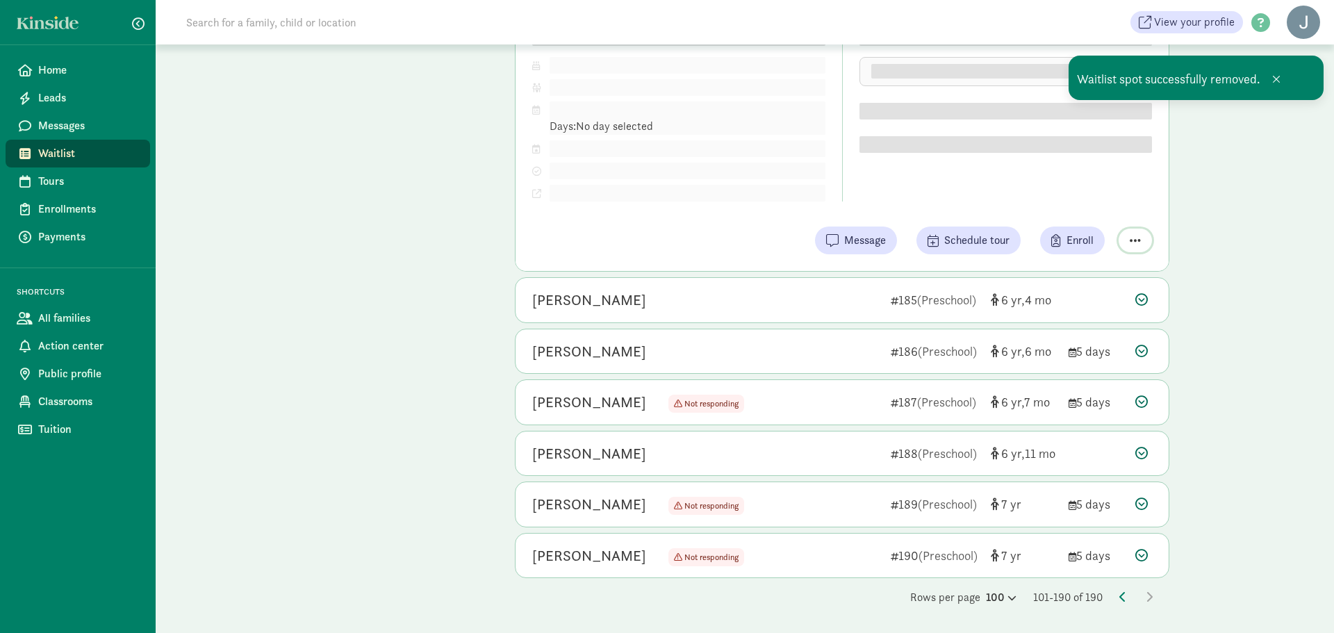
click at [1131, 240] on span "button" at bounding box center [1135, 240] width 11 height 13
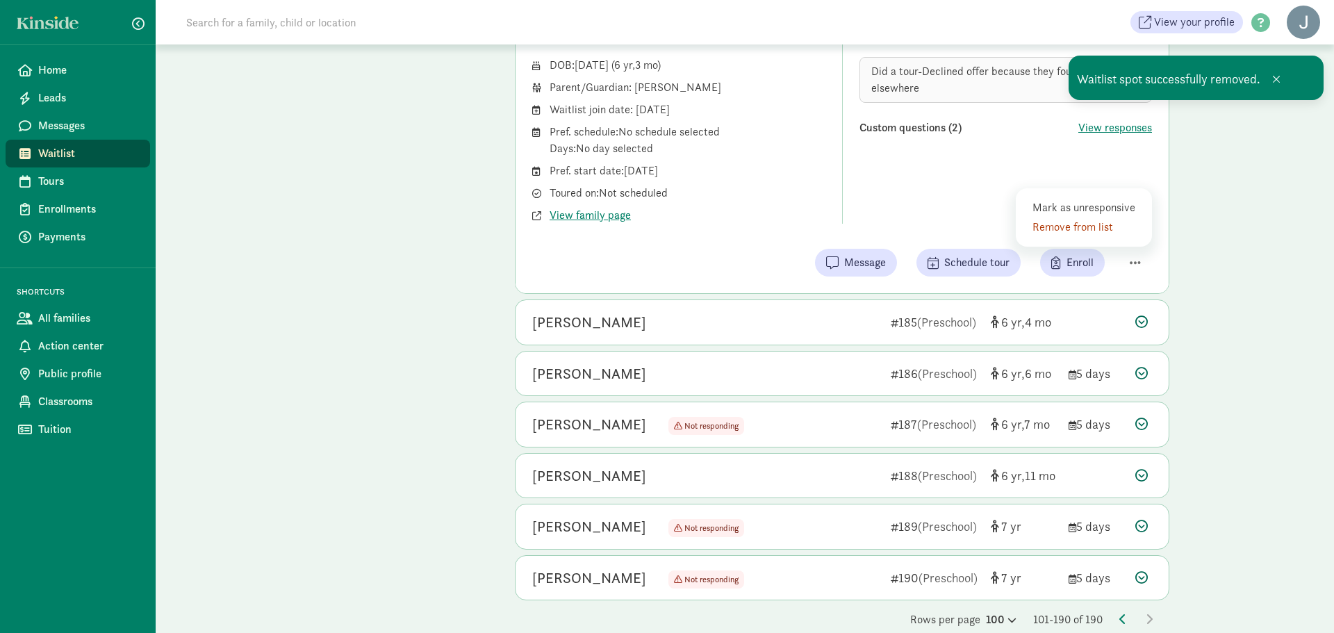
click at [1097, 230] on div "Remove from list" at bounding box center [1087, 227] width 108 height 17
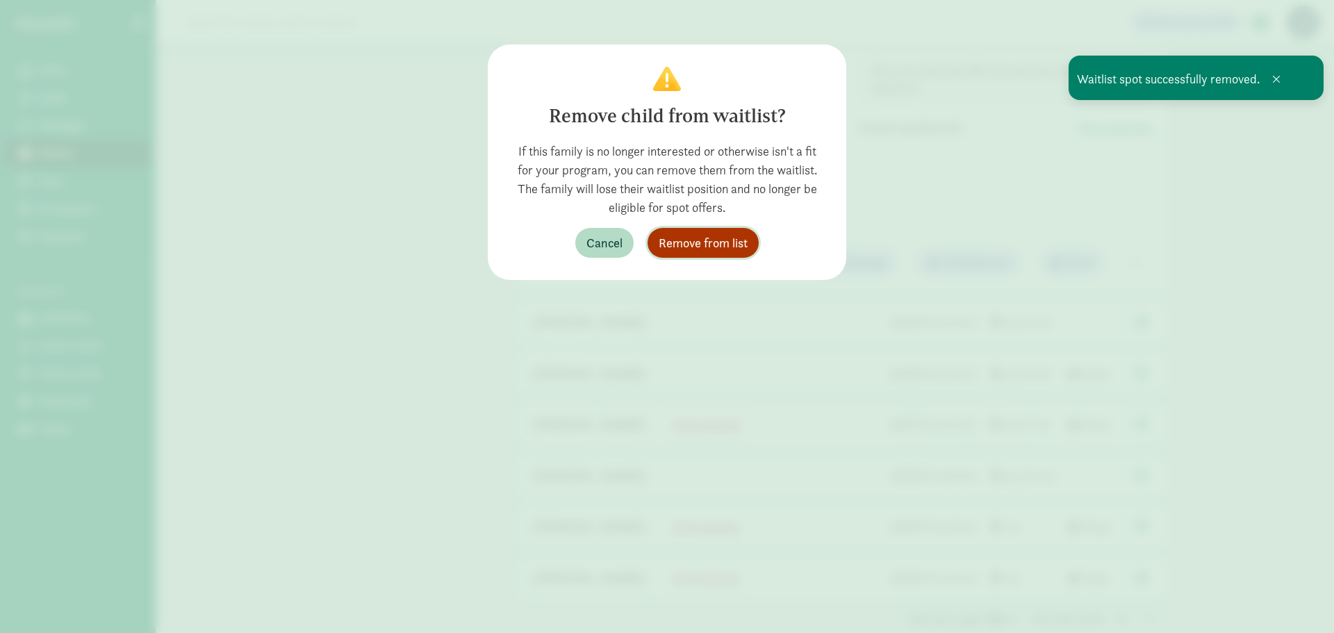
click at [685, 245] on span "Remove from list" at bounding box center [703, 243] width 89 height 19
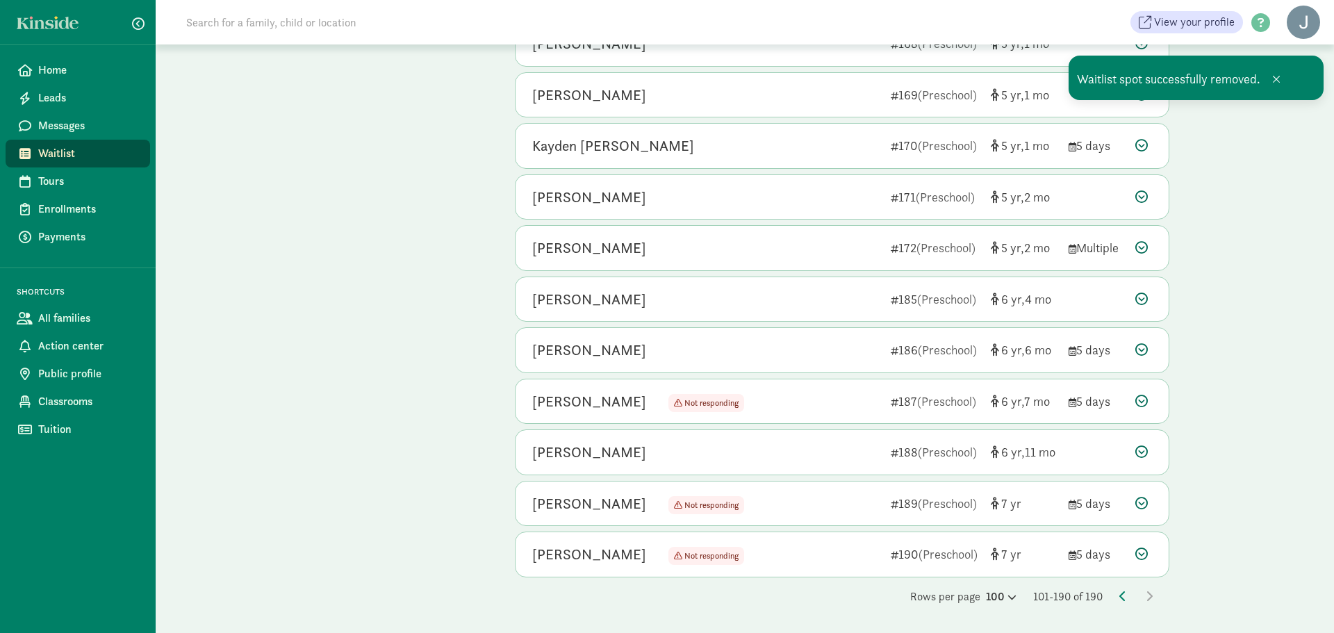
scroll to position [3573, 0]
click at [1138, 303] on icon at bounding box center [1142, 299] width 13 height 13
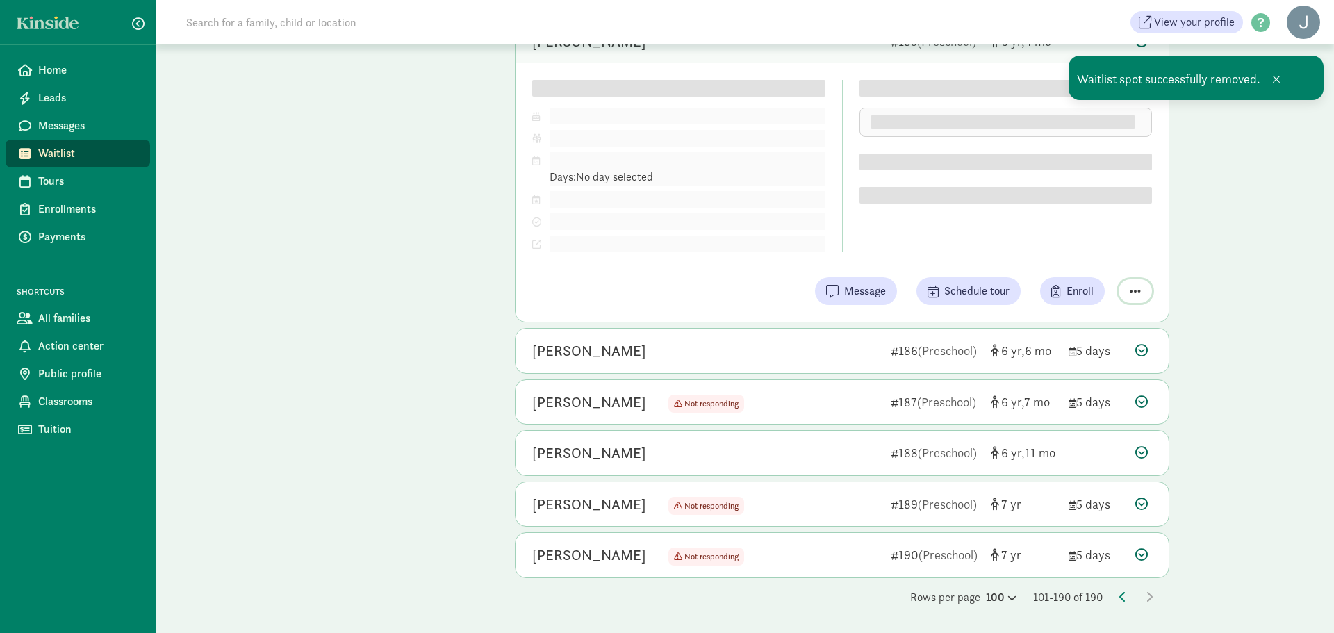
click at [1132, 294] on span "button" at bounding box center [1135, 291] width 11 height 13
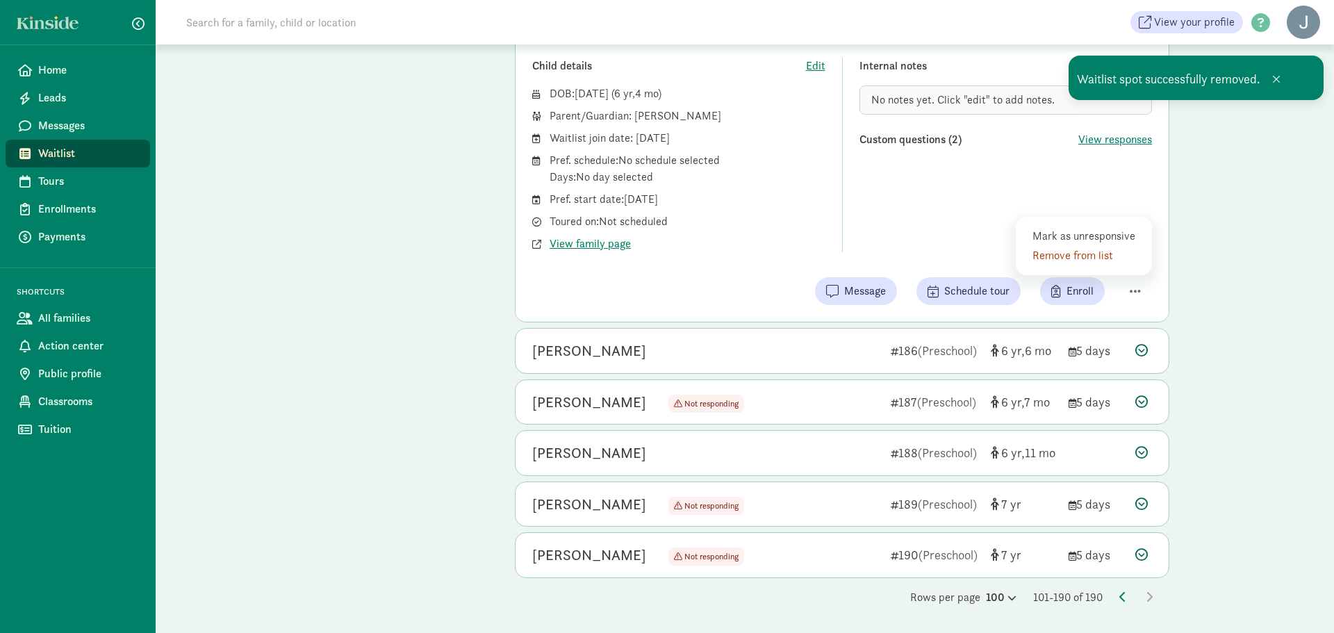
click at [1070, 256] on div "Remove from list" at bounding box center [1087, 255] width 108 height 17
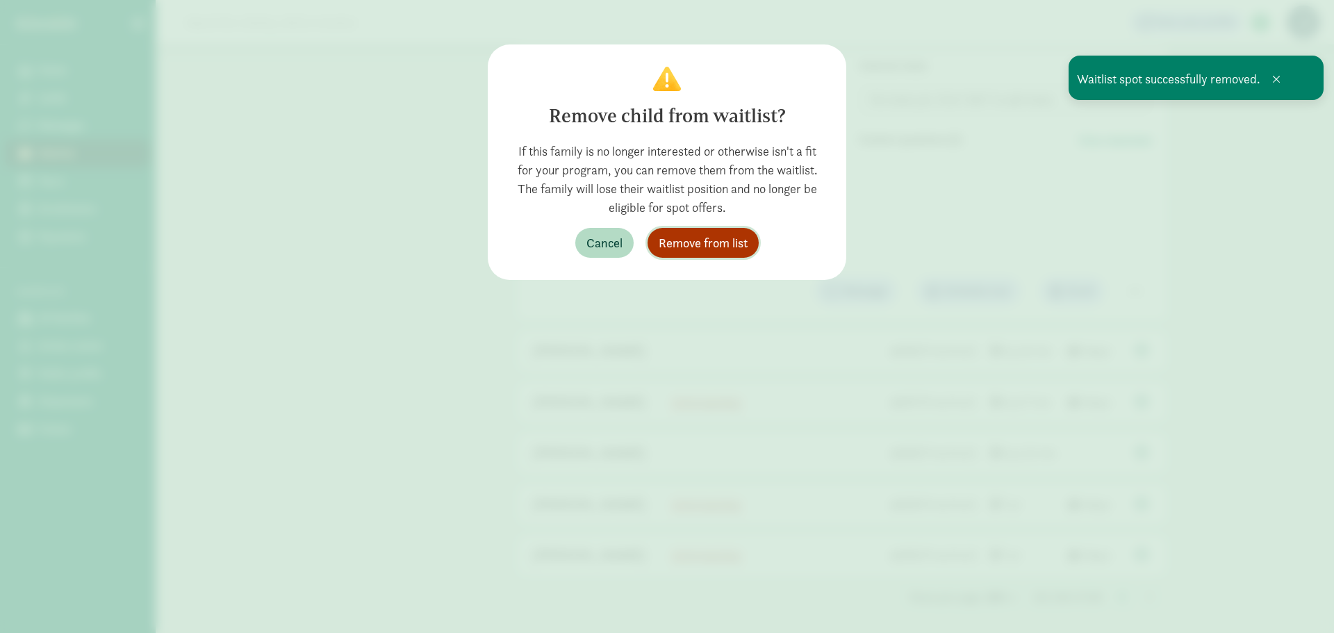
click at [735, 247] on span "Remove from list" at bounding box center [703, 243] width 89 height 19
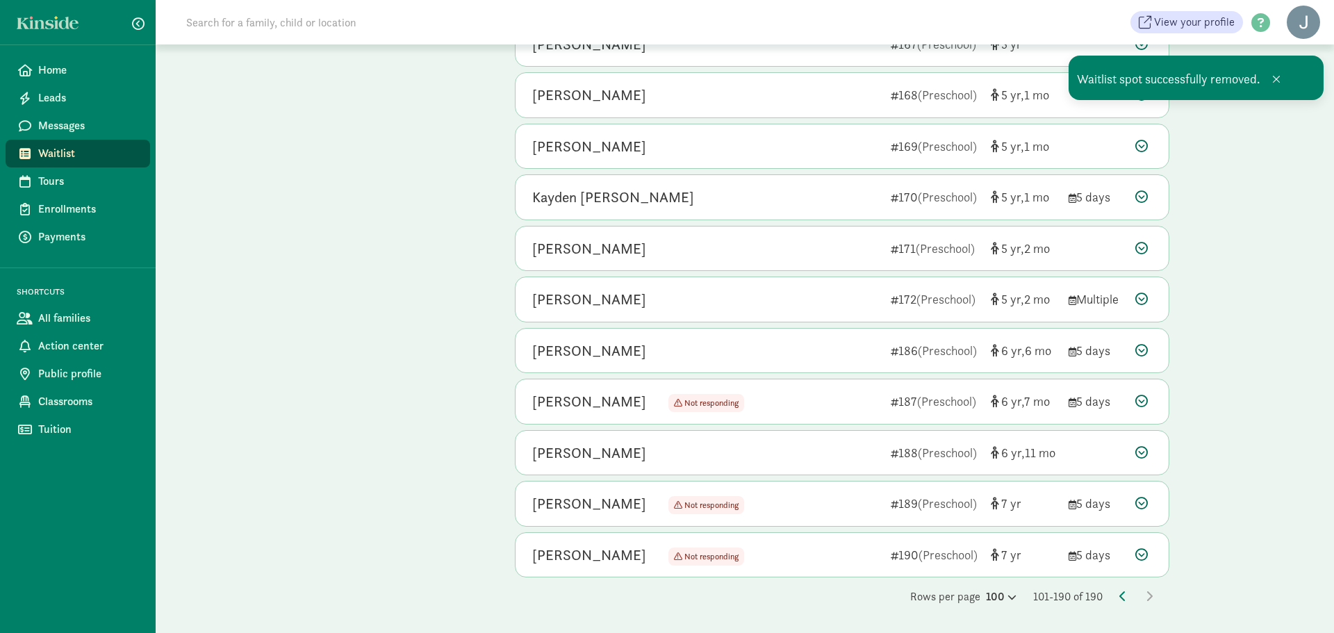
scroll to position [3522, 0]
click at [1141, 351] on icon at bounding box center [1142, 351] width 13 height 13
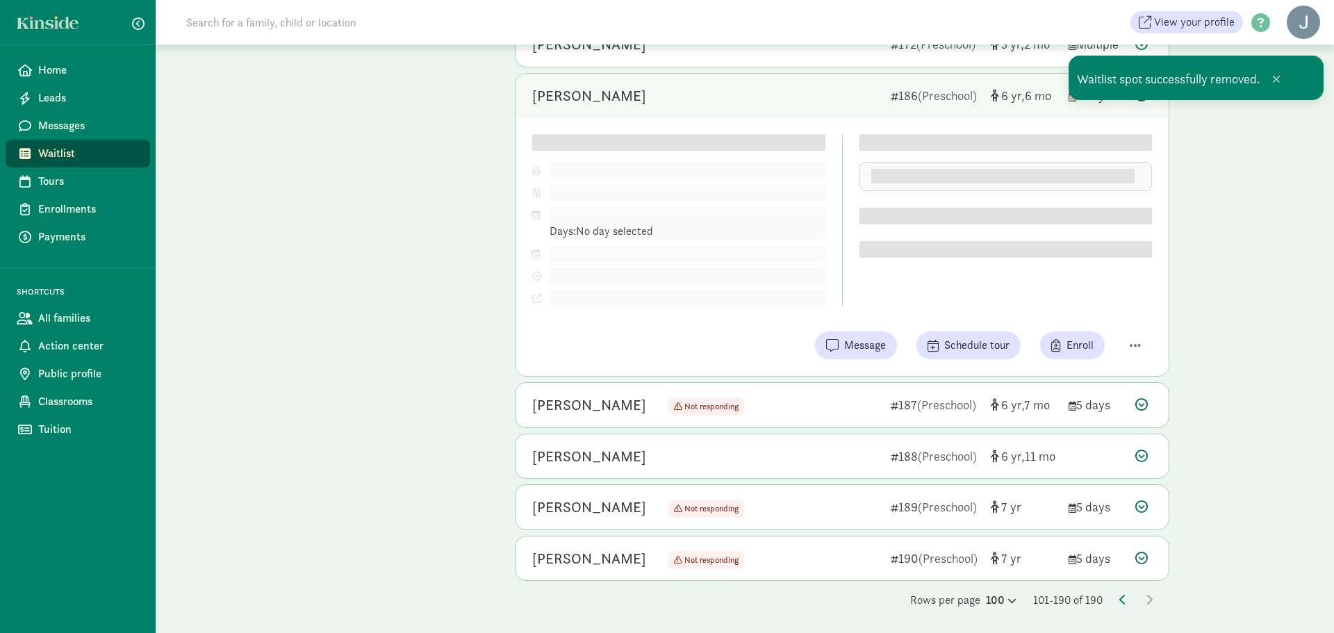
scroll to position [3780, 0]
click at [1135, 341] on span "button" at bounding box center [1135, 342] width 11 height 13
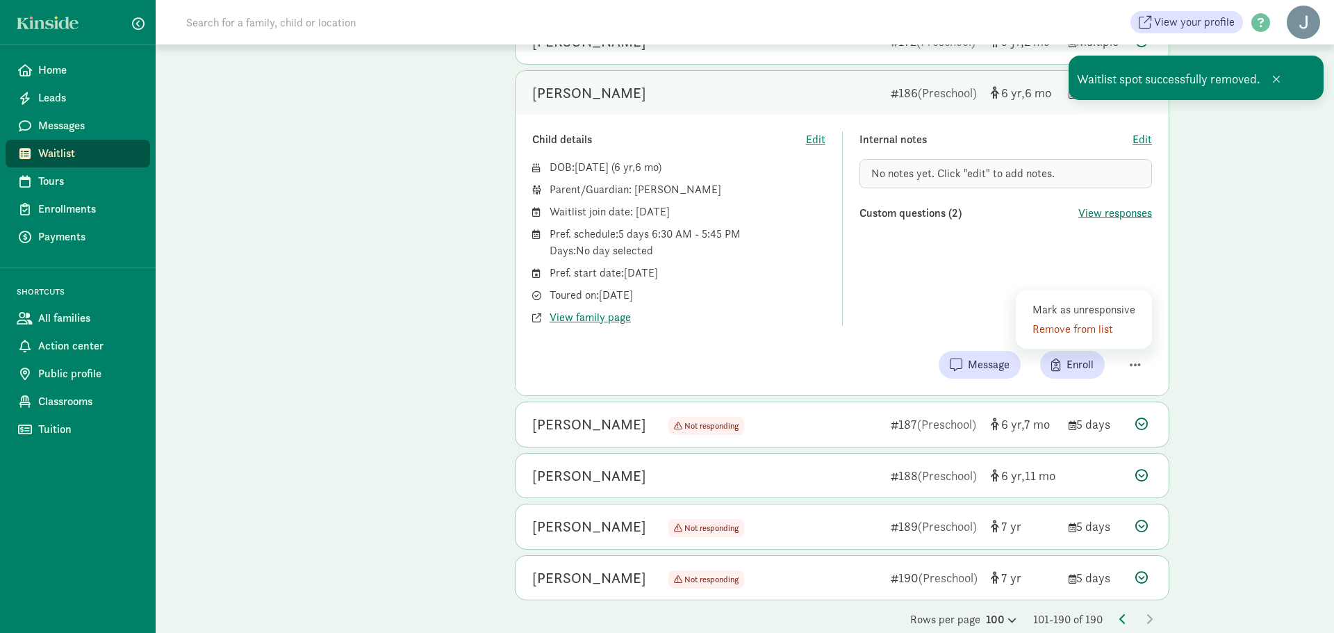
click at [1077, 335] on div "Remove from list" at bounding box center [1087, 329] width 108 height 17
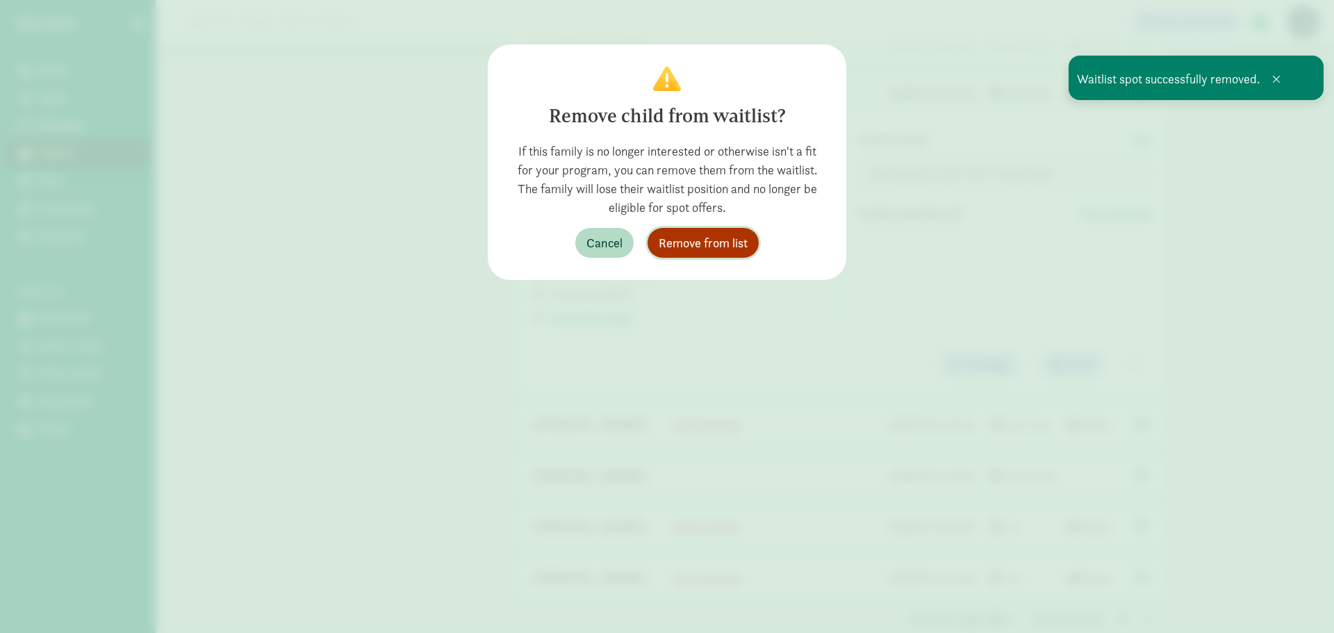
click at [697, 252] on span "Remove from list" at bounding box center [703, 243] width 89 height 19
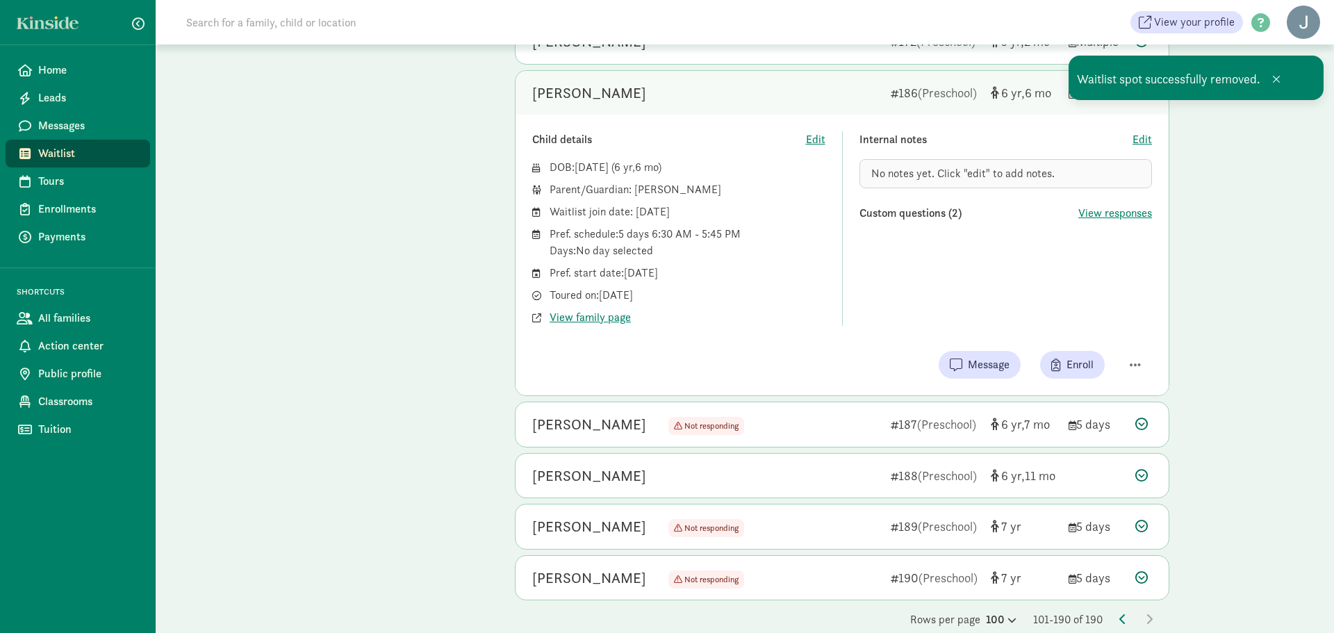
scroll to position [3471, 0]
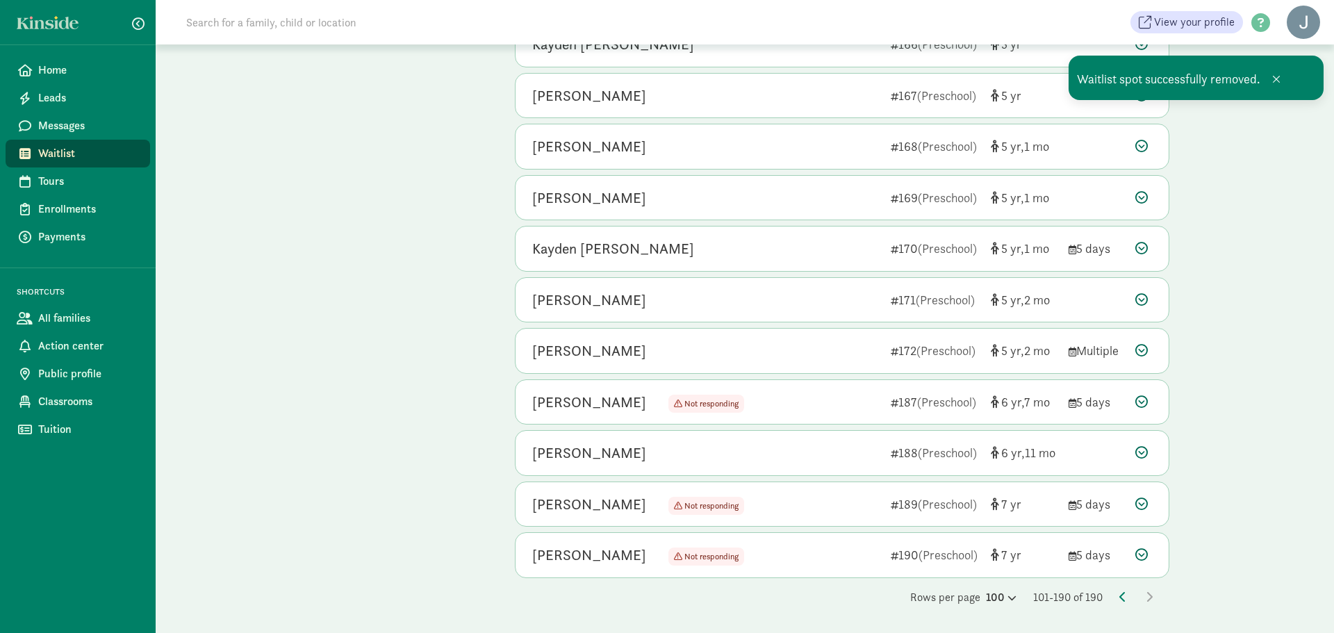
click at [1143, 398] on icon at bounding box center [1142, 401] width 13 height 13
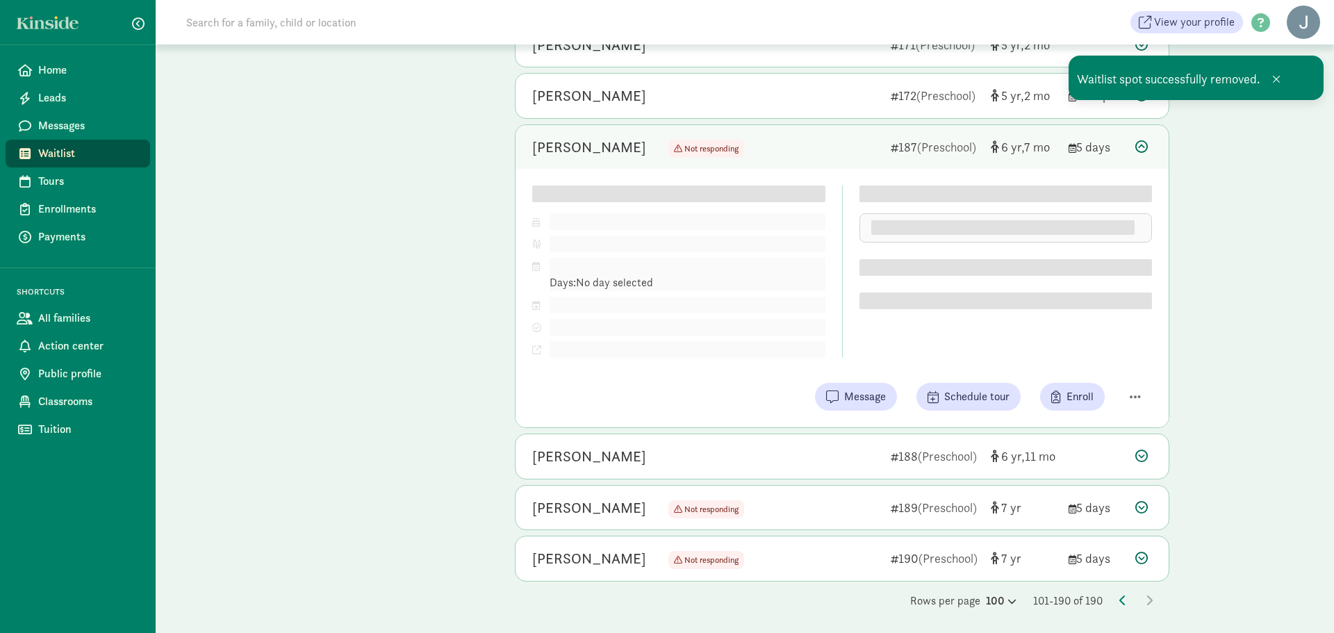
scroll to position [3729, 0]
click at [1147, 391] on button "button" at bounding box center [1135, 394] width 33 height 24
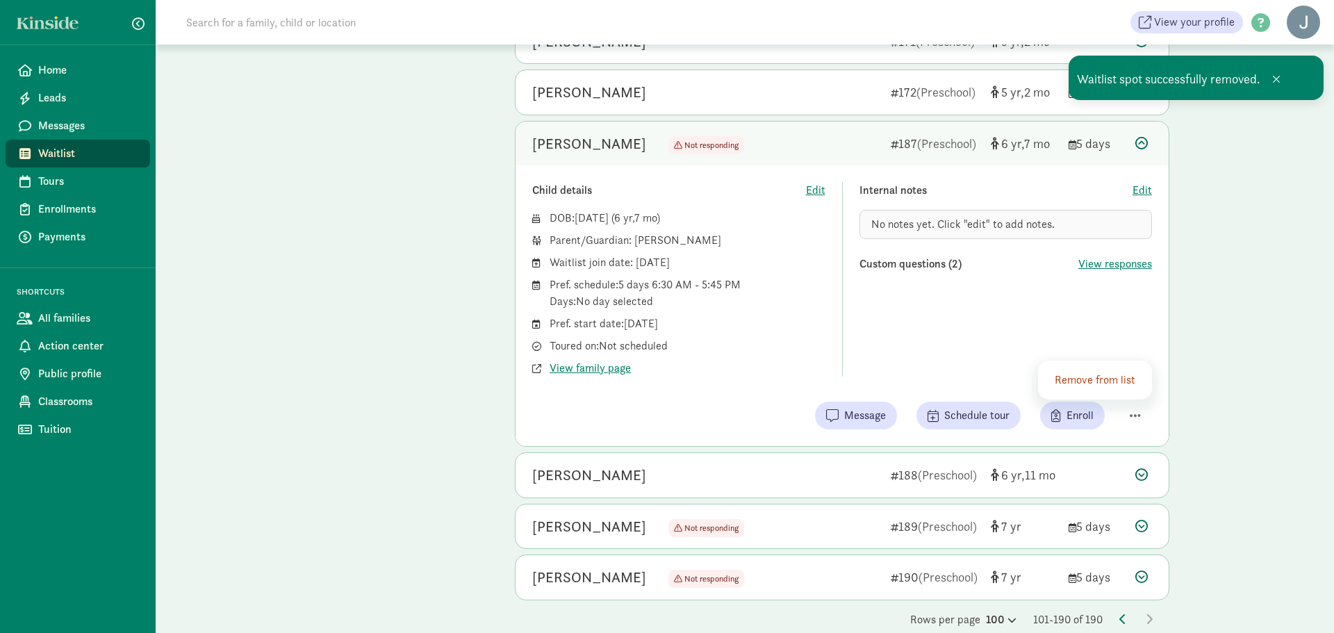
click at [1093, 375] on div "Remove from list" at bounding box center [1097, 380] width 85 height 17
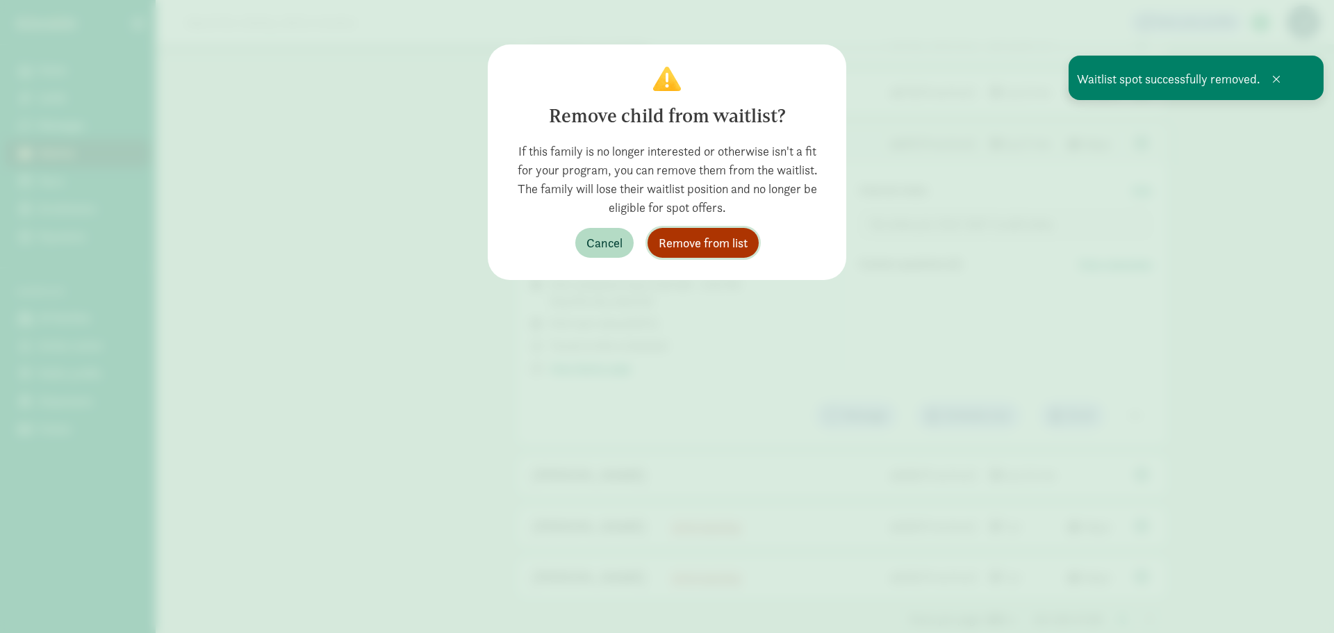
click at [727, 250] on span "Remove from list" at bounding box center [703, 243] width 89 height 19
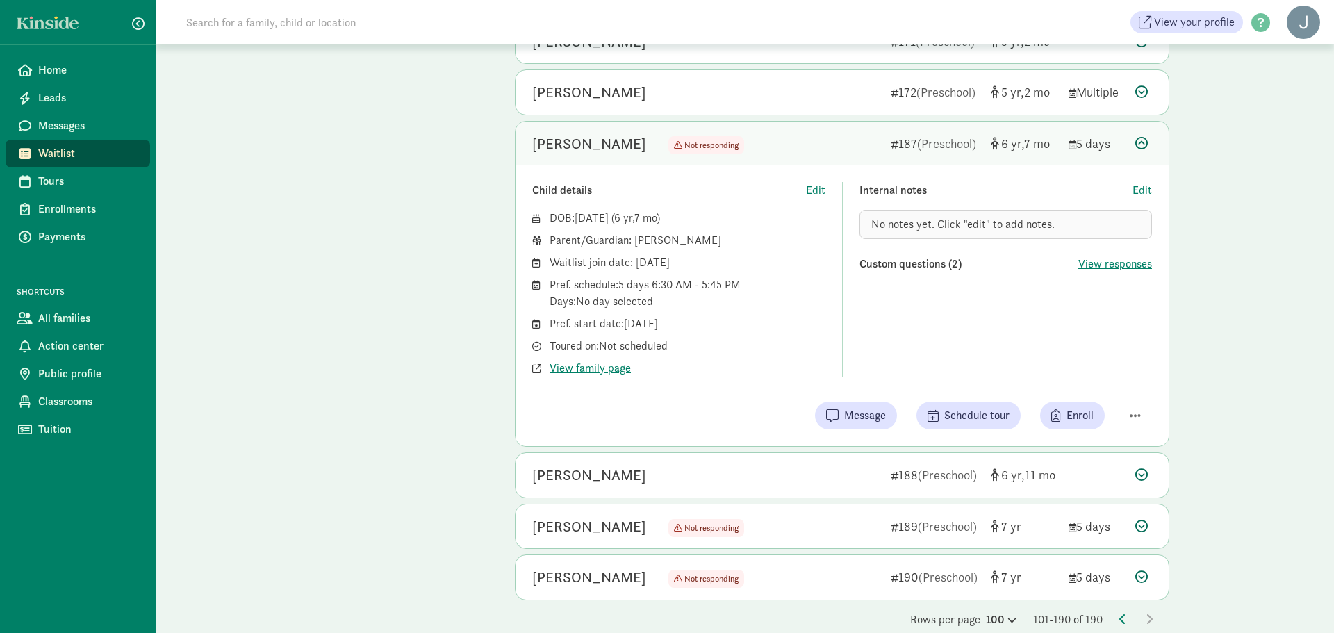
scroll to position [3419, 0]
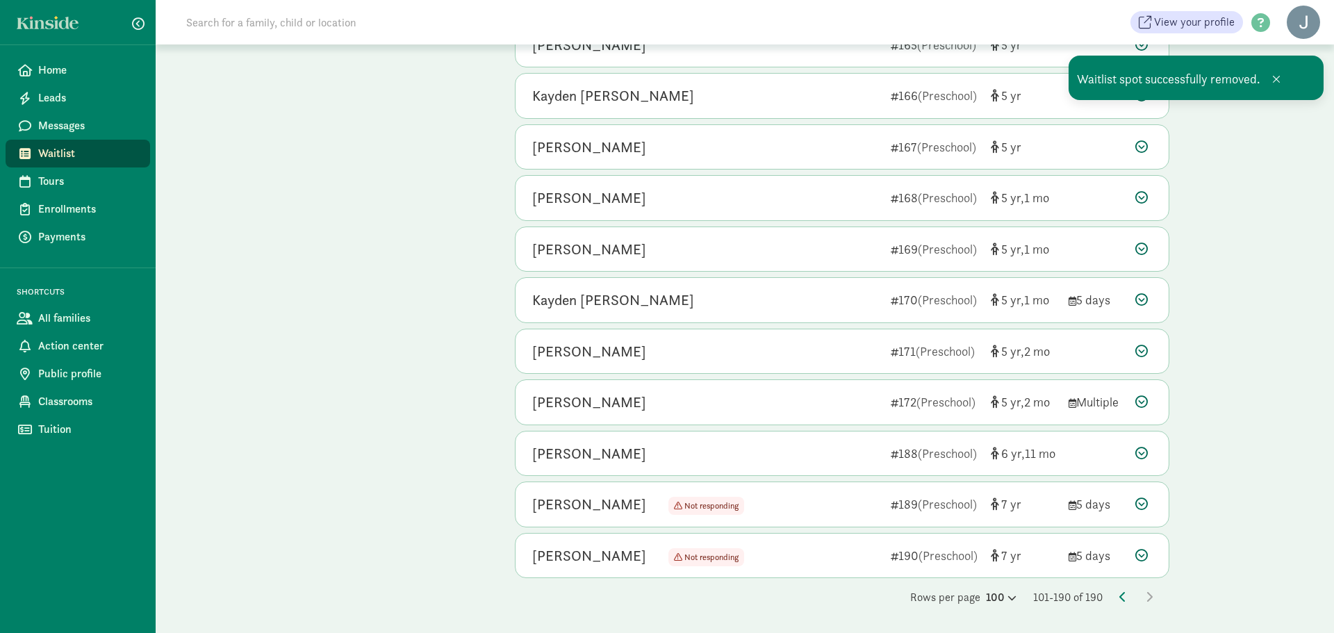
click at [1143, 451] on icon at bounding box center [1142, 453] width 13 height 13
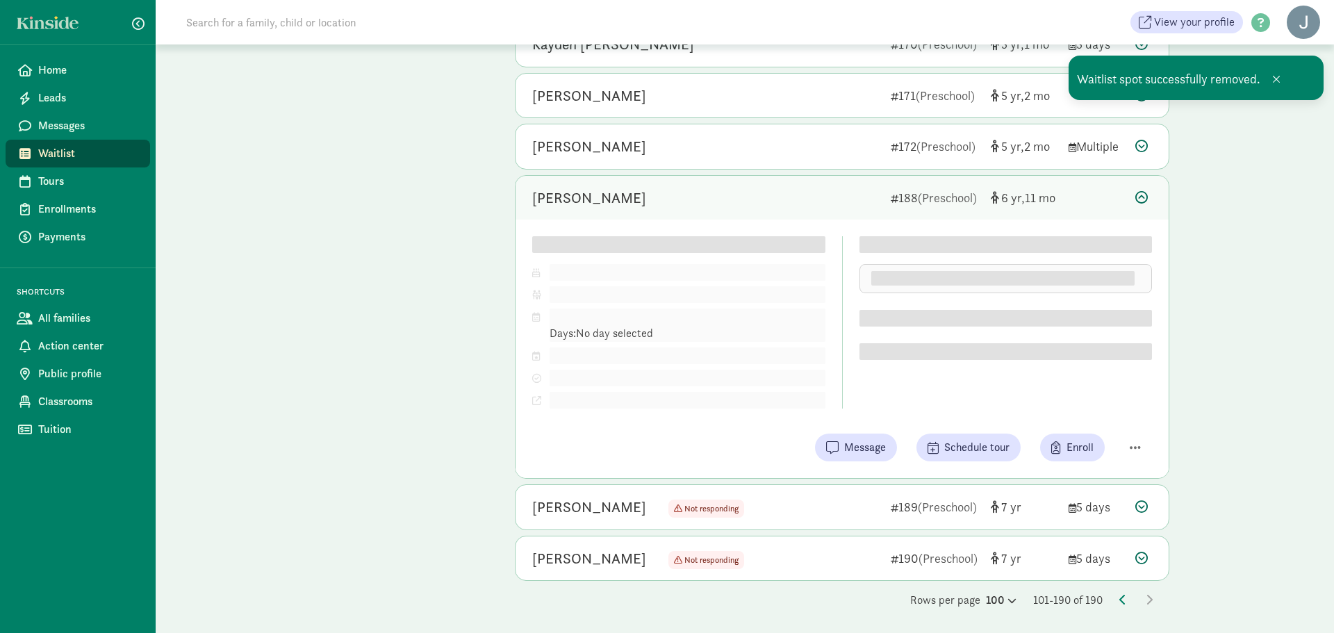
scroll to position [3678, 0]
click at [1138, 436] on button "button" at bounding box center [1135, 445] width 33 height 24
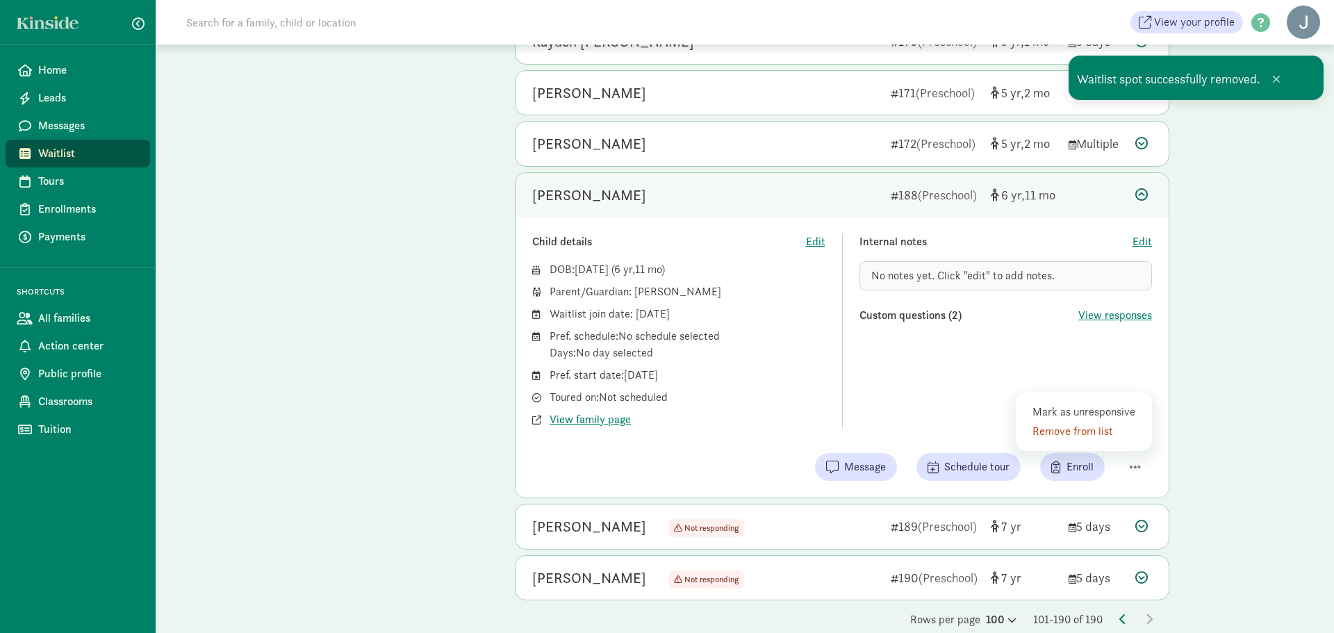
click at [1098, 431] on div "Remove from list" at bounding box center [1087, 431] width 108 height 17
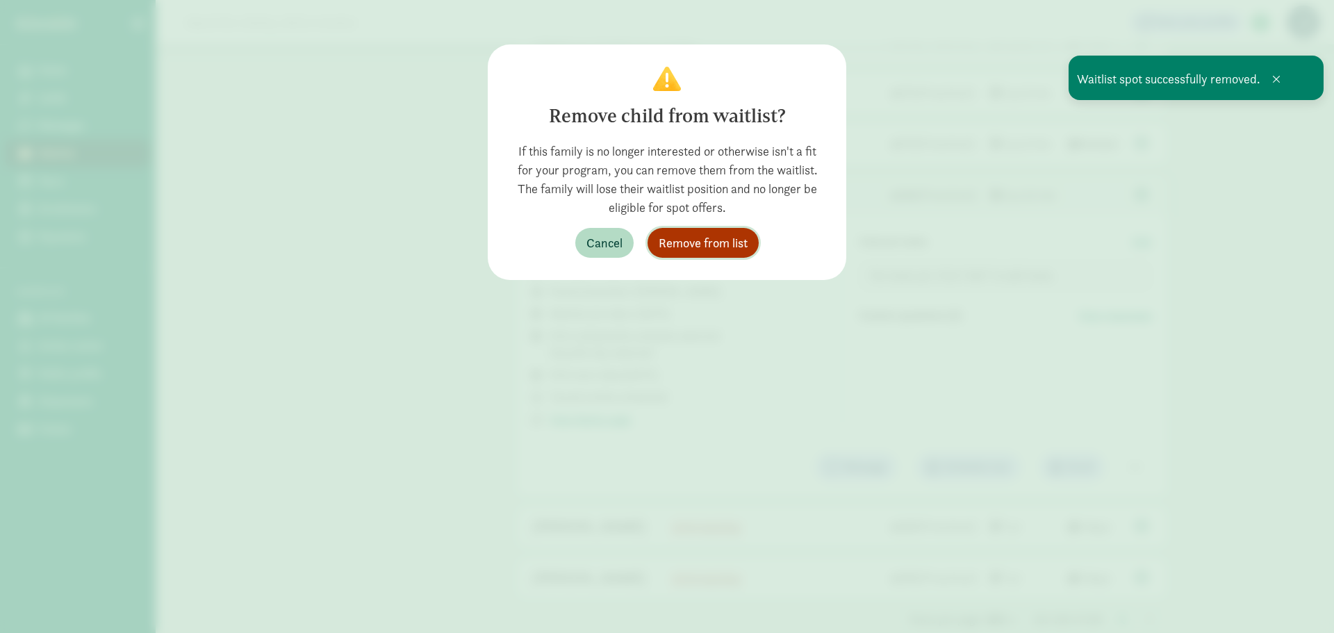
click at [718, 247] on span "Remove from list" at bounding box center [703, 243] width 89 height 19
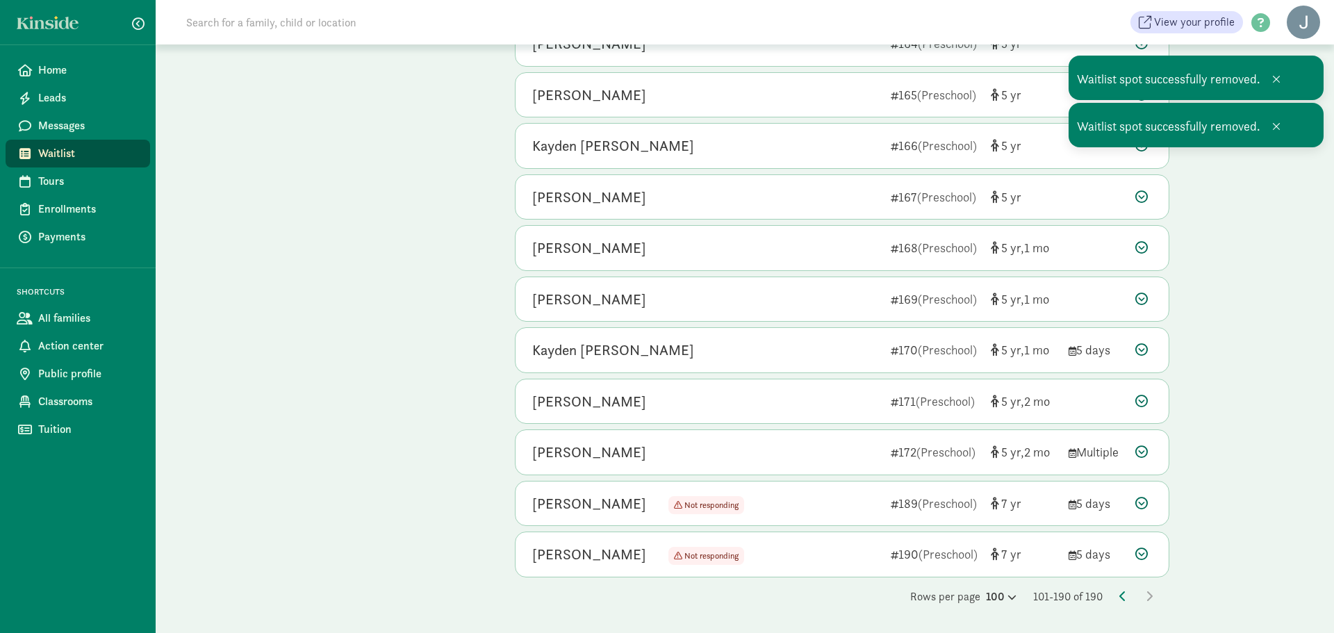
scroll to position [3369, 0]
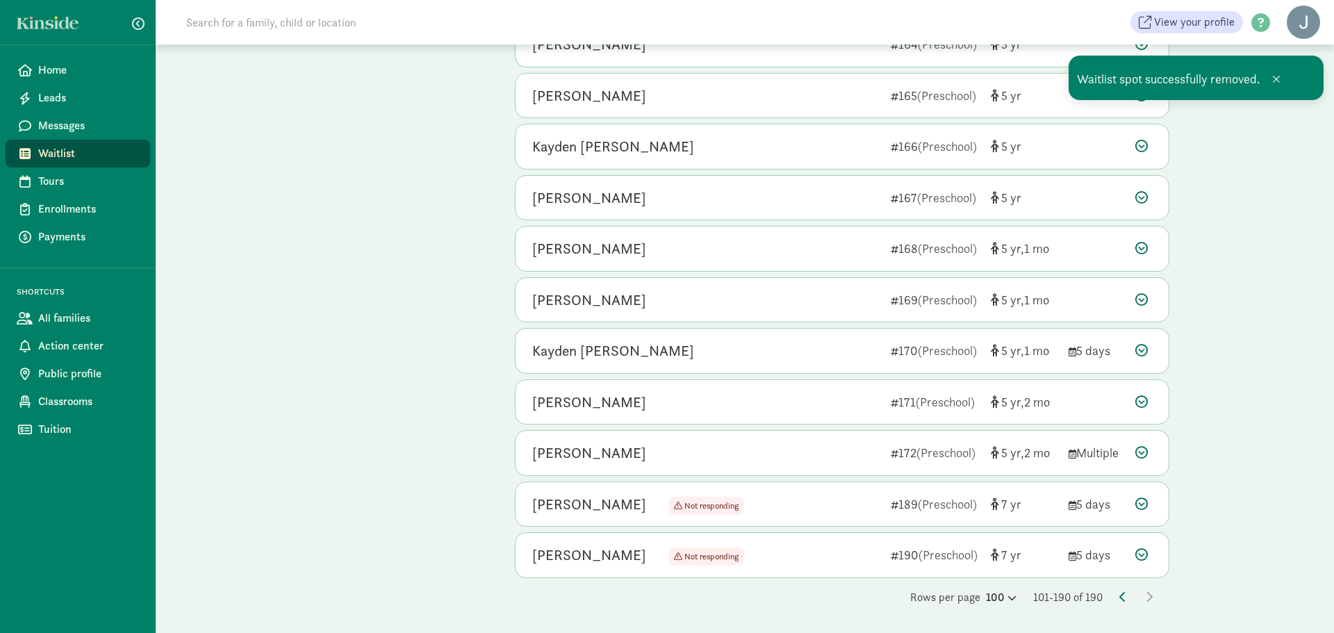
click at [1149, 499] on div at bounding box center [1144, 504] width 17 height 19
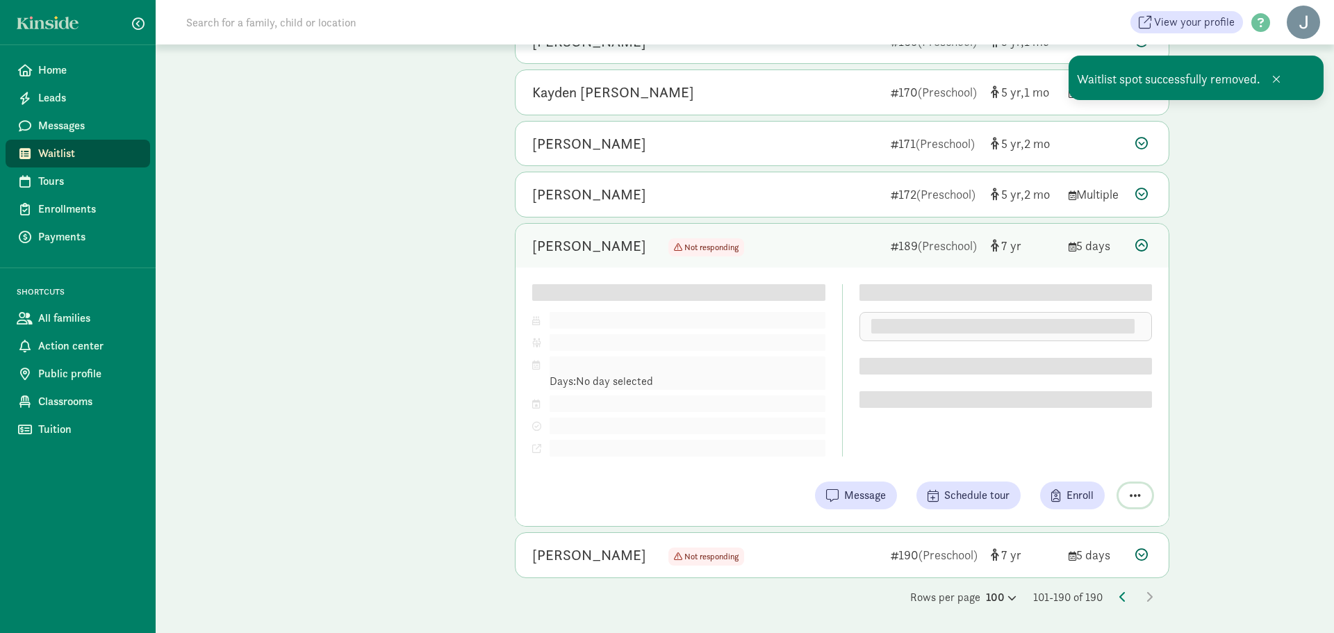
click at [1137, 494] on span "button" at bounding box center [1135, 495] width 11 height 13
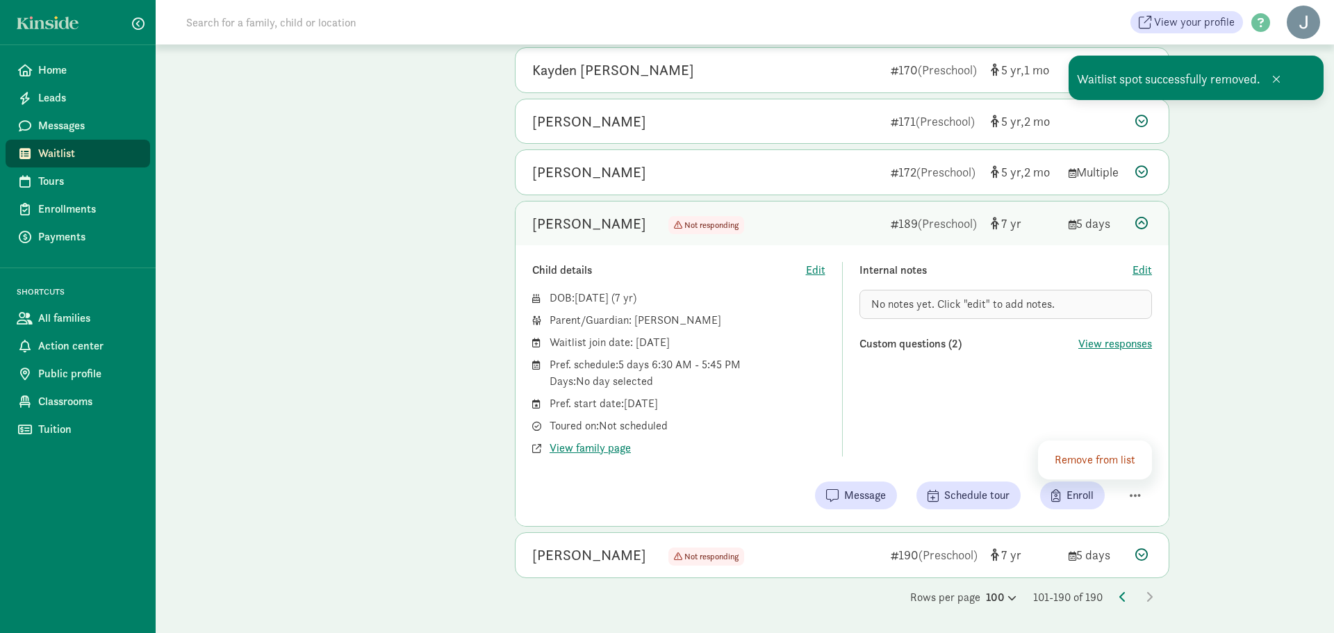
click at [1083, 461] on div "Remove from list" at bounding box center [1097, 460] width 85 height 17
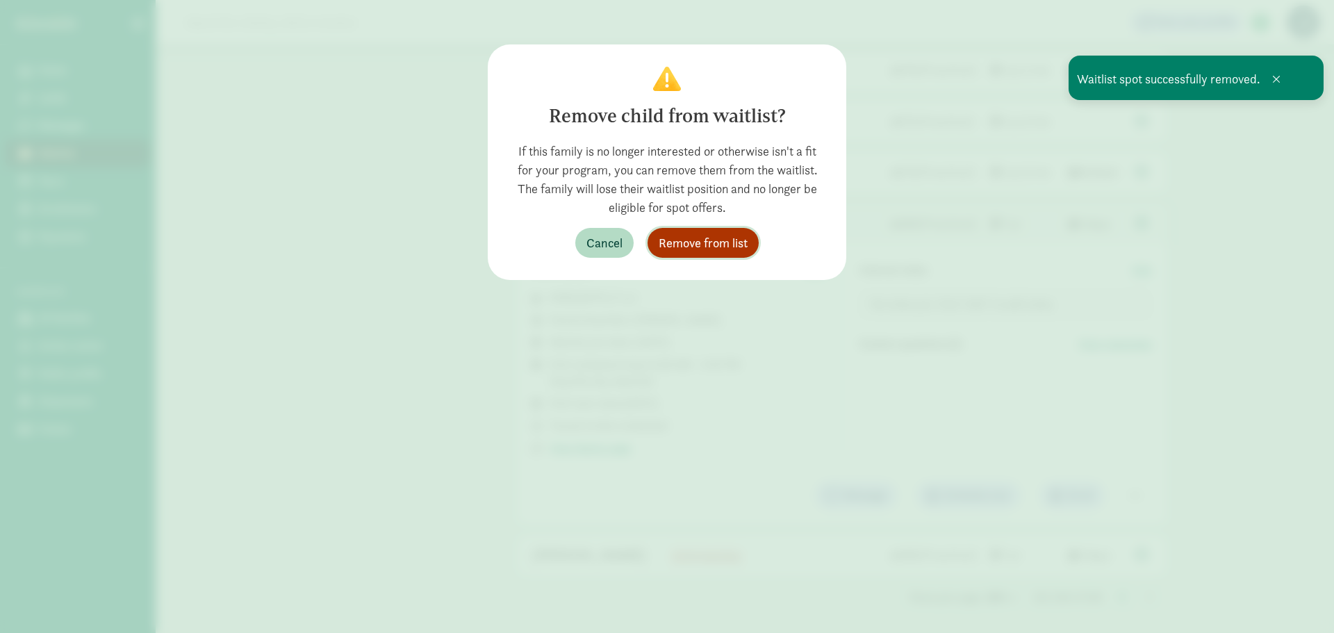
click at [714, 234] on span "Remove from list" at bounding box center [703, 243] width 89 height 19
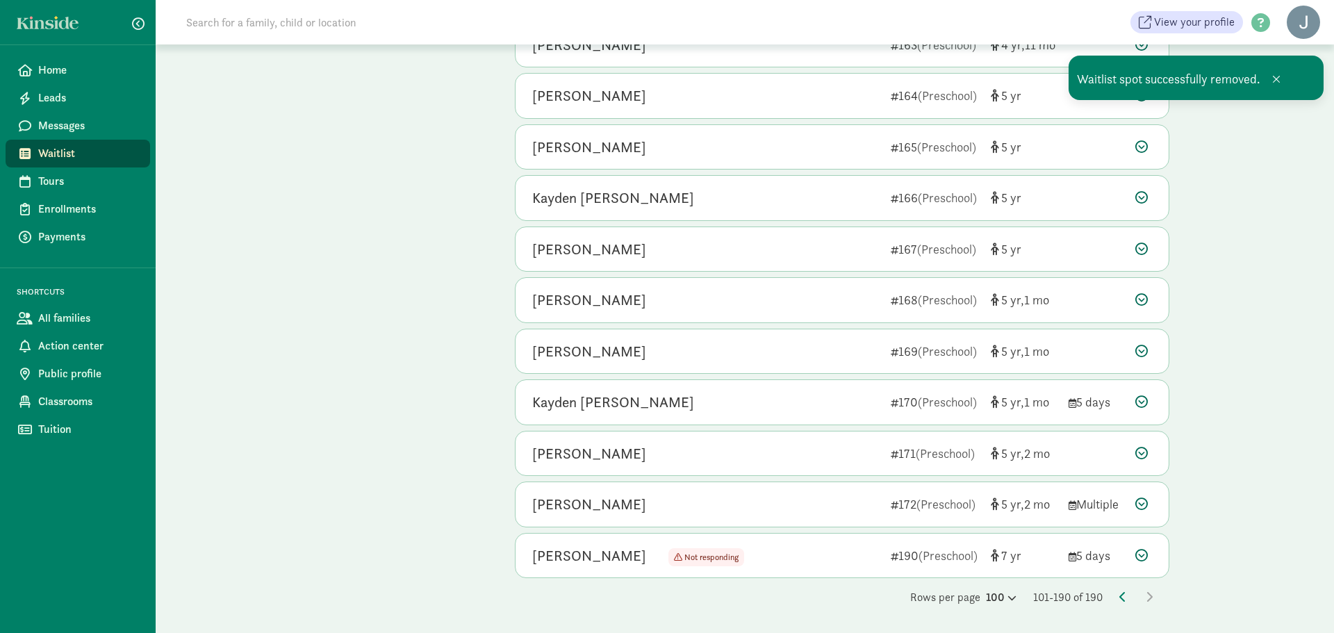
click at [1145, 555] on icon at bounding box center [1142, 555] width 13 height 13
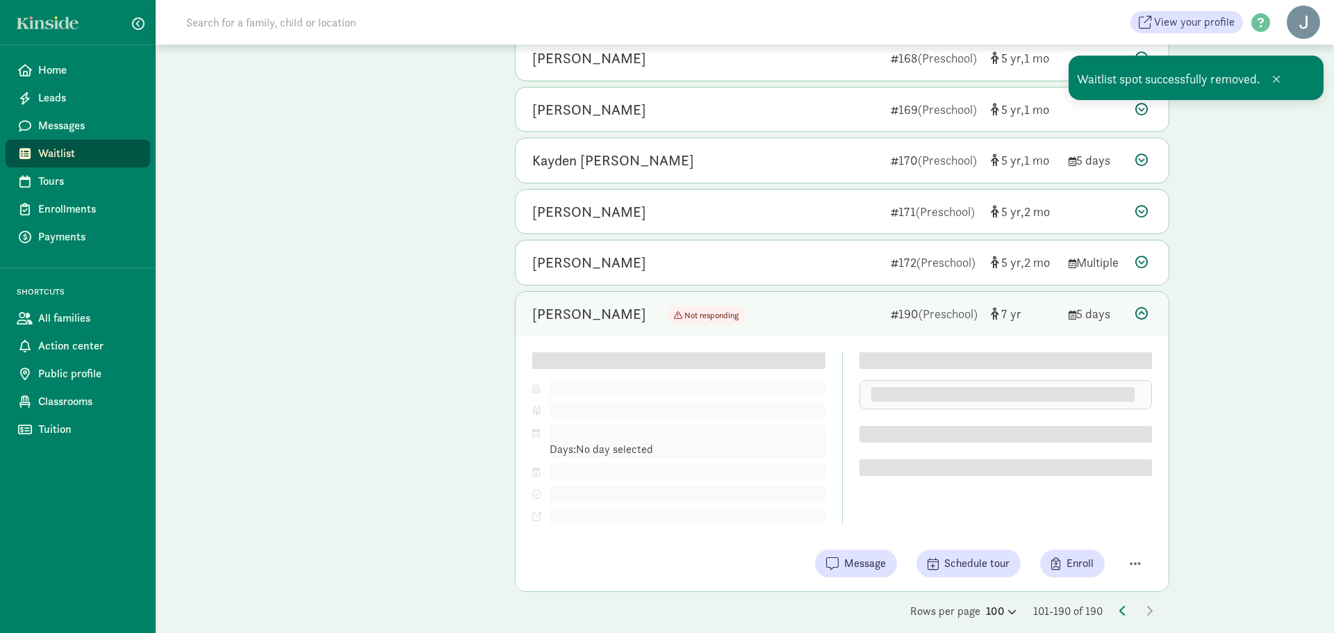
scroll to position [3576, 0]
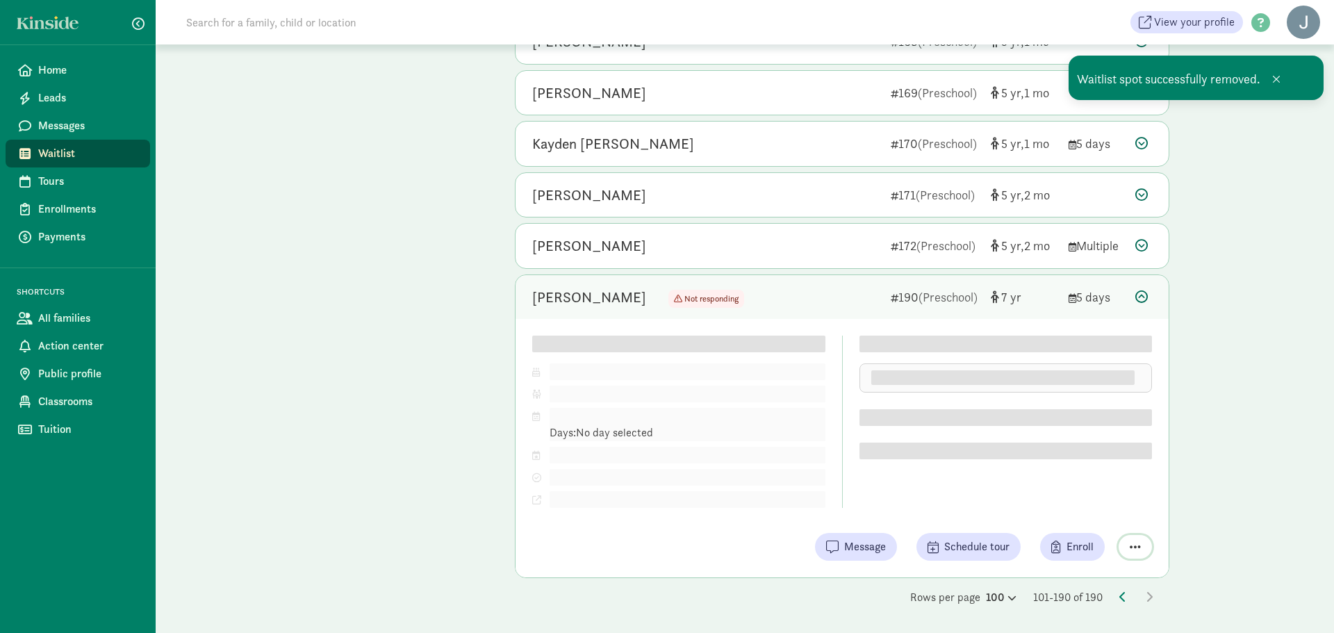
click at [1142, 544] on button "button" at bounding box center [1135, 547] width 33 height 24
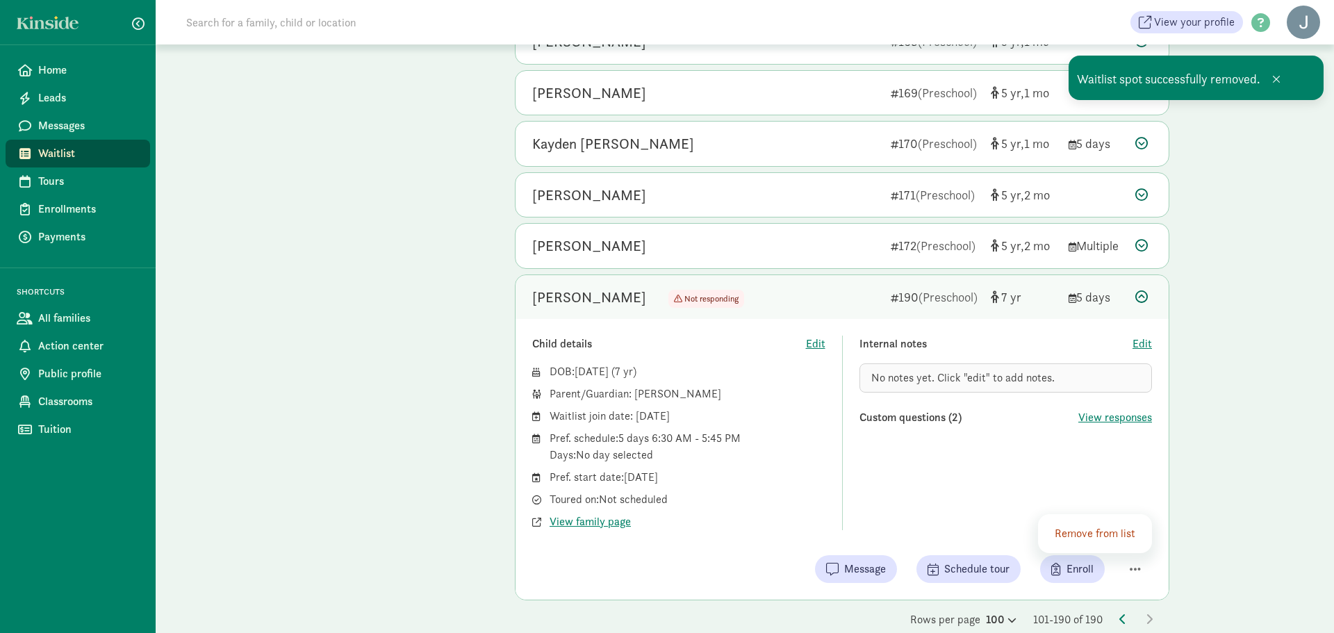
click at [1094, 537] on div "Remove from list" at bounding box center [1097, 533] width 85 height 17
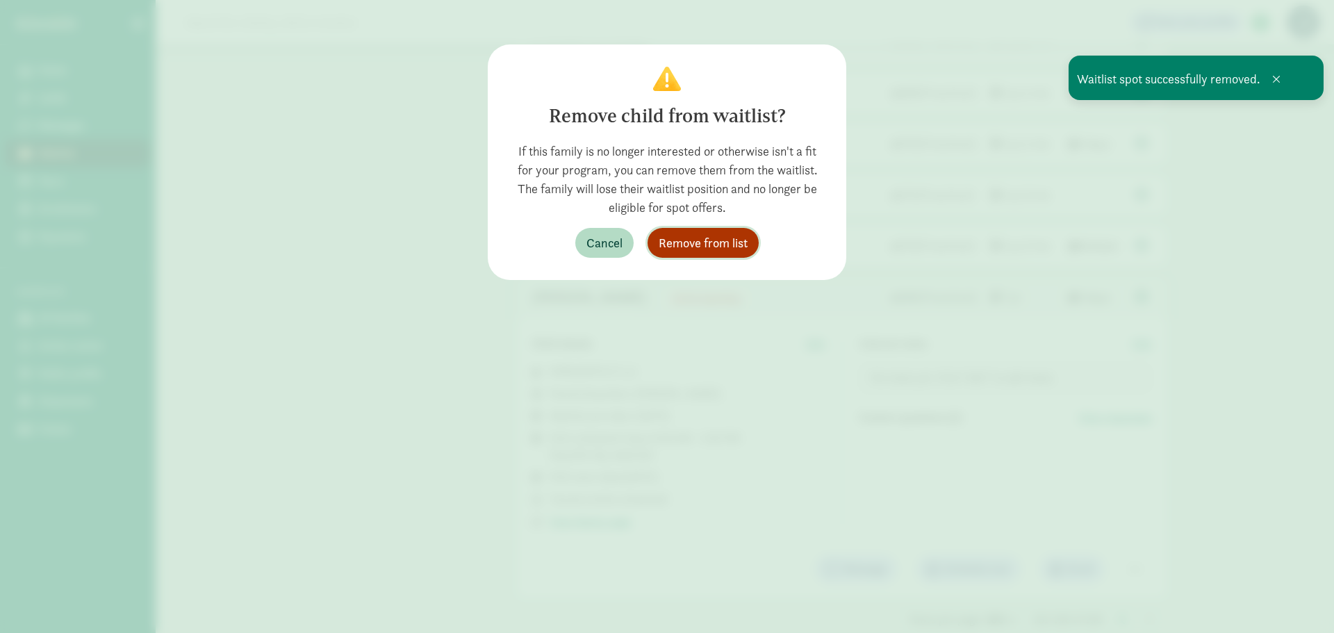
click at [694, 241] on span "Remove from list" at bounding box center [703, 243] width 89 height 19
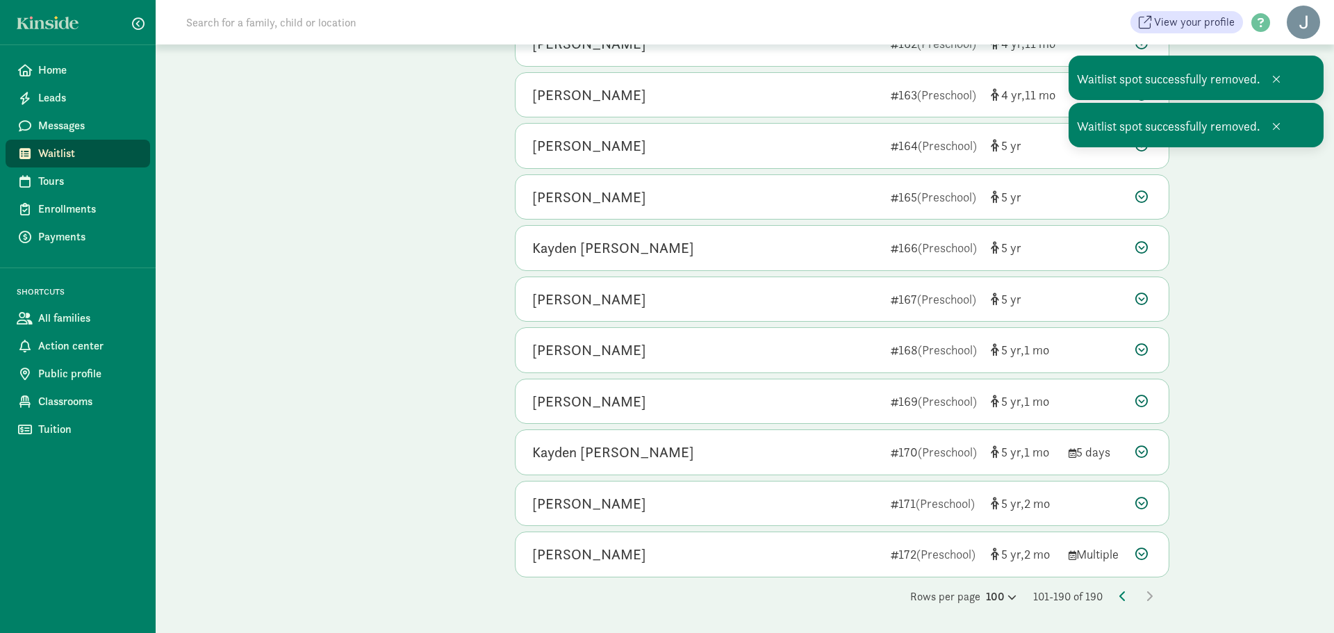
scroll to position [3266, 0]
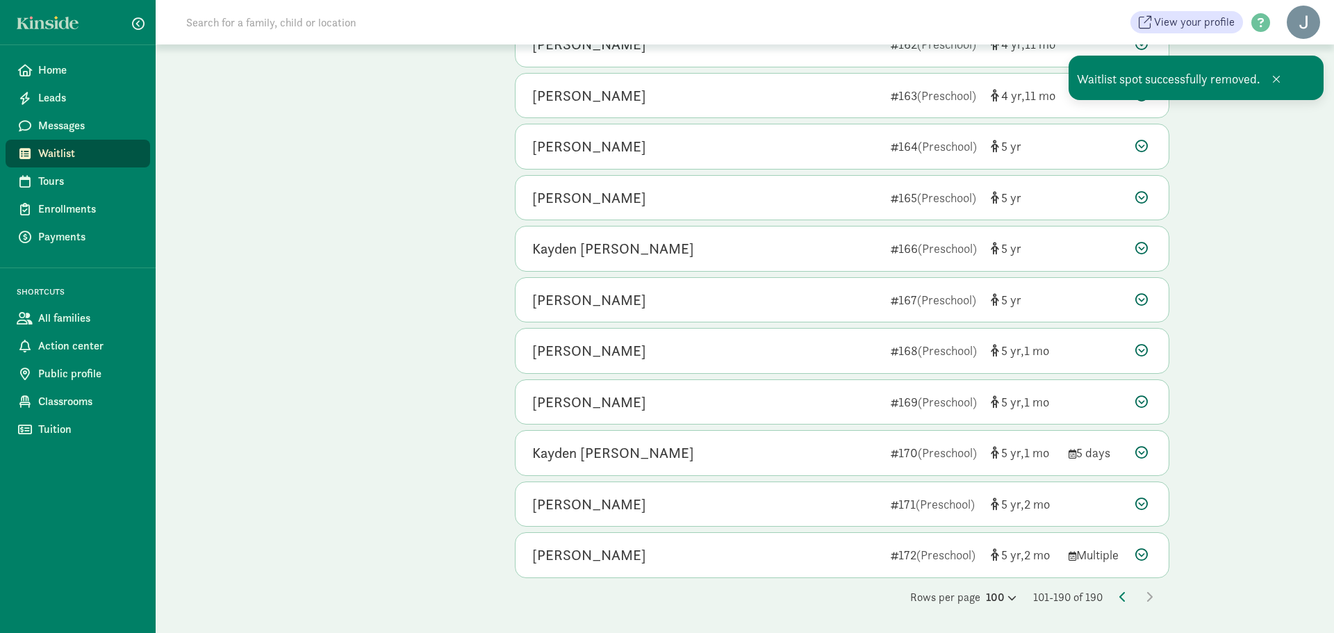
click at [1140, 557] on icon at bounding box center [1142, 554] width 13 height 13
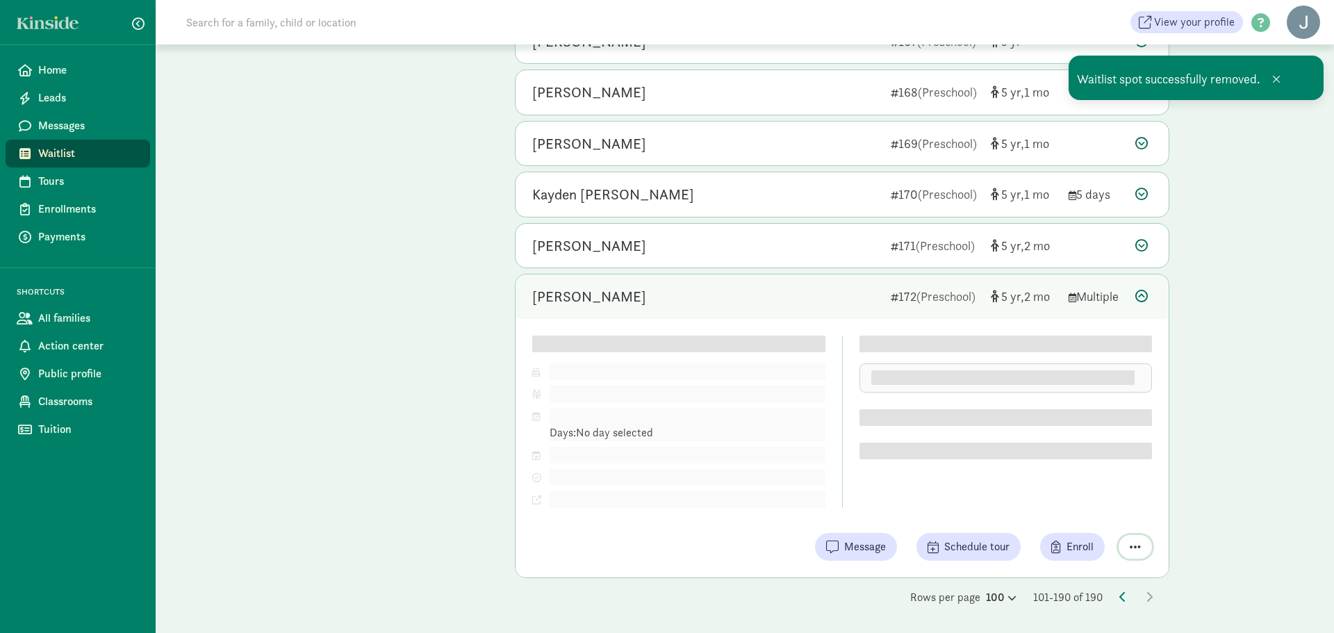
click at [1134, 541] on span "button" at bounding box center [1135, 547] width 11 height 13
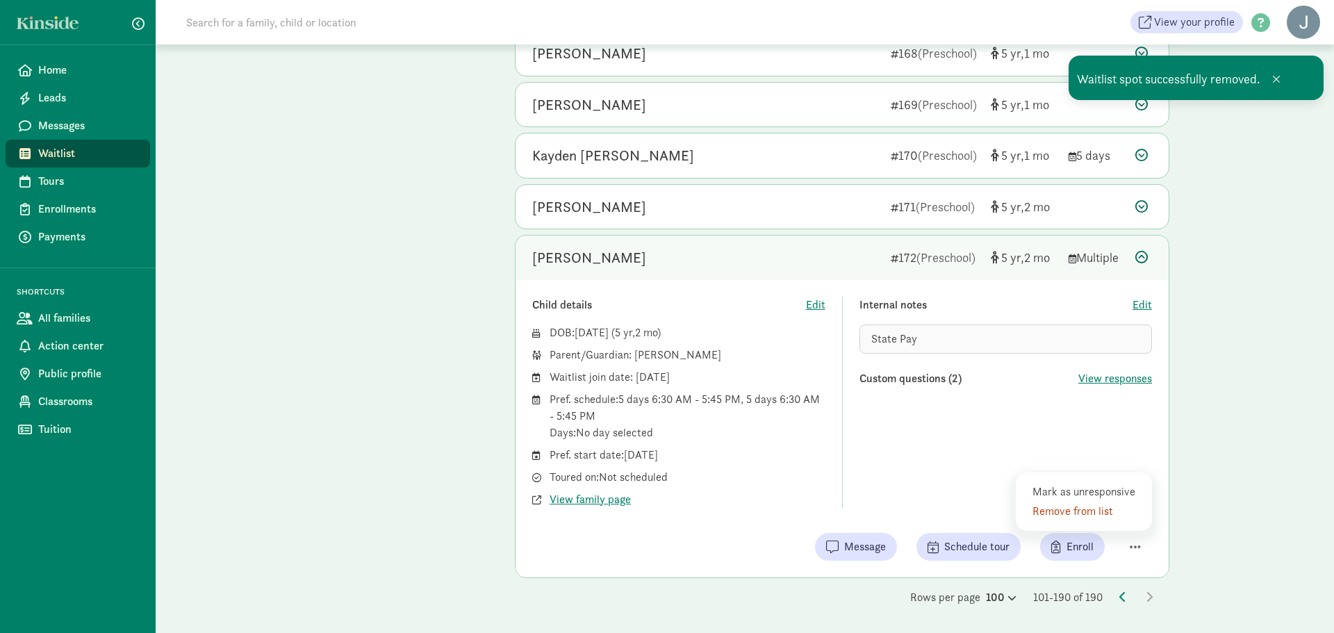
click at [1099, 512] on div "Remove from list" at bounding box center [1087, 511] width 108 height 17
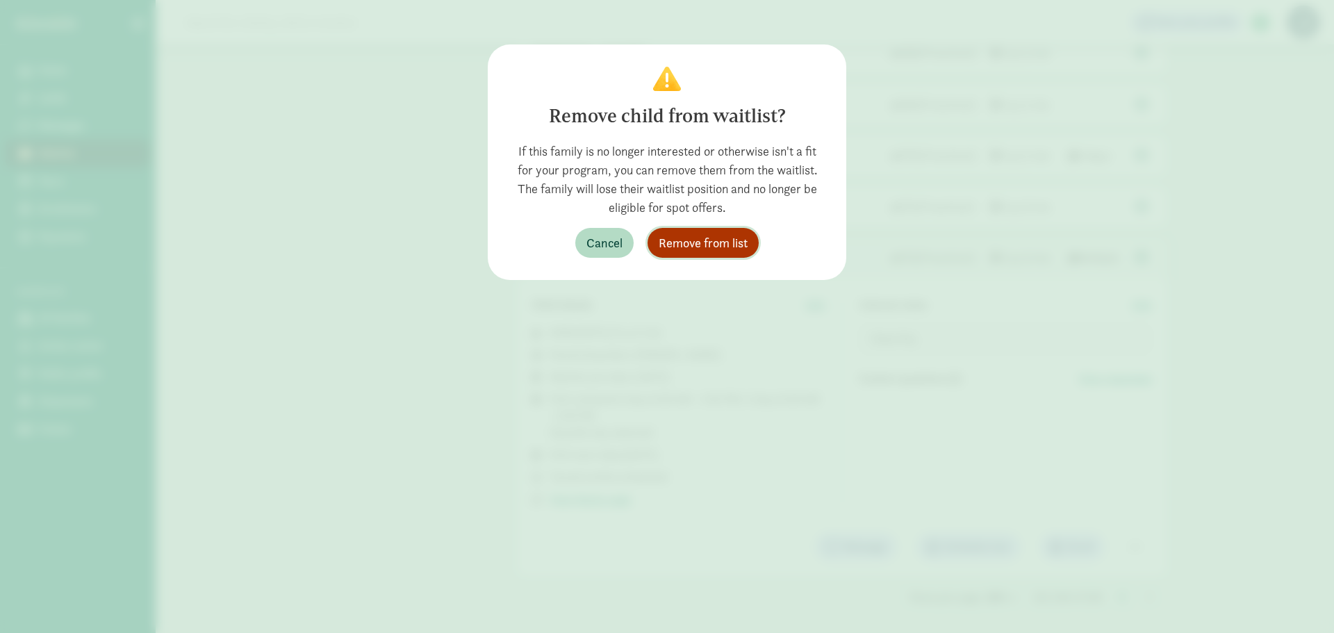
click at [723, 228] on button "Remove from list" at bounding box center [703, 243] width 111 height 30
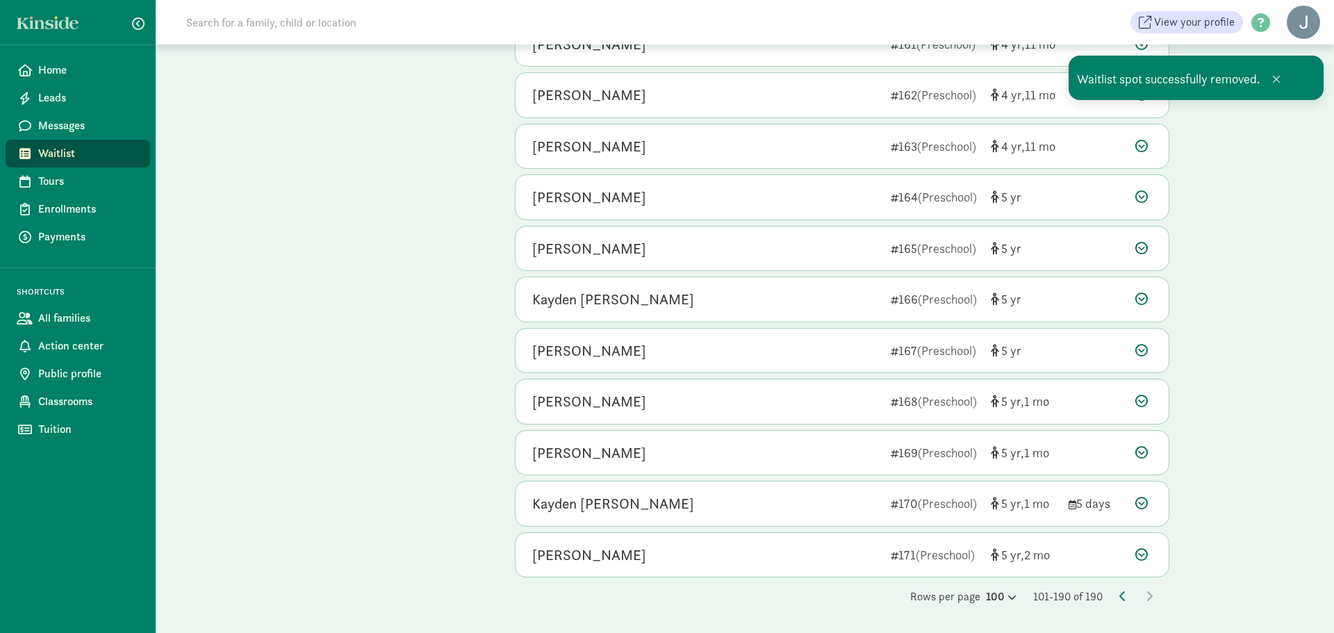
scroll to position [3215, 0]
click at [1141, 559] on icon at bounding box center [1142, 555] width 13 height 13
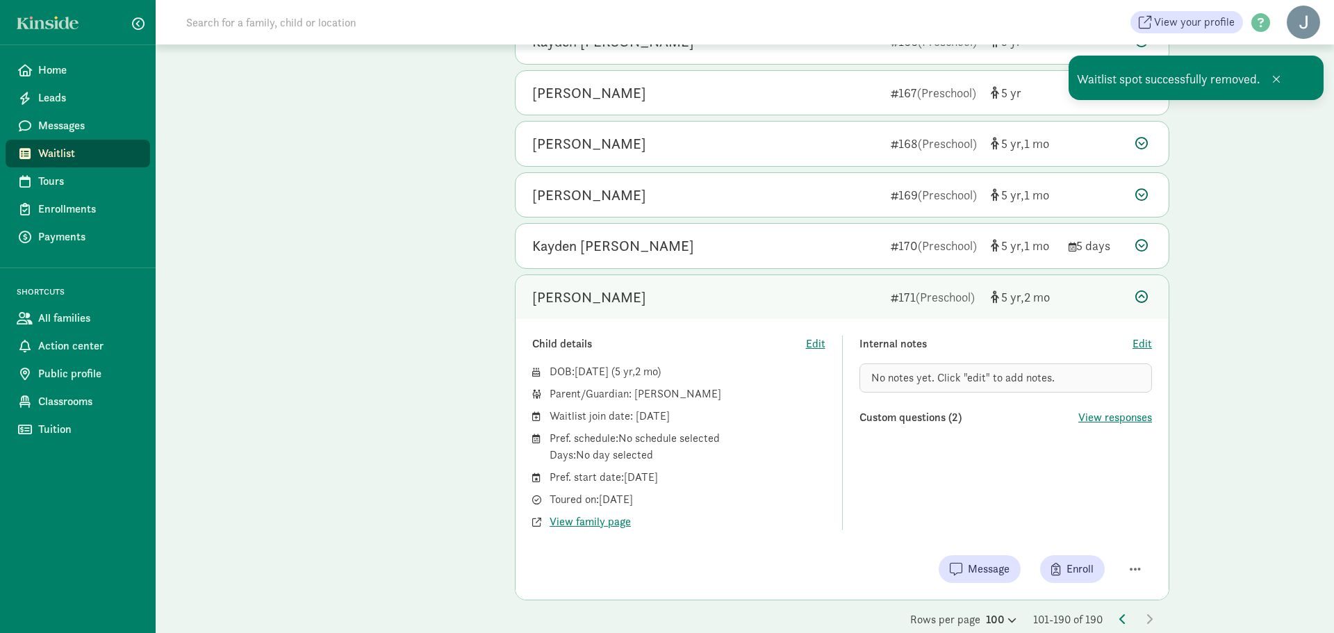
scroll to position [3496, 0]
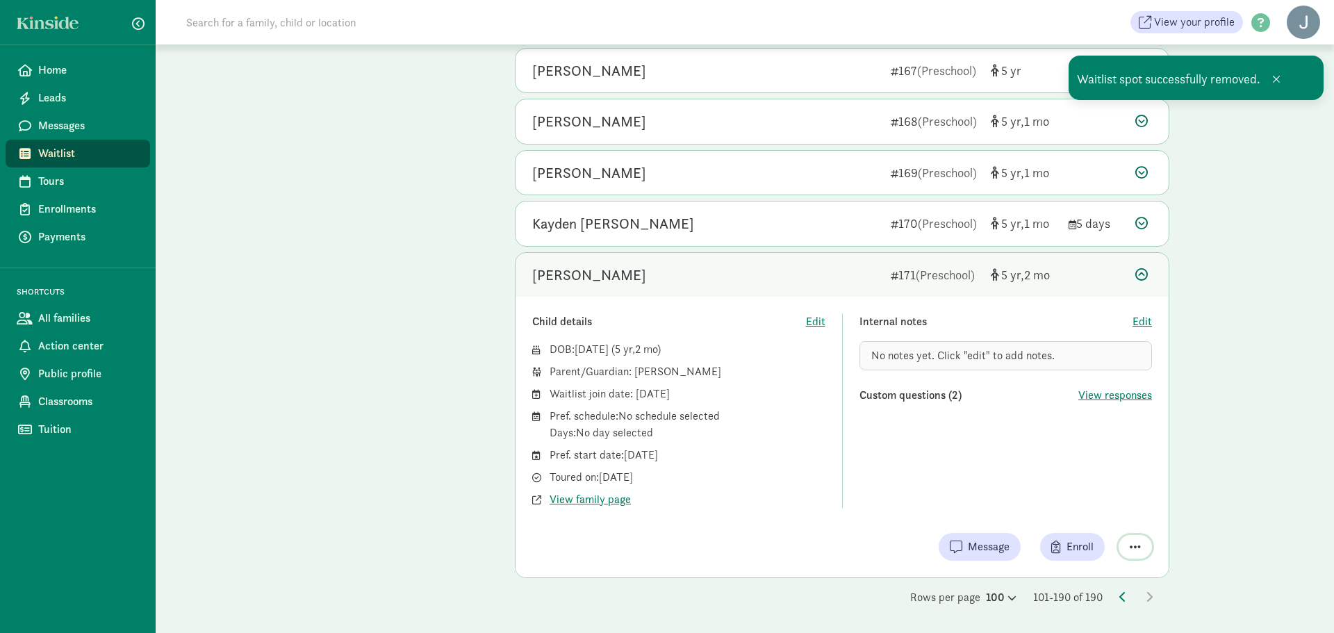
click at [1139, 552] on span "button" at bounding box center [1135, 547] width 11 height 13
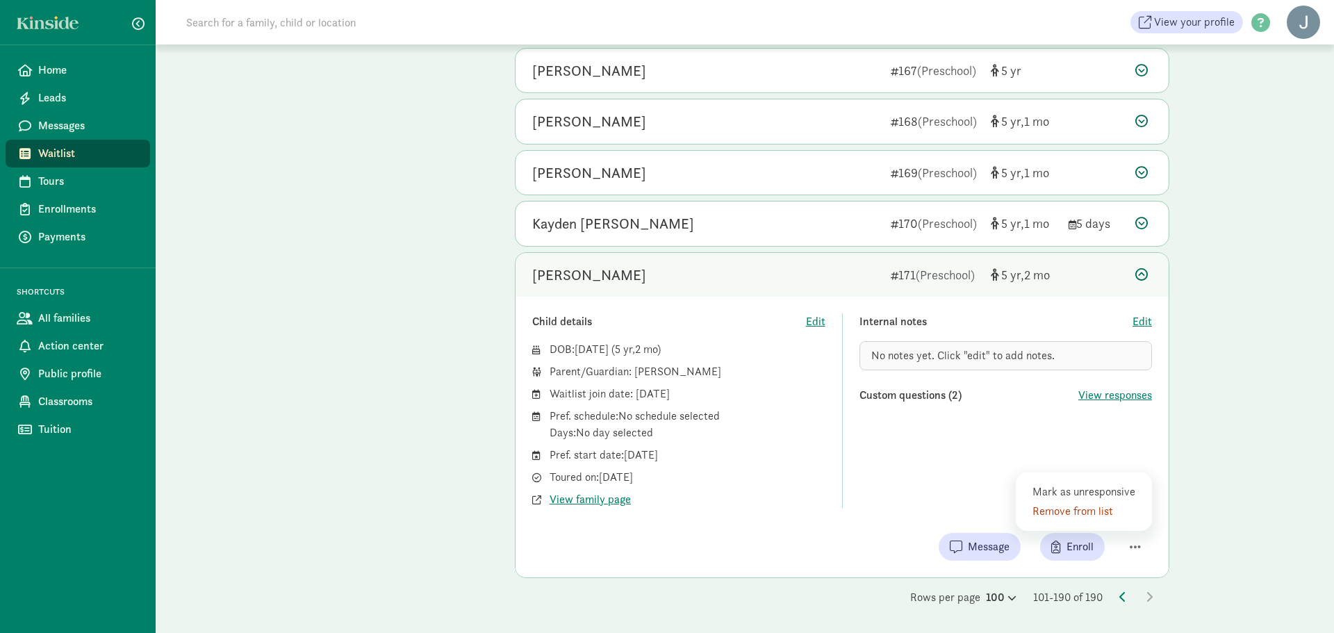
click at [1099, 508] on div "Remove from list" at bounding box center [1087, 511] width 108 height 17
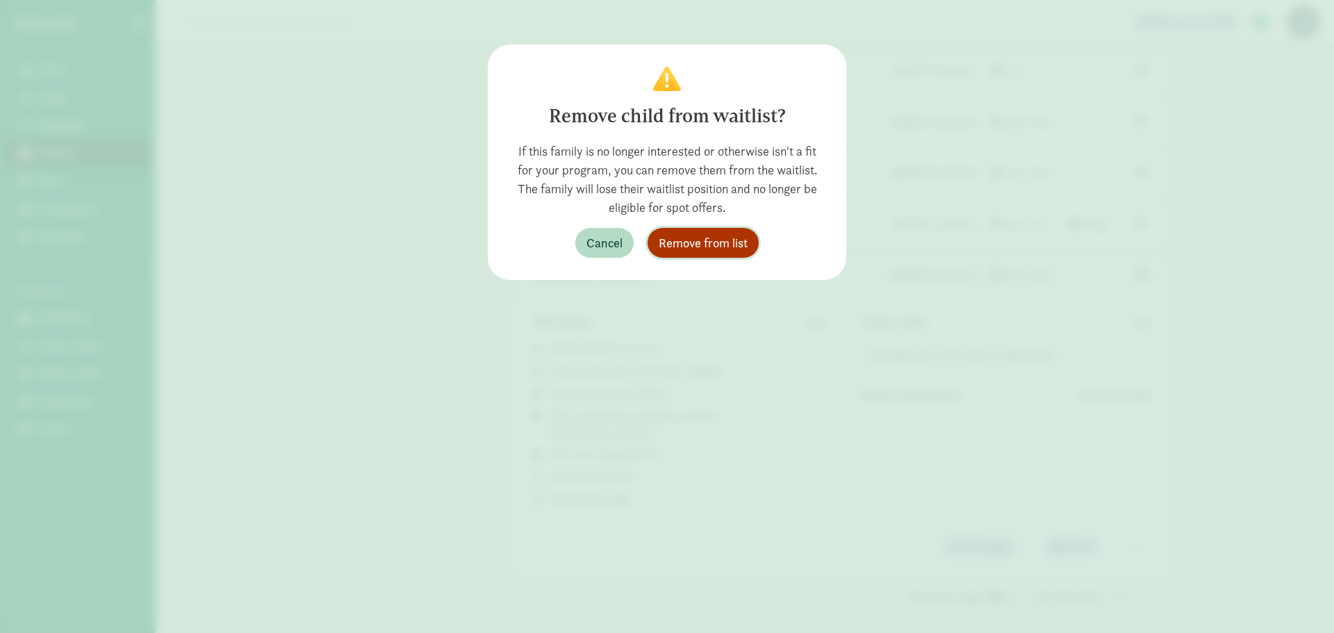
click at [751, 242] on button "Remove from list" at bounding box center [703, 243] width 111 height 30
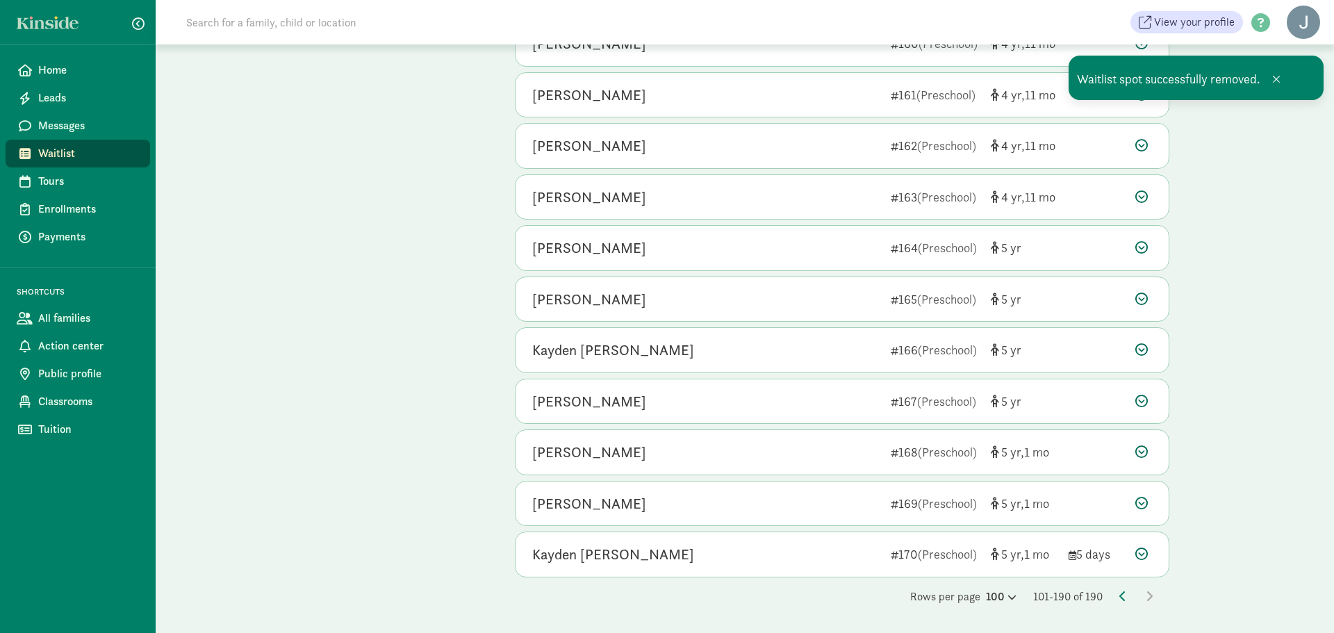
scroll to position [3164, 0]
click at [1141, 555] on icon at bounding box center [1142, 554] width 13 height 13
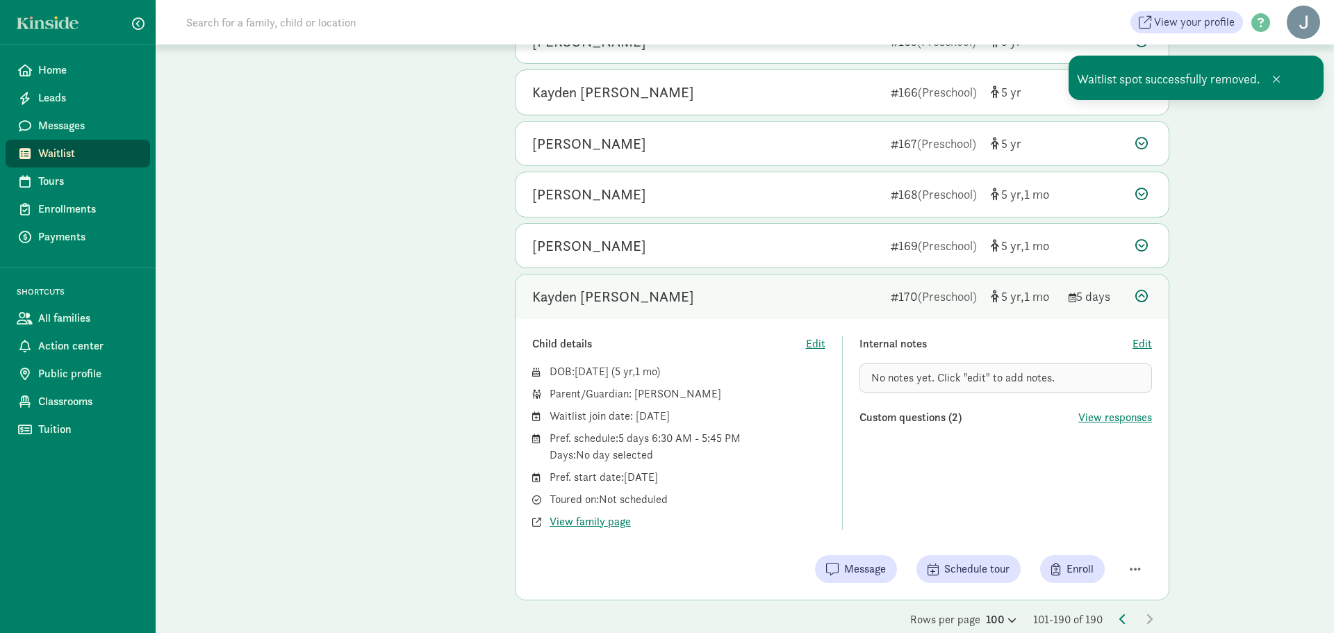
scroll to position [3445, 0]
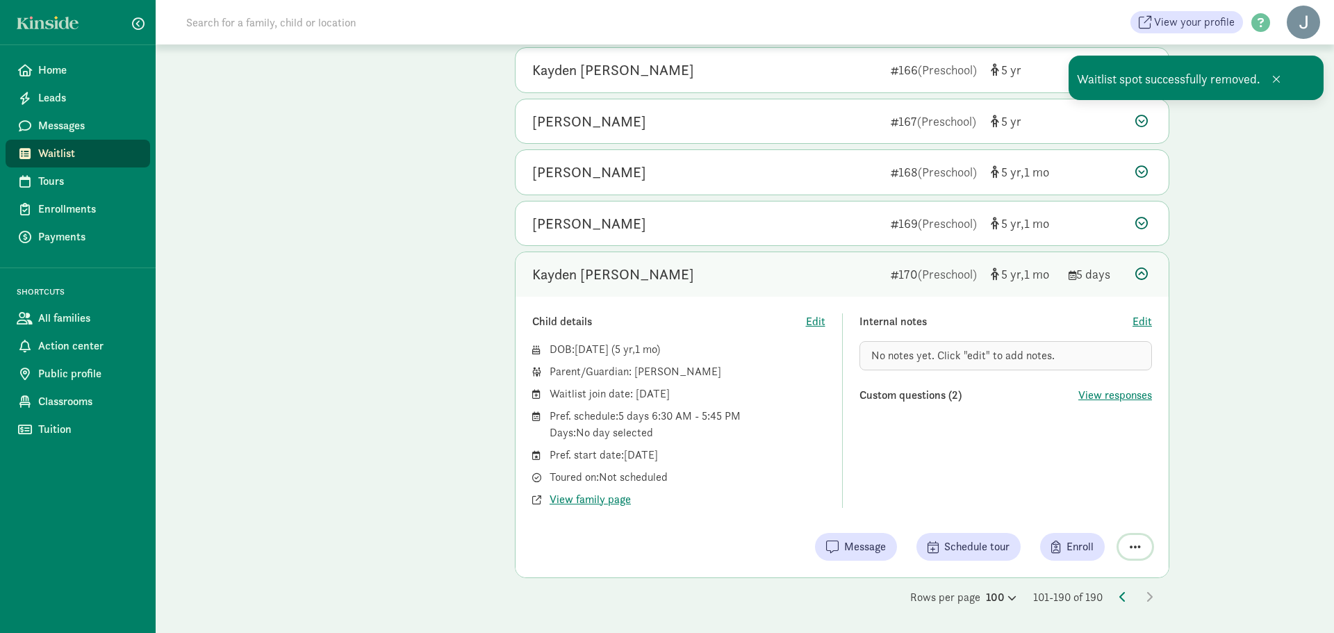
click at [1136, 550] on span "button" at bounding box center [1135, 547] width 11 height 13
click at [1109, 515] on div "Remove from list" at bounding box center [1087, 511] width 108 height 17
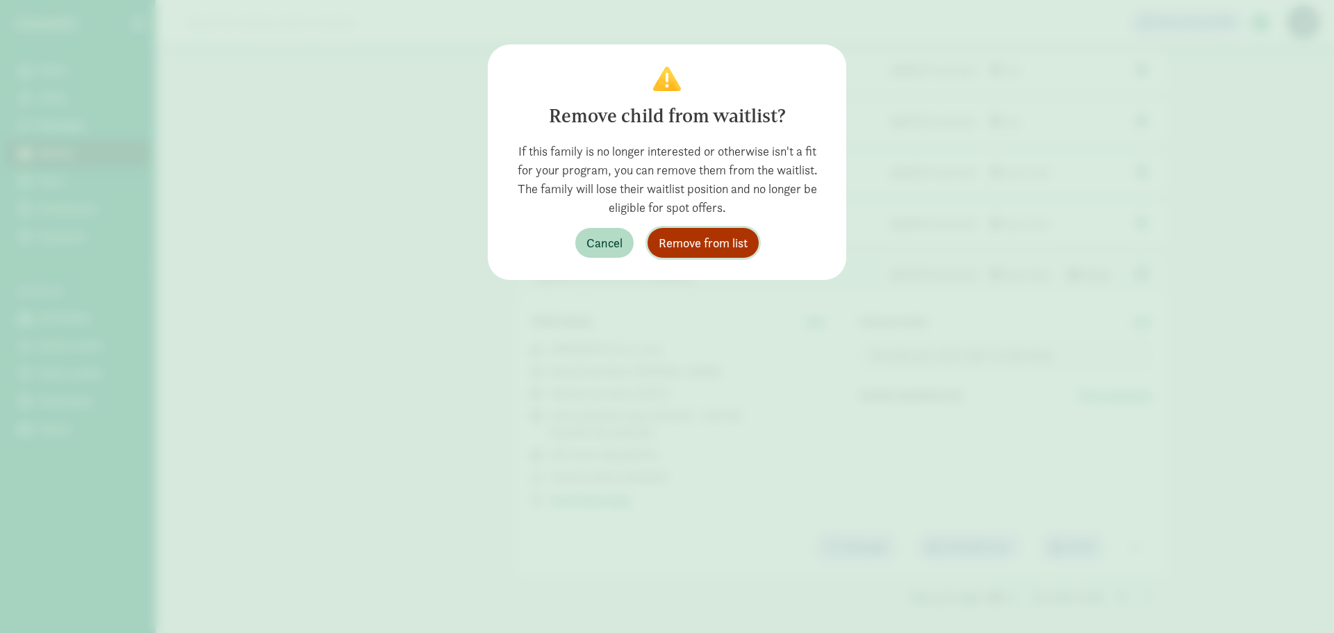
click at [719, 239] on span "Remove from list" at bounding box center [703, 243] width 89 height 19
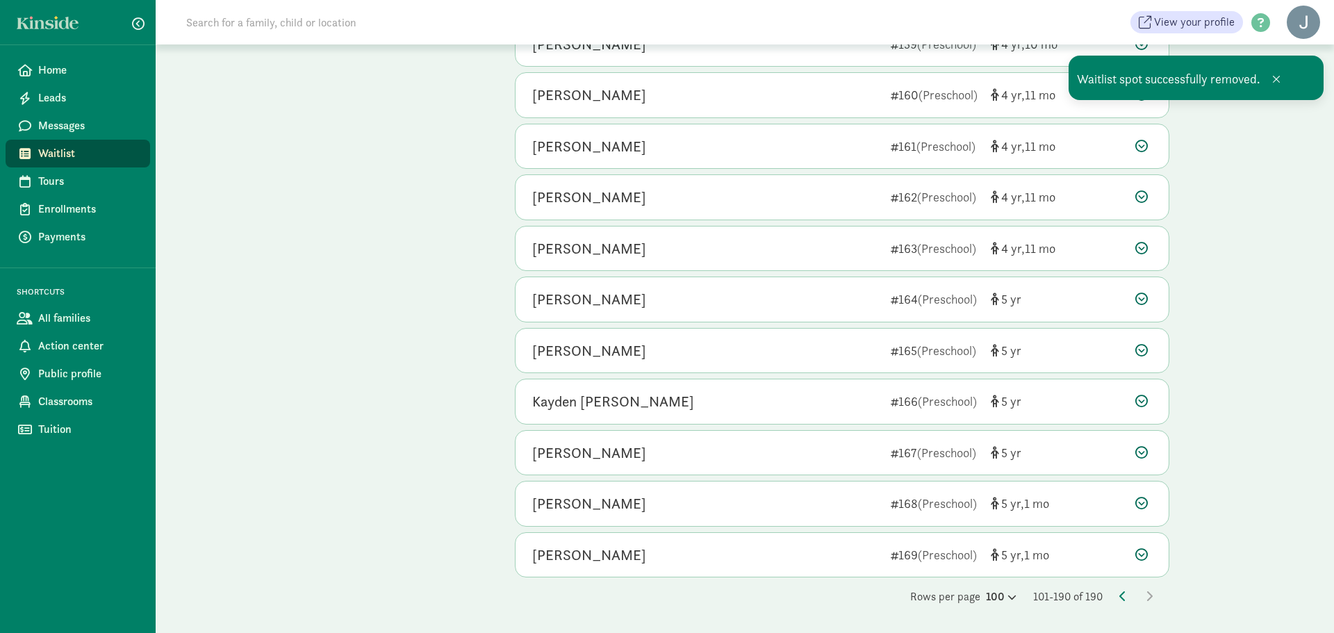
scroll to position [3113, 0]
